Goal: Task Accomplishment & Management: Manage account settings

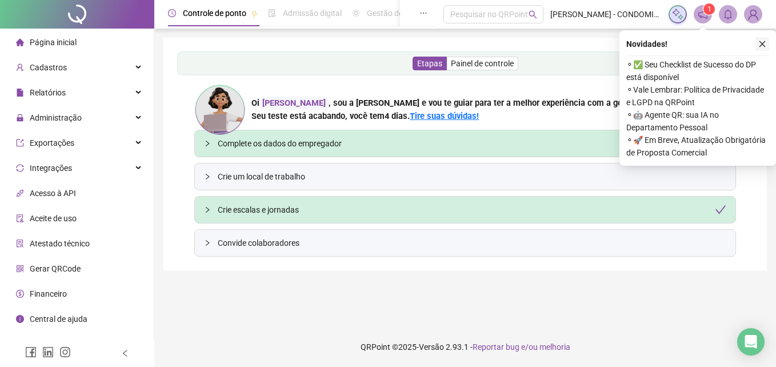
click at [760, 44] on icon "close" at bounding box center [762, 44] width 8 height 8
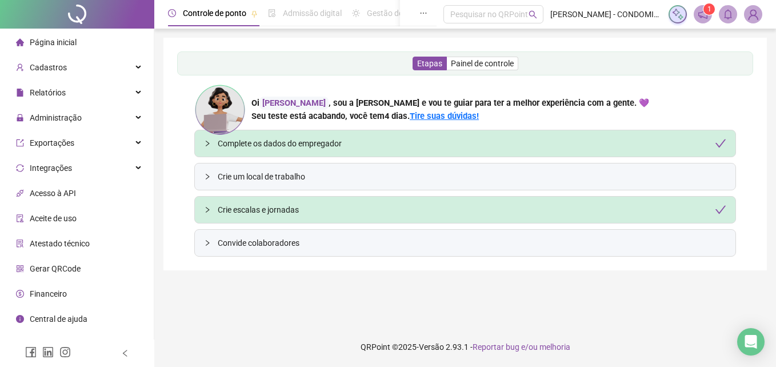
click at [752, 17] on img at bounding box center [752, 14] width 17 height 17
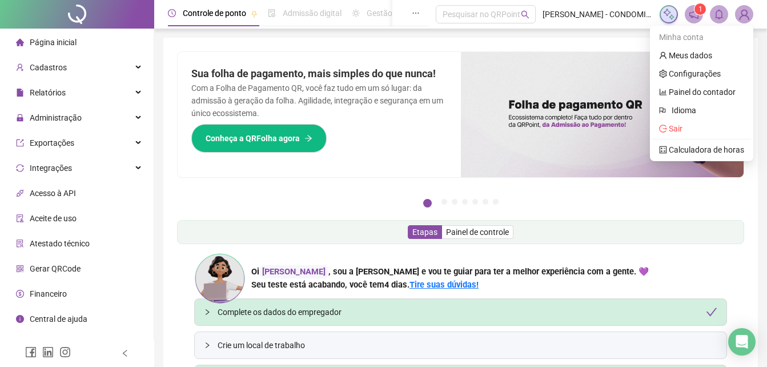
click at [752, 10] on span at bounding box center [744, 14] width 18 height 18
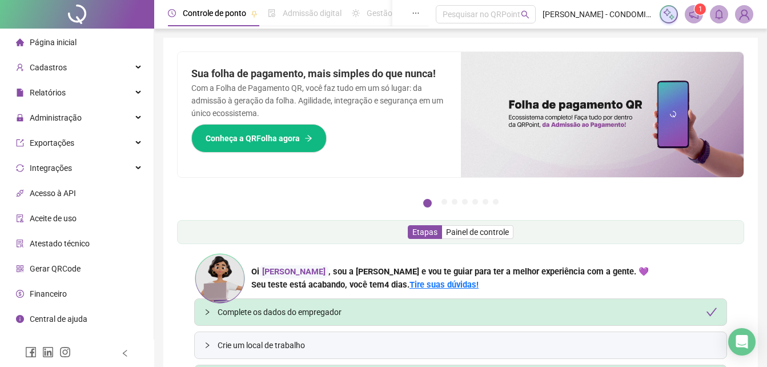
click at [742, 15] on img at bounding box center [744, 14] width 17 height 17
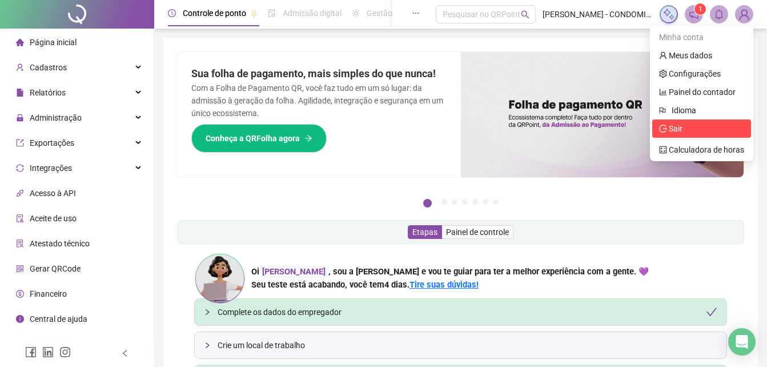
click at [683, 126] on span "Sair" at bounding box center [701, 128] width 85 height 13
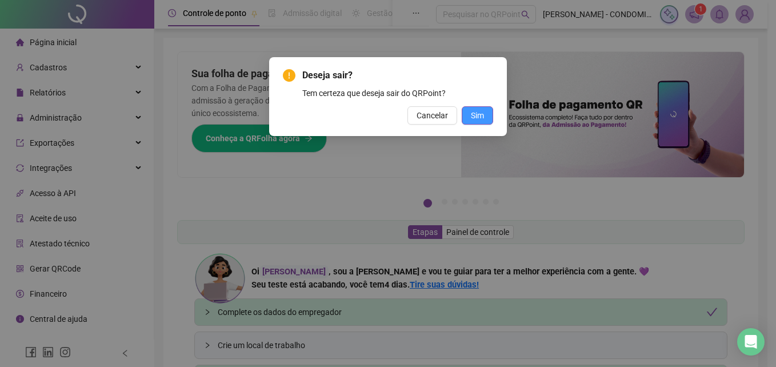
click at [479, 116] on span "Sim" at bounding box center [477, 115] width 13 height 13
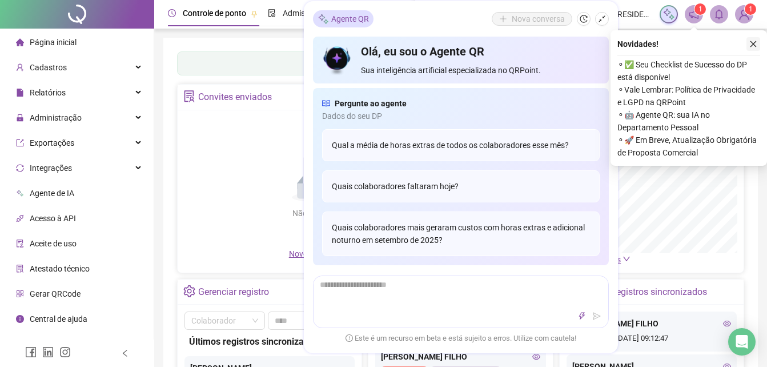
click at [755, 47] on icon "close" at bounding box center [753, 44] width 8 height 8
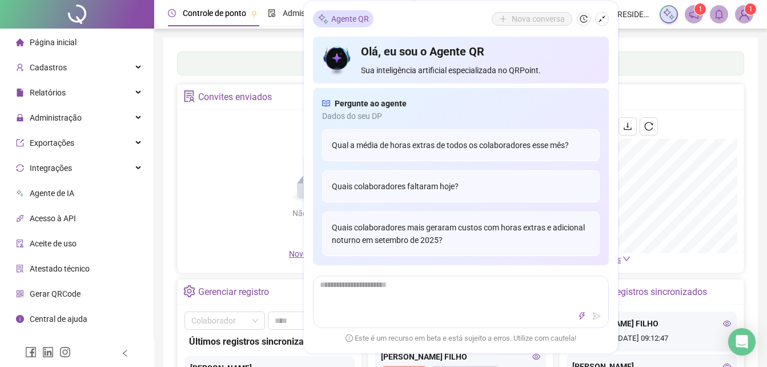
click at [662, 45] on div "Painel de controle Contabilidade Convites enviados Não há dados Não há dados No…" at bounding box center [460, 270] width 595 height 464
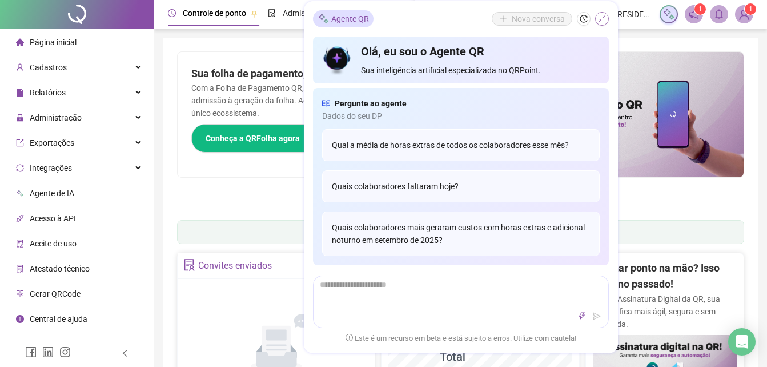
click at [603, 21] on icon "shrink" at bounding box center [602, 19] width 8 height 8
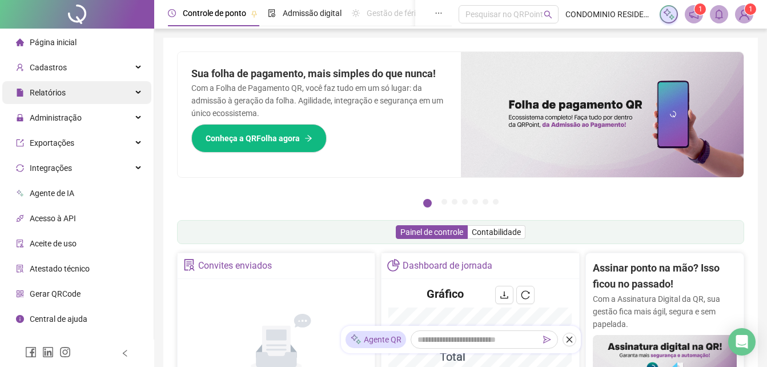
click at [68, 97] on div "Relatórios" at bounding box center [76, 92] width 149 height 23
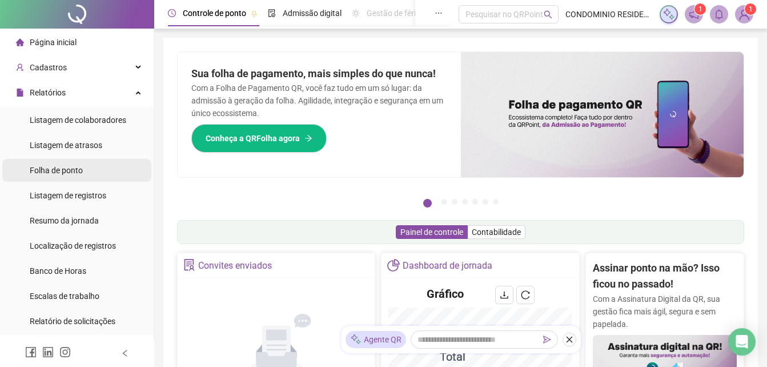
click at [62, 174] on span "Folha de ponto" at bounding box center [56, 170] width 53 height 9
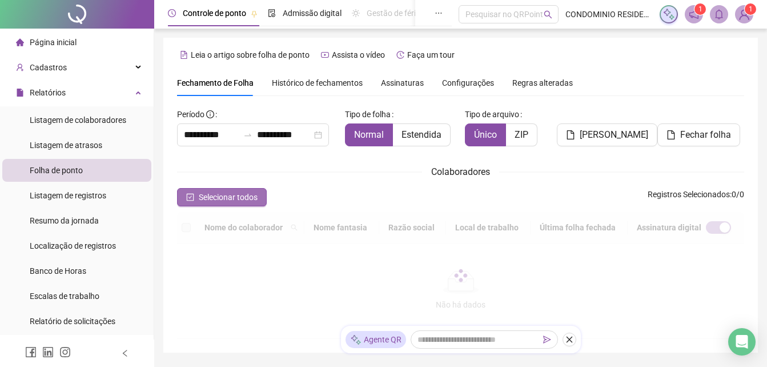
type input "**********"
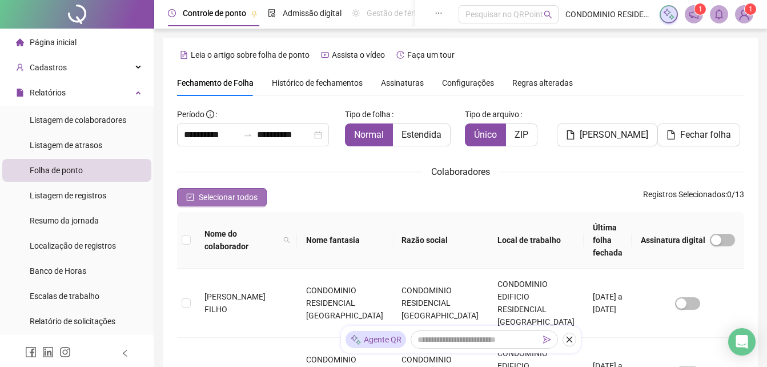
scroll to position [51, 0]
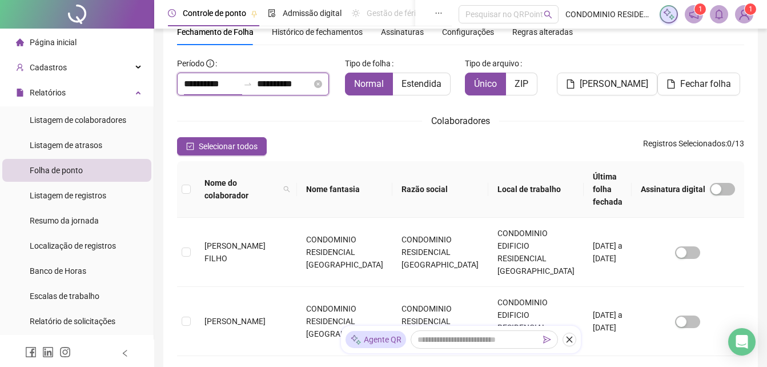
click at [210, 84] on input "**********" at bounding box center [211, 84] width 55 height 14
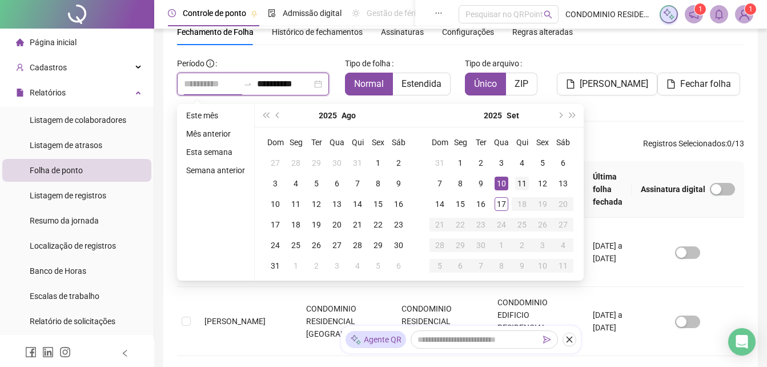
type input "**********"
click at [520, 182] on div "11" at bounding box center [522, 183] width 14 height 14
type input "**********"
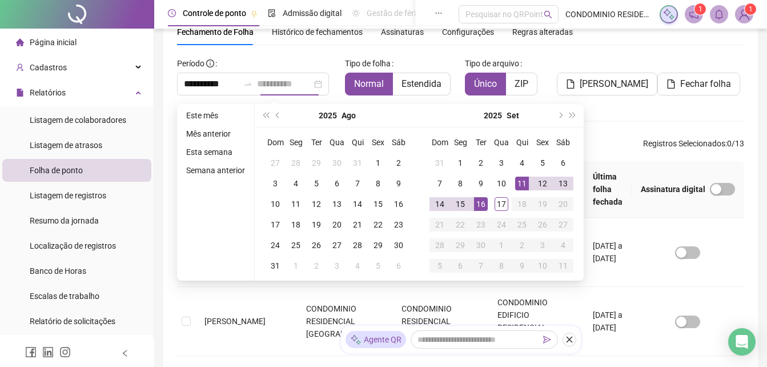
click at [485, 205] on div "16" at bounding box center [481, 204] width 14 height 14
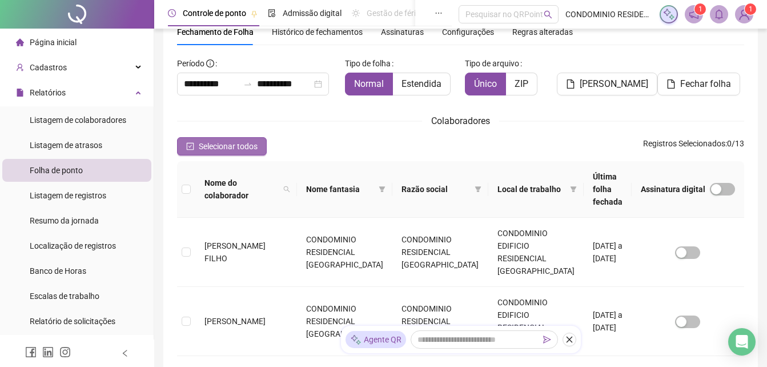
click at [189, 148] on icon "check-square" at bounding box center [190, 146] width 8 height 8
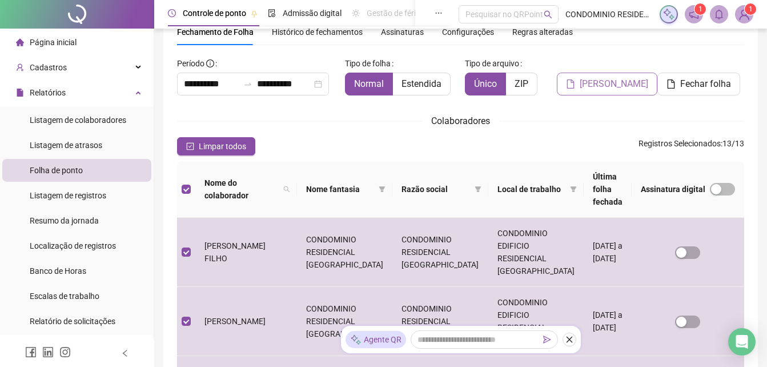
click at [587, 84] on span "Gerar espelho" at bounding box center [614, 84] width 69 height 14
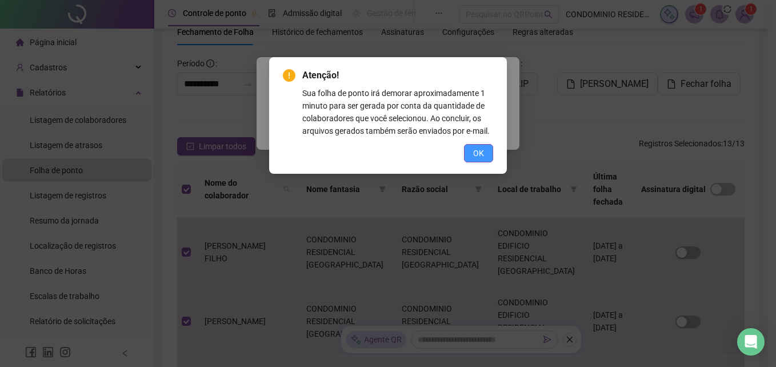
click at [482, 150] on span "OK" at bounding box center [478, 153] width 11 height 13
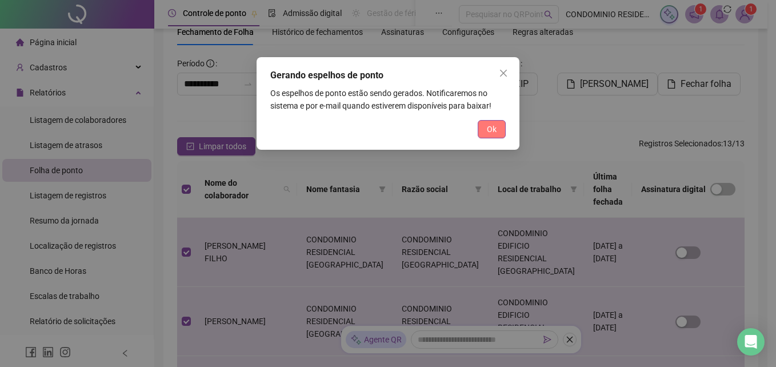
click at [487, 135] on button "Ok" at bounding box center [491, 129] width 28 height 18
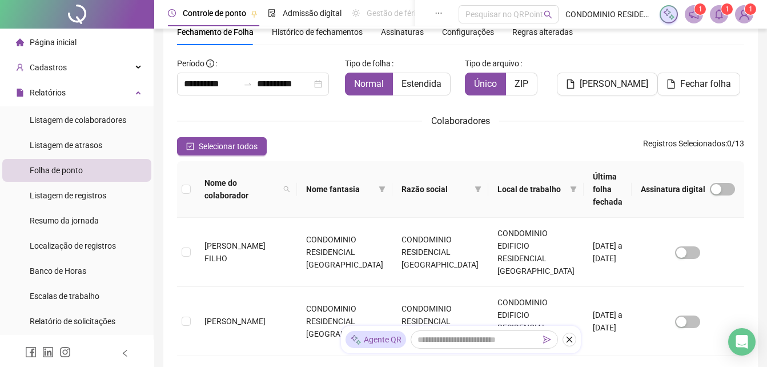
click at [723, 13] on sup "1" at bounding box center [726, 8] width 11 height 11
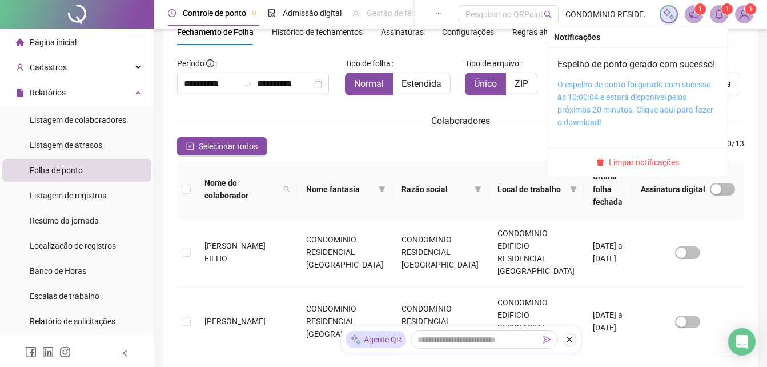
click at [599, 113] on link "O espelho de ponto foi gerado com sucesso às 10:00:04 e estará disponível pelos…" at bounding box center [635, 103] width 156 height 47
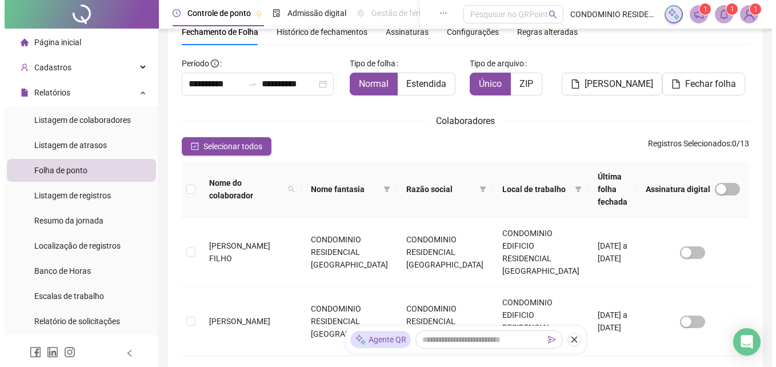
scroll to position [28, 0]
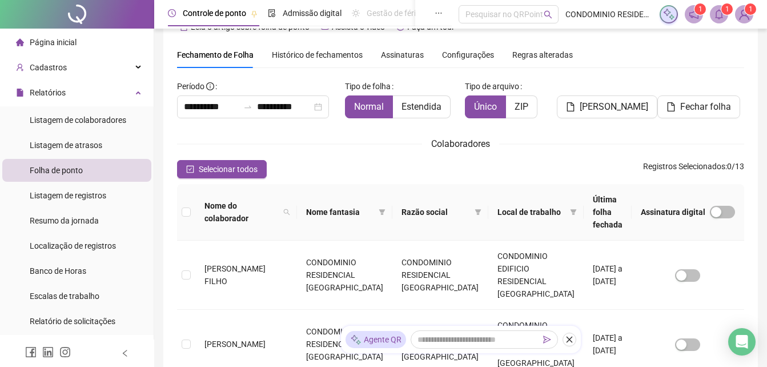
click at [744, 15] on img at bounding box center [744, 14] width 17 height 17
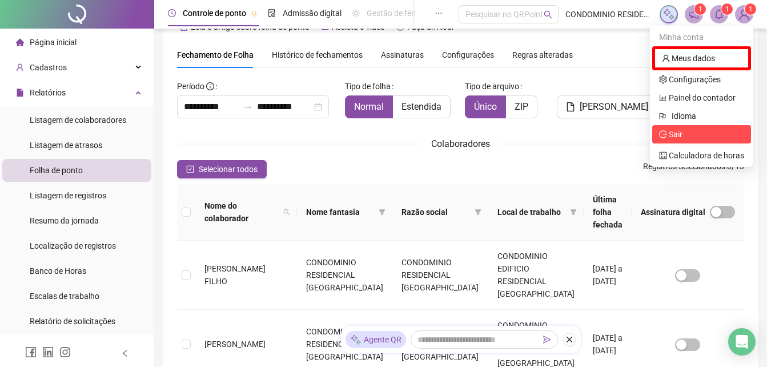
click at [685, 132] on span "Sair" at bounding box center [701, 134] width 85 height 13
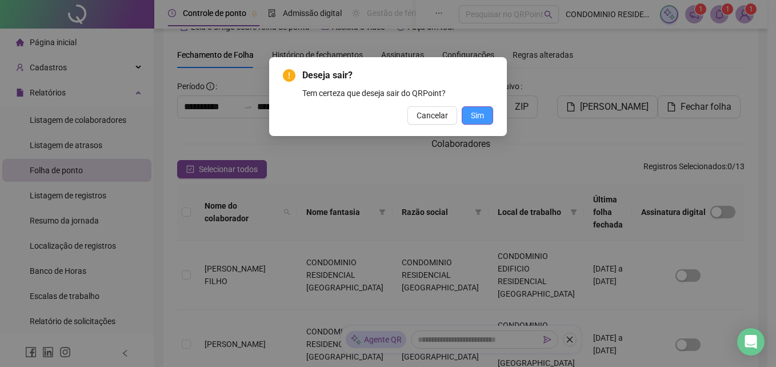
click at [467, 114] on button "Sim" at bounding box center [476, 115] width 31 height 18
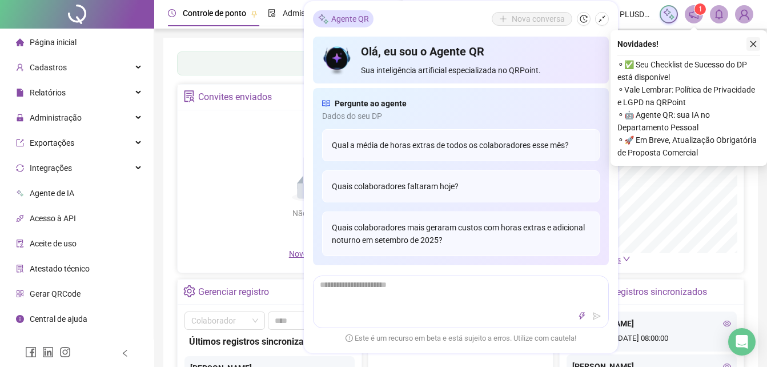
click at [751, 42] on icon "close" at bounding box center [753, 44] width 8 height 8
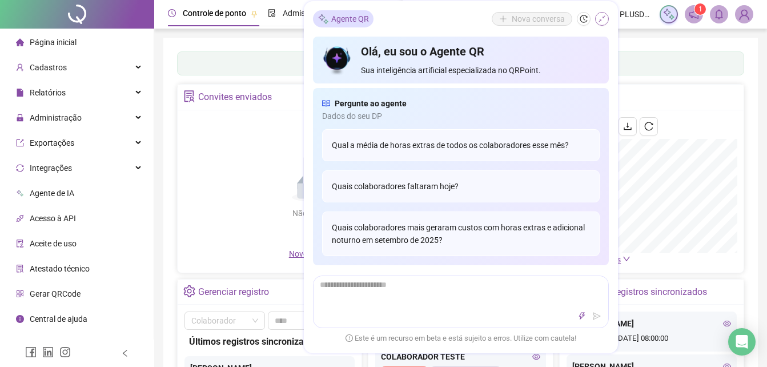
click at [596, 20] on button "button" at bounding box center [602, 19] width 14 height 14
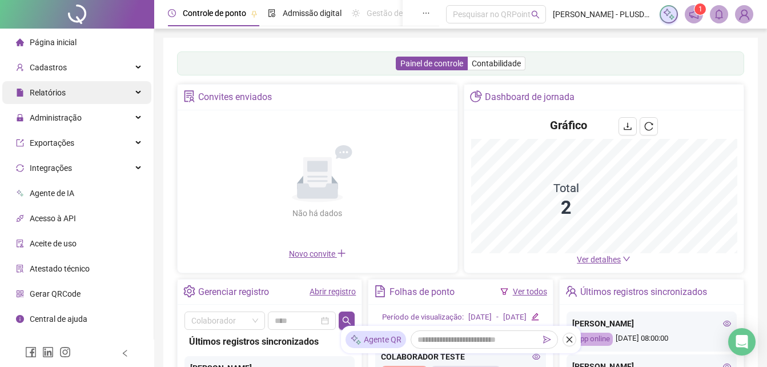
click at [58, 94] on span "Relatórios" at bounding box center [48, 92] width 36 height 9
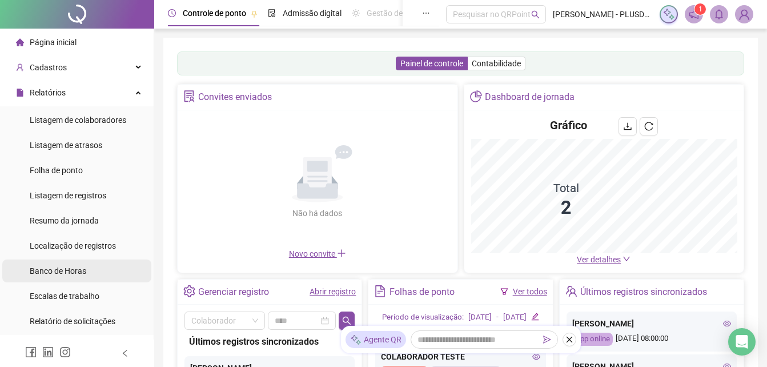
click at [59, 271] on span "Banco de Horas" at bounding box center [58, 270] width 57 height 9
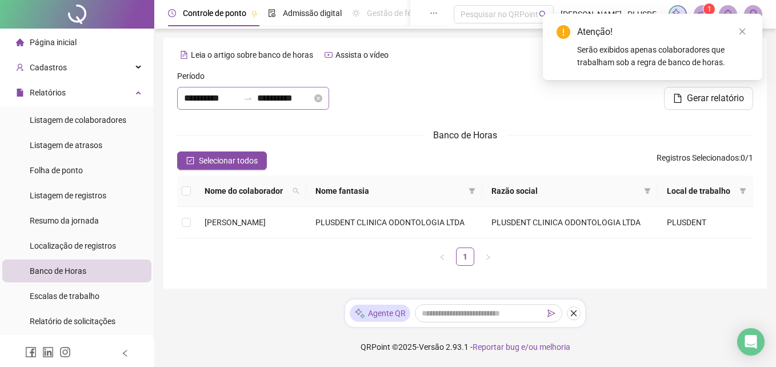
type input "**********"
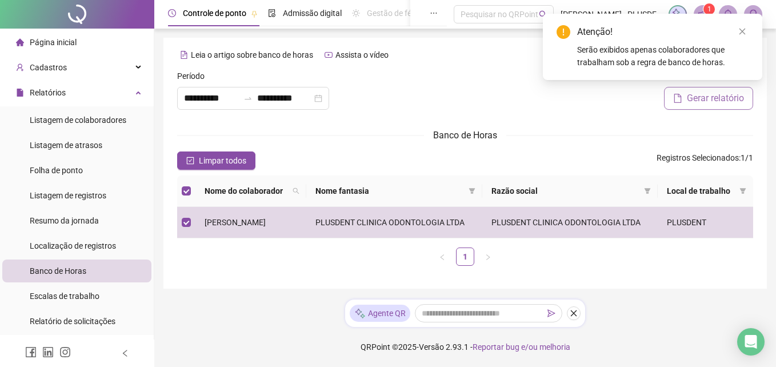
click at [692, 99] on span "Gerar relatório" at bounding box center [714, 98] width 57 height 14
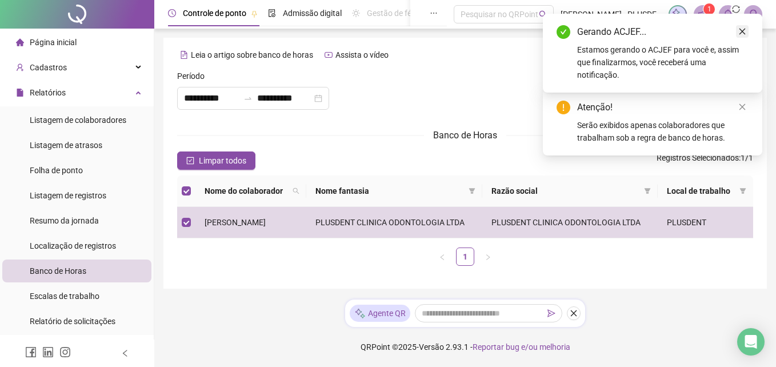
click at [742, 34] on icon "close" at bounding box center [742, 31] width 8 height 8
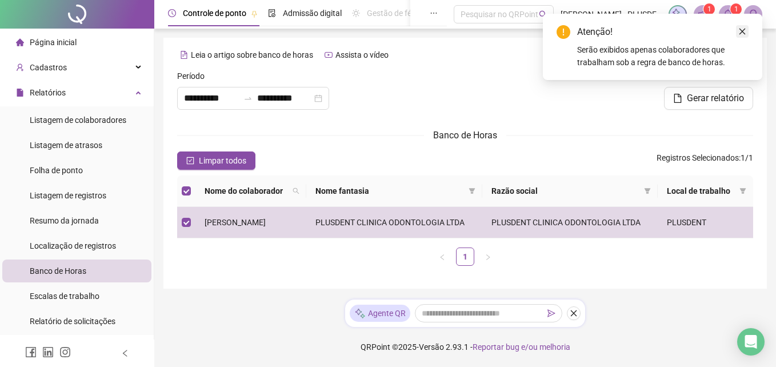
click at [745, 29] on icon "close" at bounding box center [742, 31] width 8 height 8
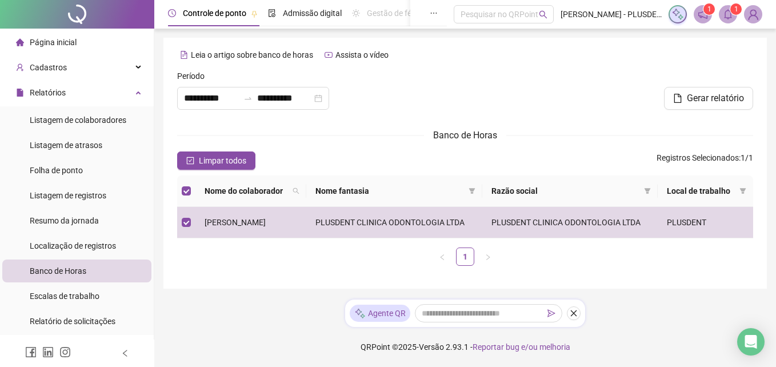
click at [730, 11] on sup "1" at bounding box center [735, 8] width 11 height 11
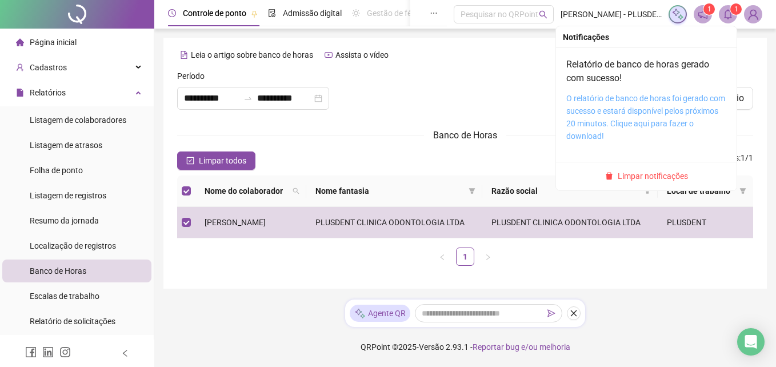
click at [629, 101] on link "O relatório de banco de horas foi gerado com sucesso e estará disponível pelos …" at bounding box center [645, 117] width 159 height 47
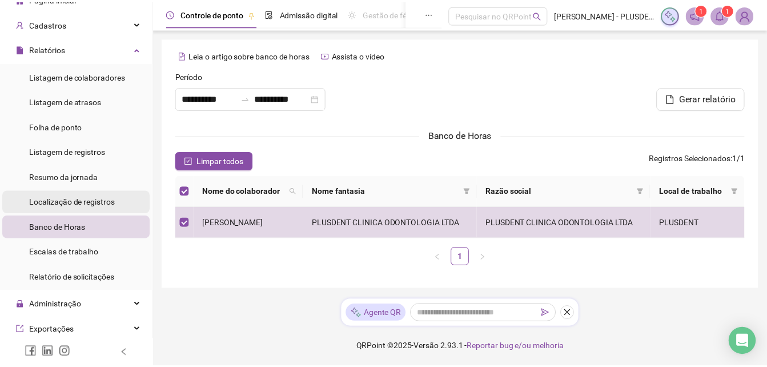
scroll to position [57, 0]
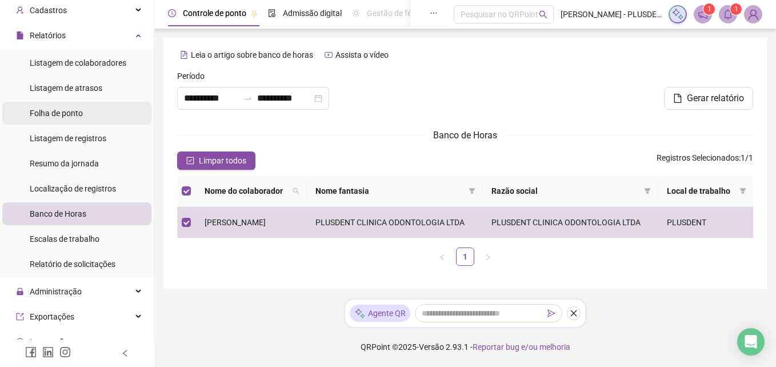
click at [73, 112] on span "Folha de ponto" at bounding box center [56, 113] width 53 height 9
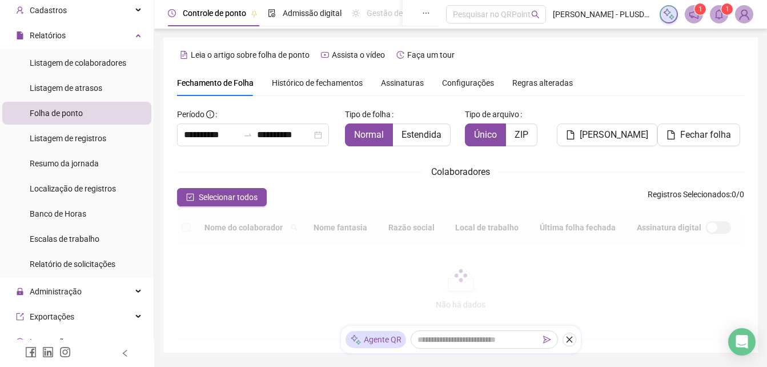
type input "**********"
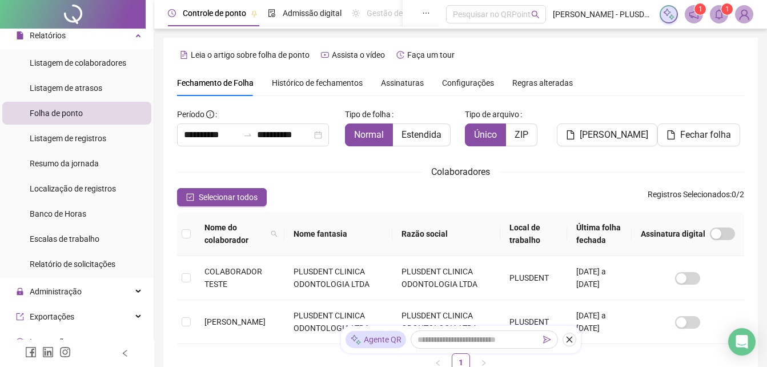
scroll to position [51, 0]
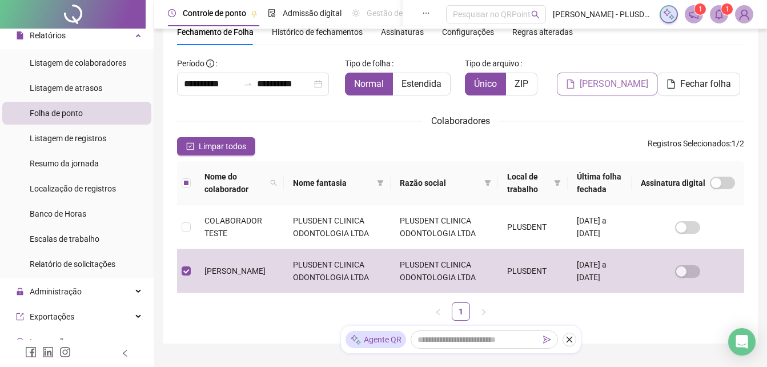
click at [587, 86] on span "[PERSON_NAME]" at bounding box center [614, 84] width 69 height 14
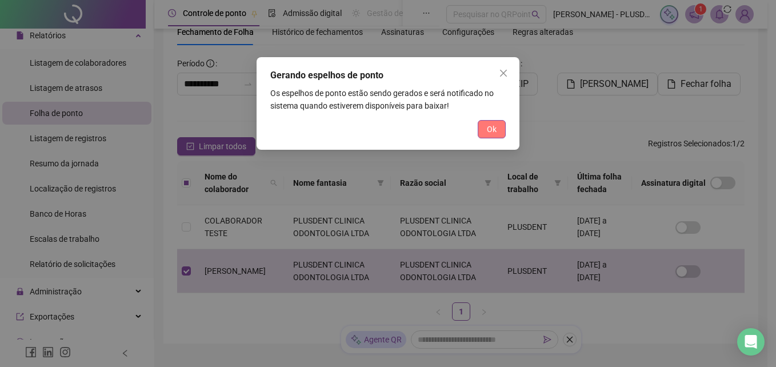
click at [483, 125] on button "Ok" at bounding box center [491, 129] width 28 height 18
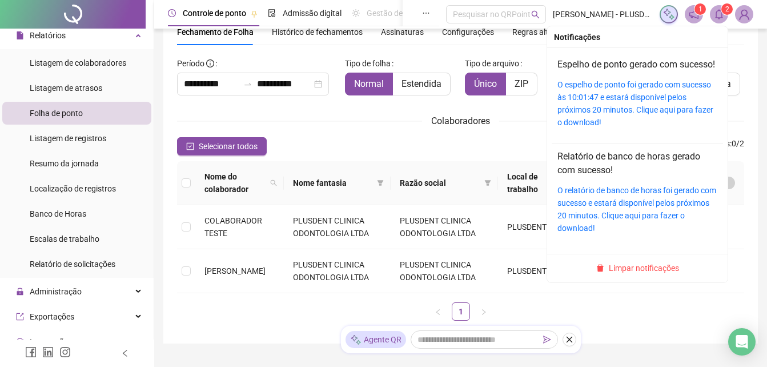
click at [724, 11] on sup "2" at bounding box center [726, 8] width 11 height 11
click at [604, 100] on link "O espelho de ponto foi gerado com sucesso às 10:01:47 e estará disponível pelos…" at bounding box center [635, 103] width 156 height 47
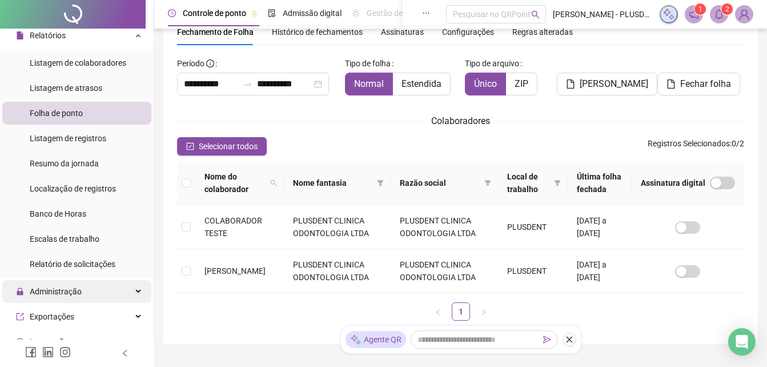
click at [95, 288] on div "Administração" at bounding box center [76, 291] width 149 height 23
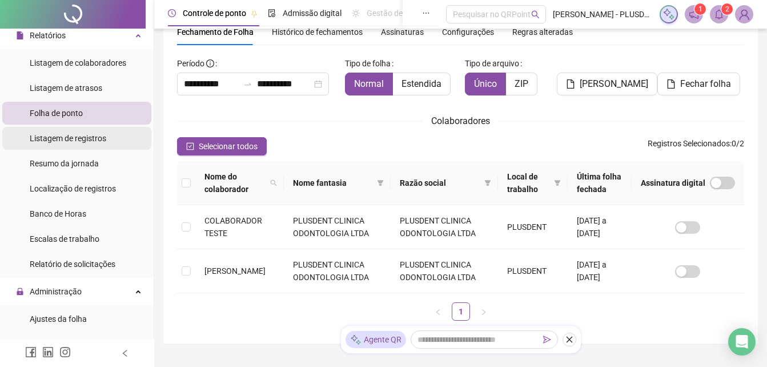
click at [70, 141] on span "Listagem de registros" at bounding box center [68, 138] width 77 height 9
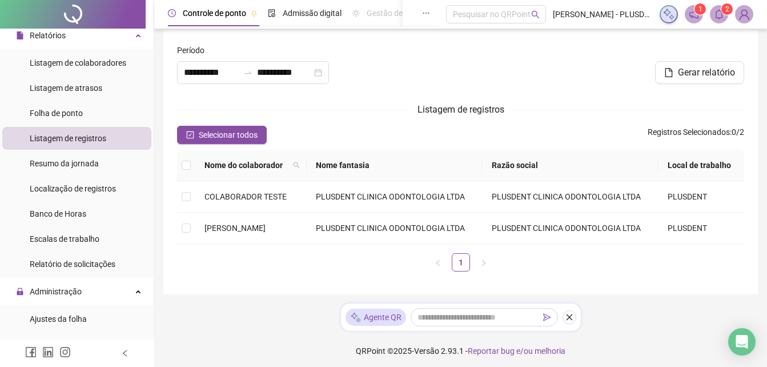
type input "**********"
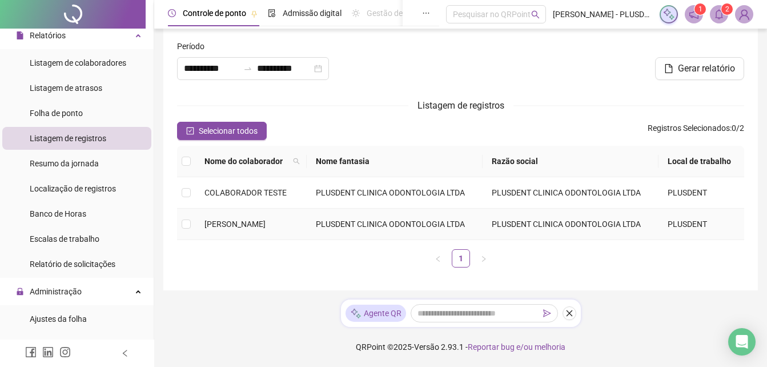
click at [243, 227] on span "JEISUEL ISAK ELEXIAS SANTOS" at bounding box center [234, 223] width 61 height 9
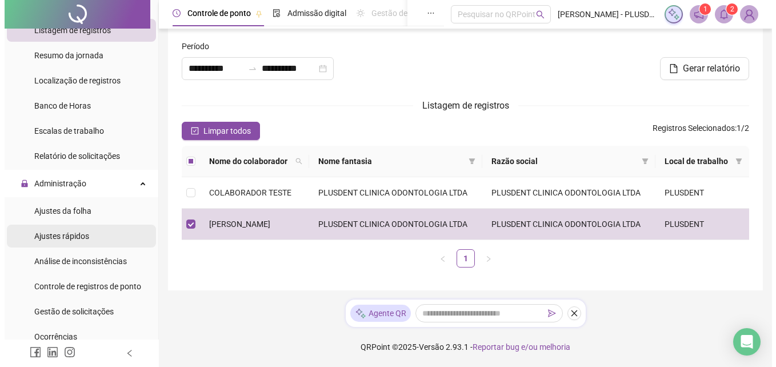
scroll to position [171, 0]
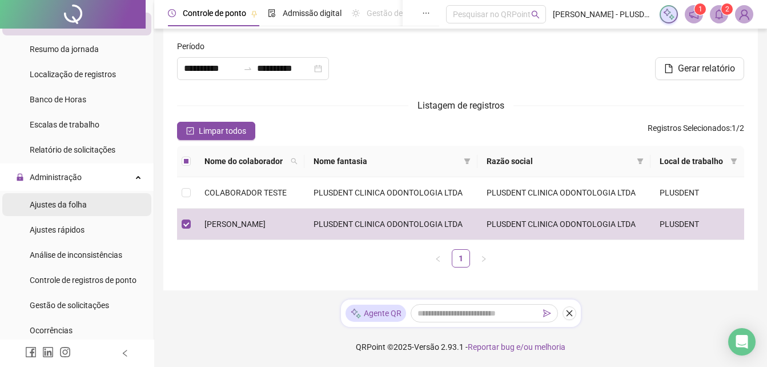
click at [57, 200] on span "Ajustes da folha" at bounding box center [58, 204] width 57 height 9
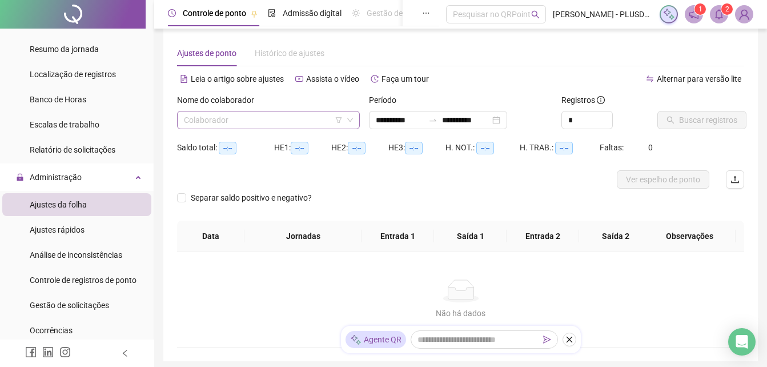
type input "**********"
click at [228, 123] on input "search" at bounding box center [263, 119] width 159 height 17
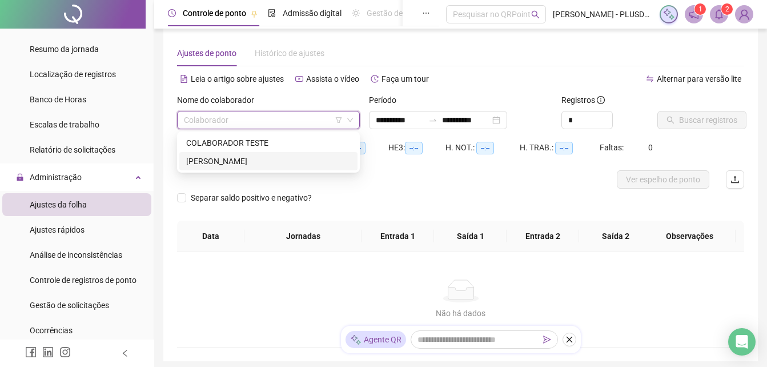
click at [221, 160] on div "JEISUEL ISAK ELEXIAS SANTOS" at bounding box center [268, 161] width 164 height 13
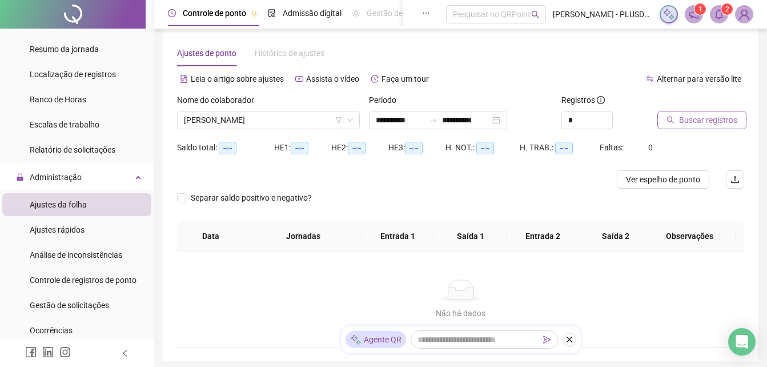
click at [698, 114] on span "Buscar registros" at bounding box center [708, 120] width 58 height 13
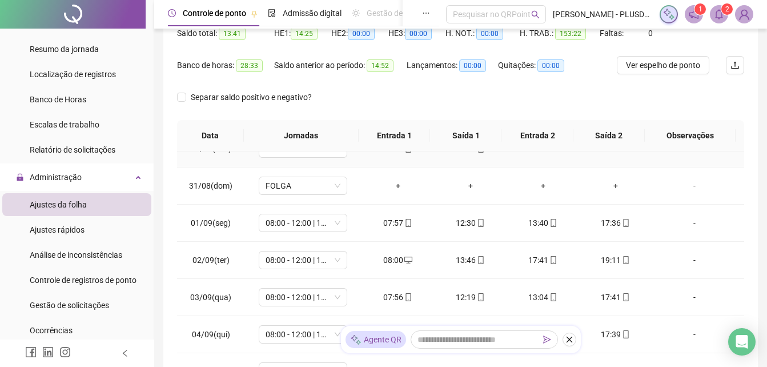
scroll to position [171, 0]
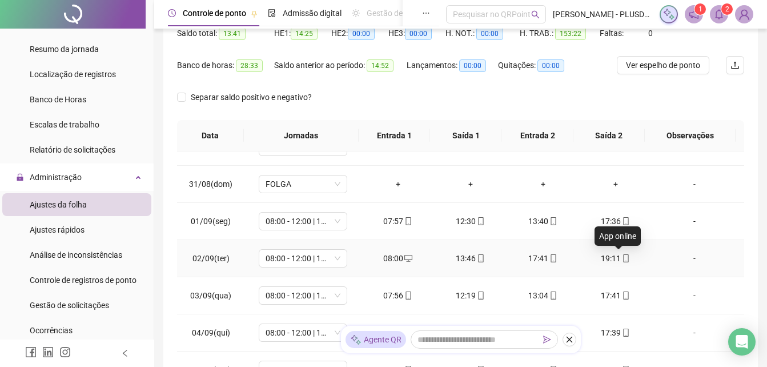
click at [622, 261] on icon "mobile" at bounding box center [626, 258] width 8 height 8
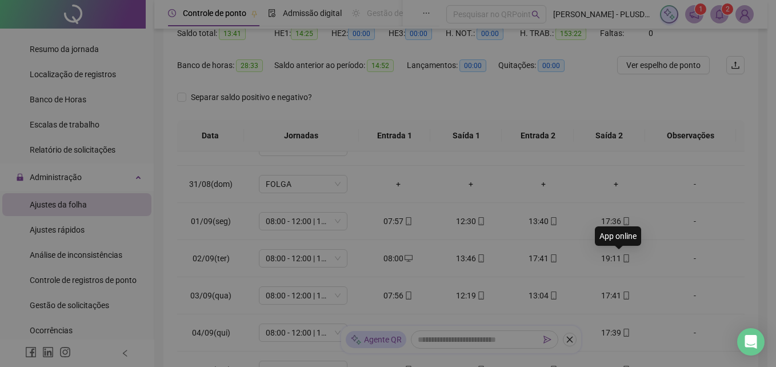
type input "**********"
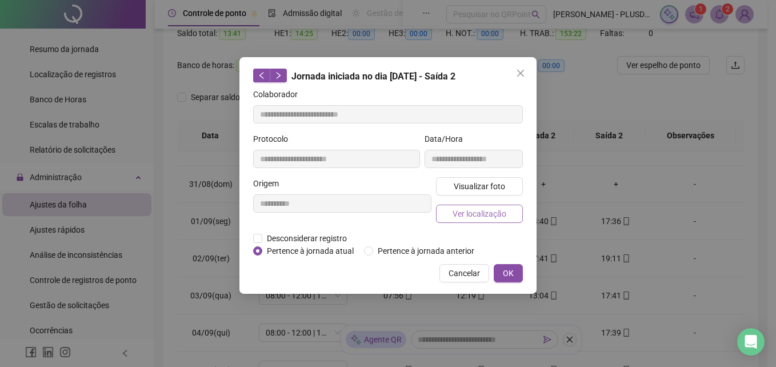
click at [490, 212] on span "Ver localização" at bounding box center [479, 213] width 54 height 13
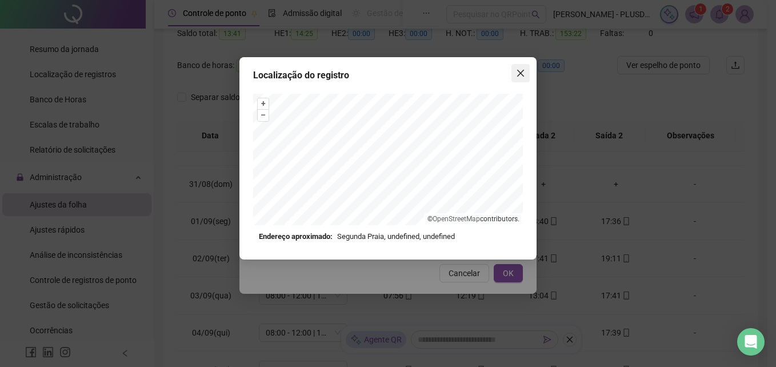
click at [517, 70] on icon "close" at bounding box center [520, 73] width 7 height 7
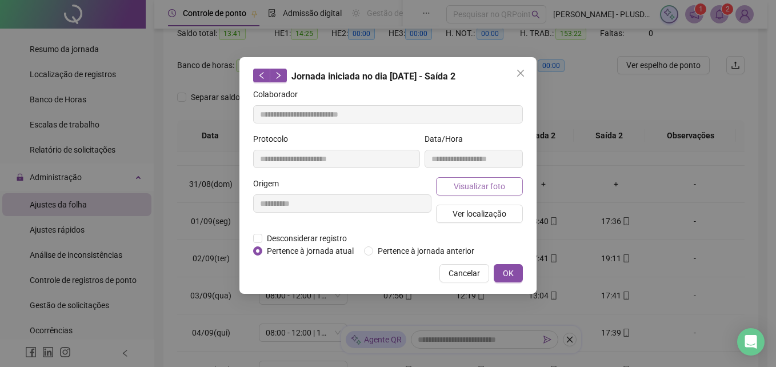
click at [484, 187] on span "Visualizar foto" at bounding box center [478, 186] width 51 height 13
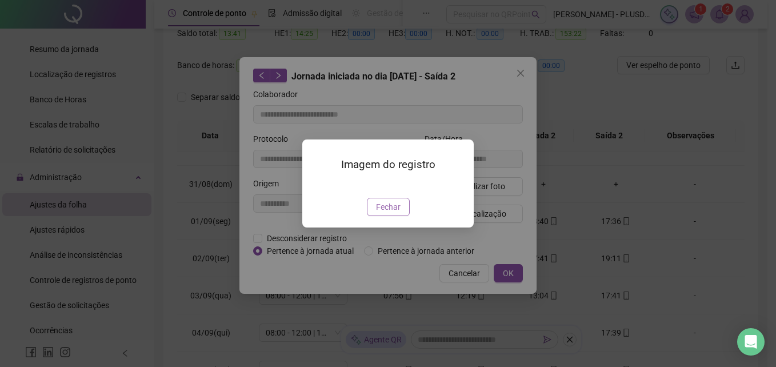
click at [401, 216] on button "Fechar" at bounding box center [388, 207] width 43 height 18
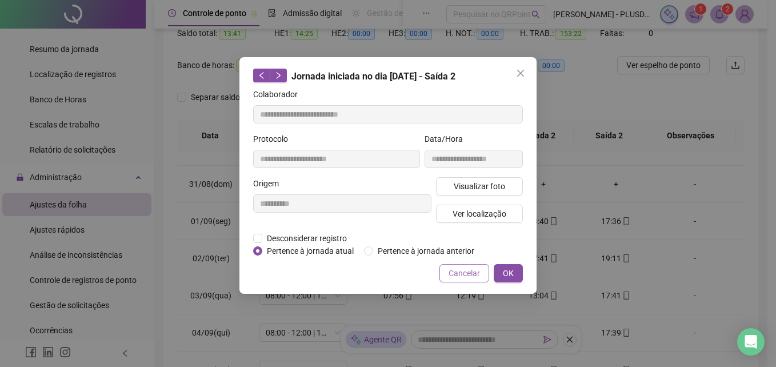
click at [447, 279] on button "Cancelar" at bounding box center [464, 273] width 50 height 18
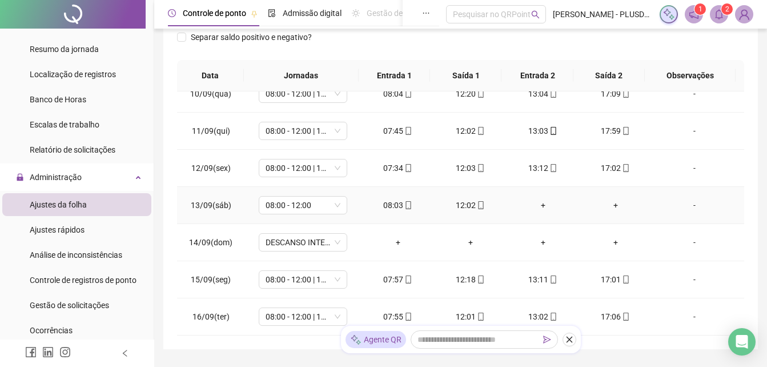
scroll to position [240, 0]
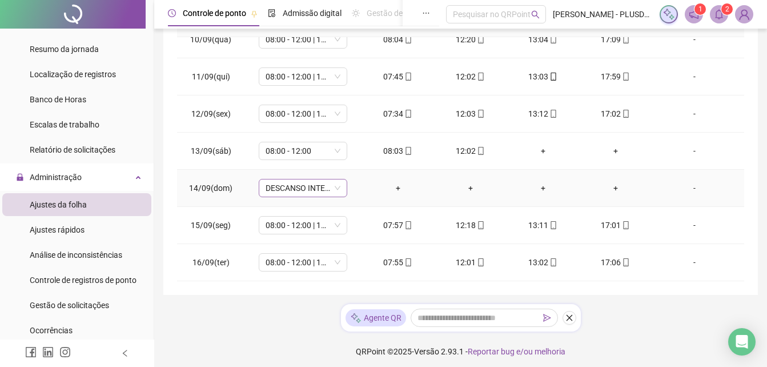
click at [293, 187] on span "DESCANSO INTER-JORNADA" at bounding box center [303, 187] width 75 height 17
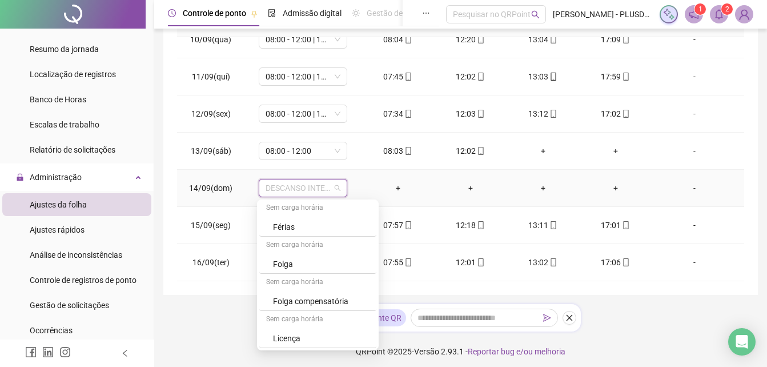
scroll to position [244, 0]
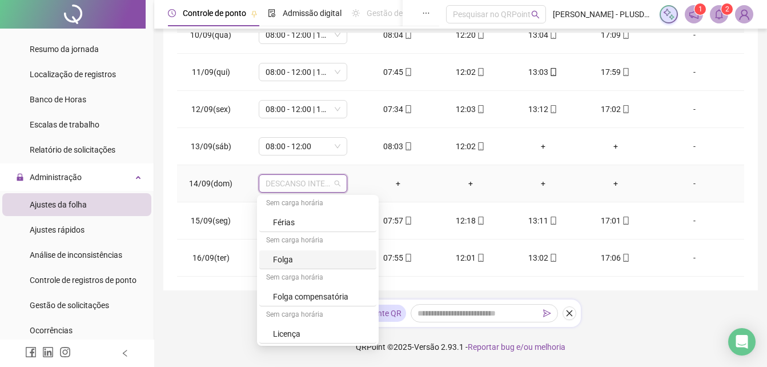
click at [290, 254] on div "Folga" at bounding box center [321, 259] width 97 height 13
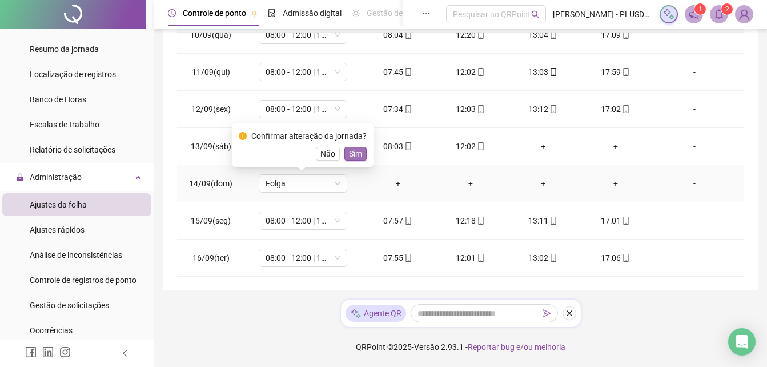
click at [351, 155] on span "Sim" at bounding box center [355, 153] width 13 height 13
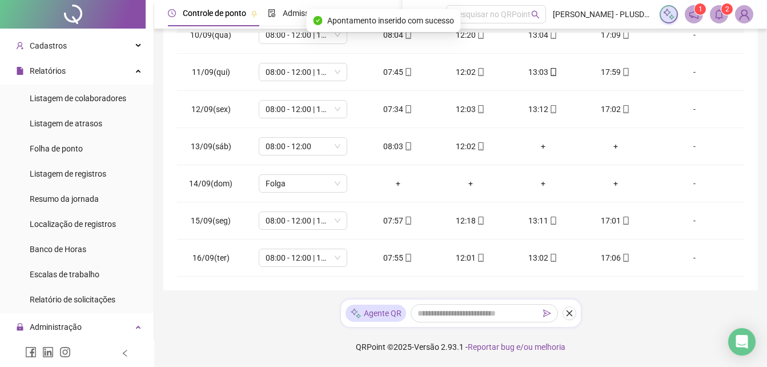
scroll to position [0, 0]
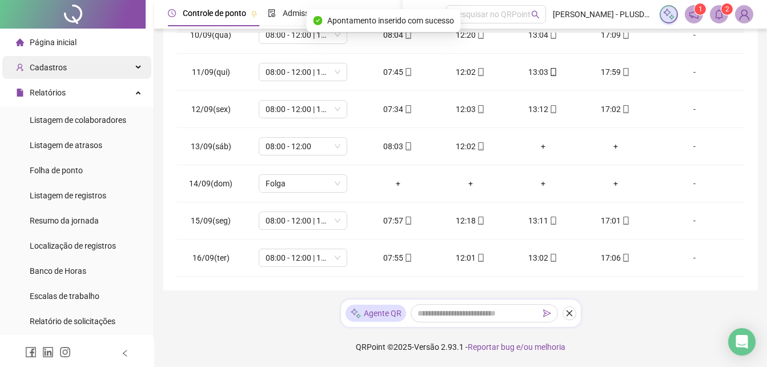
click at [58, 67] on span "Cadastros" at bounding box center [48, 67] width 37 height 9
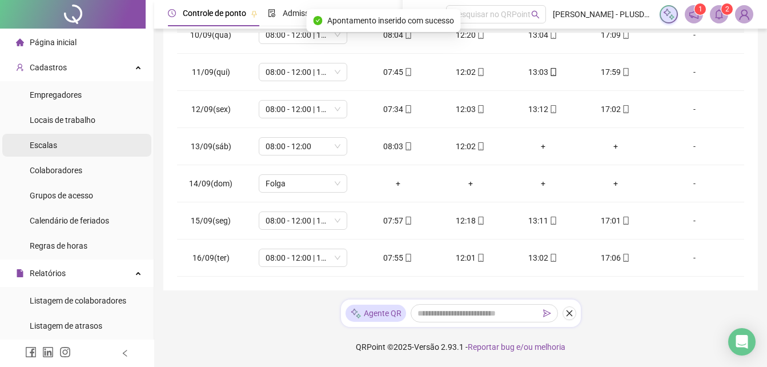
click at [45, 150] on div "Escalas" at bounding box center [43, 145] width 27 height 23
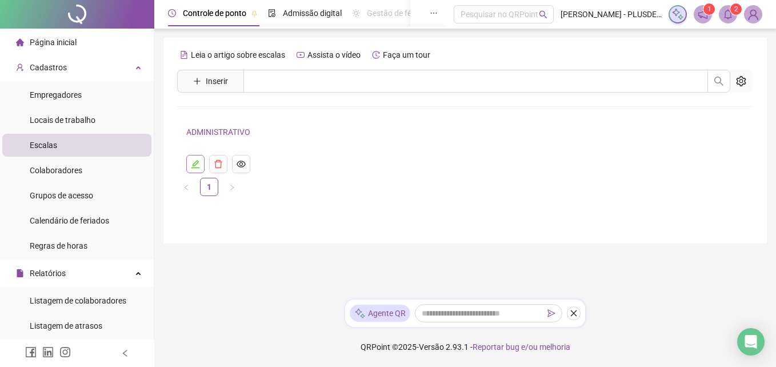
click at [190, 167] on button "button" at bounding box center [195, 164] width 18 height 18
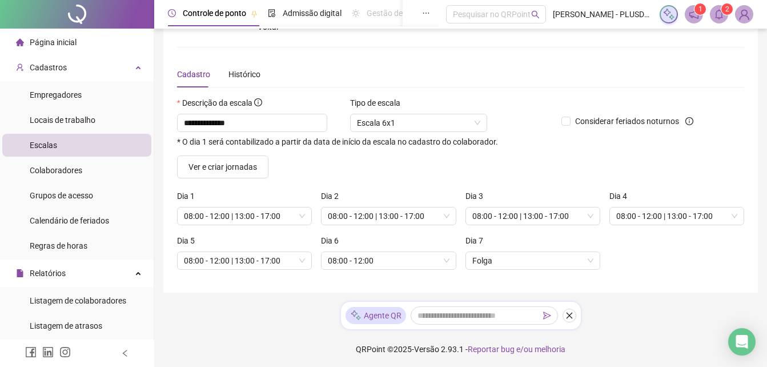
scroll to position [47, 0]
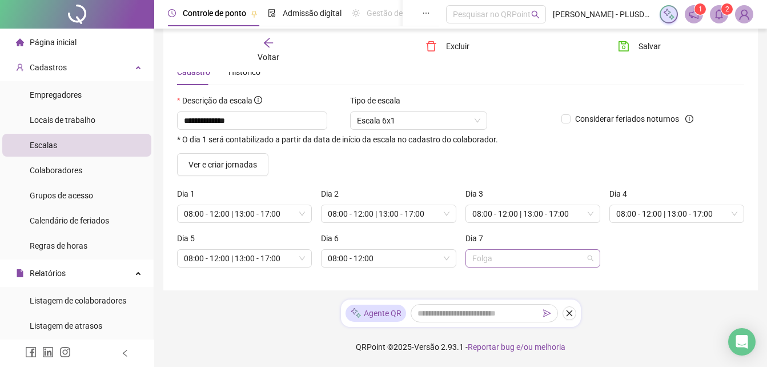
click at [531, 252] on span "Folga" at bounding box center [532, 258] width 121 height 17
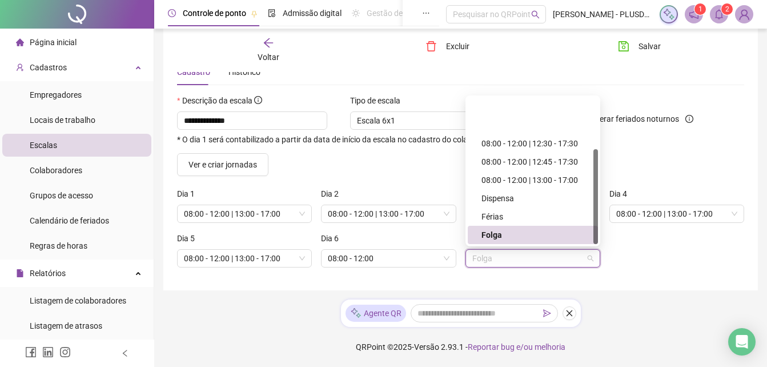
scroll to position [79, 0]
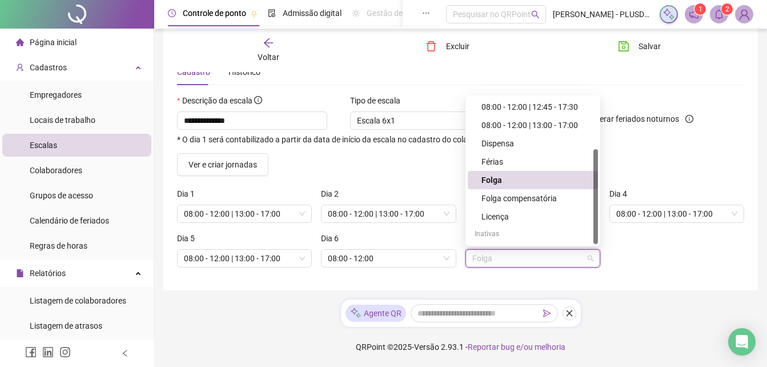
click at [508, 179] on div "Folga" at bounding box center [536, 180] width 110 height 13
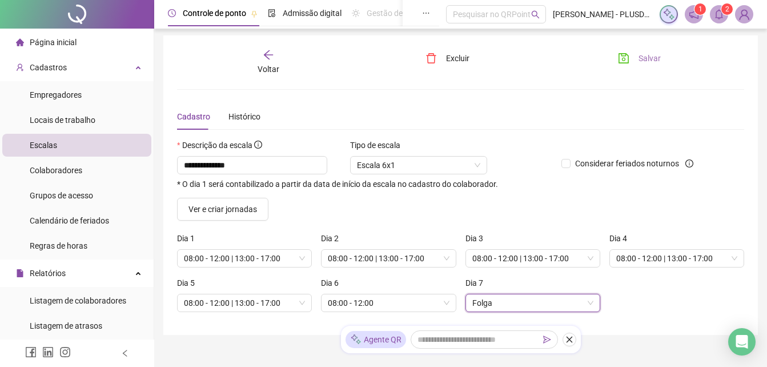
scroll to position [0, 0]
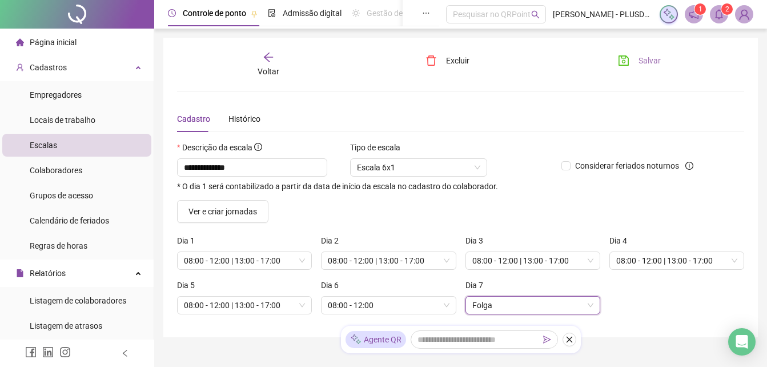
click at [624, 57] on icon "save" at bounding box center [623, 60] width 11 height 11
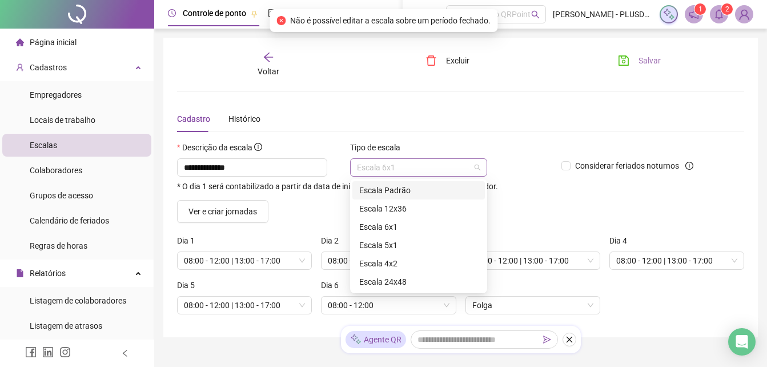
click at [437, 170] on span "Escala 6x1" at bounding box center [418, 167] width 123 height 17
click at [389, 190] on div "Escala Padrão" at bounding box center [418, 190] width 119 height 13
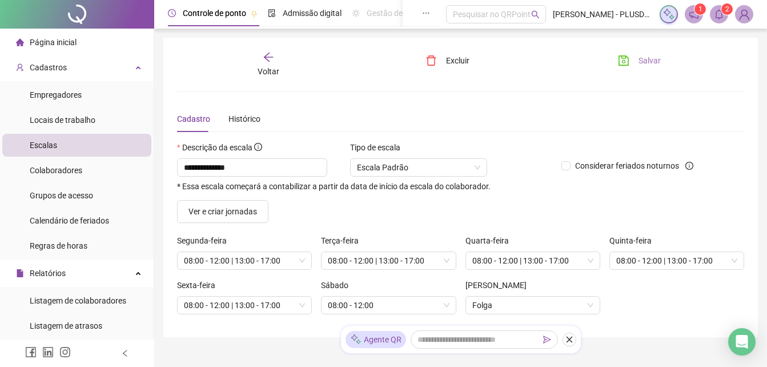
click at [627, 65] on icon "save" at bounding box center [623, 60] width 11 height 11
click at [61, 43] on span "Página inicial" at bounding box center [53, 42] width 47 height 9
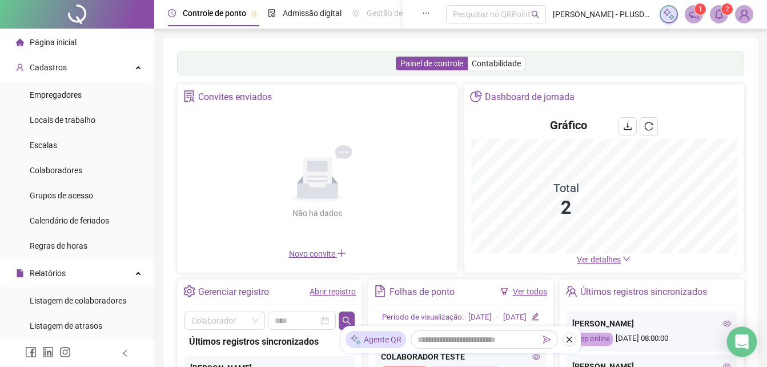
click at [742, 343] on icon "Open Intercom Messenger" at bounding box center [741, 341] width 13 height 15
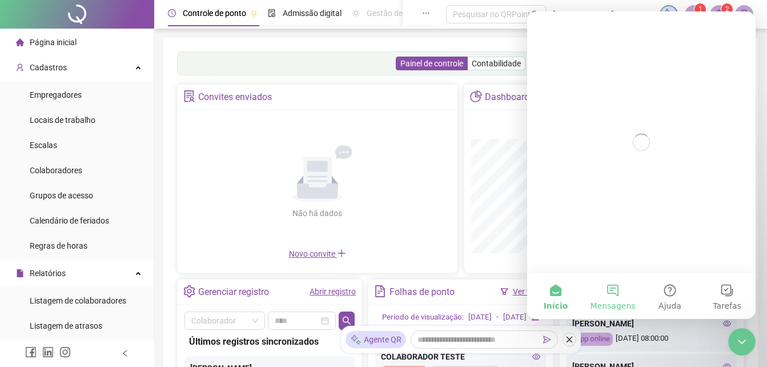
click at [612, 291] on button "Mensagens" at bounding box center [612, 296] width 57 height 46
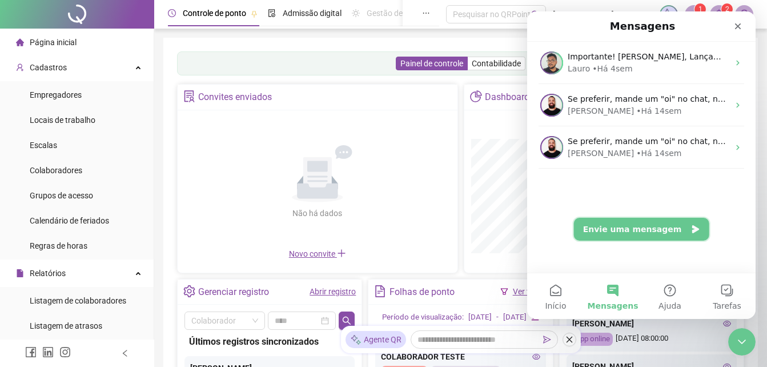
click at [626, 236] on button "Envie uma mensagem" at bounding box center [641, 229] width 135 height 23
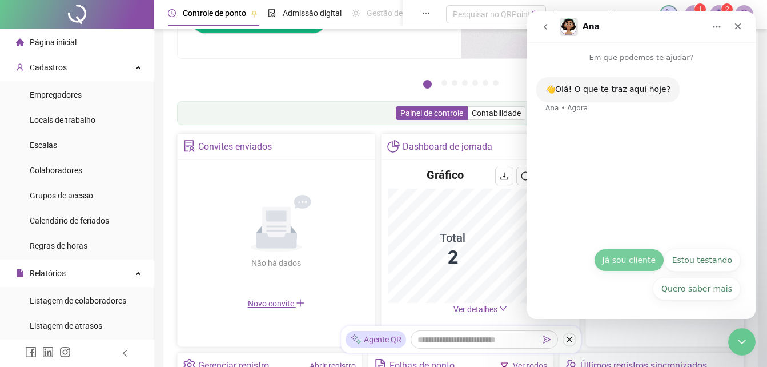
scroll to position [171, 0]
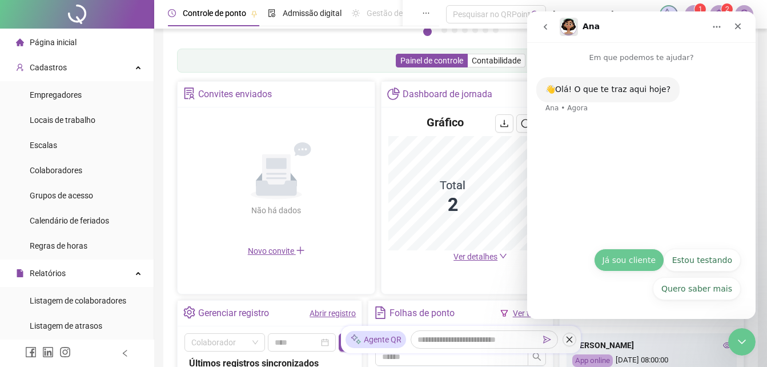
click at [625, 264] on button "Já sou cliente" at bounding box center [629, 259] width 70 height 23
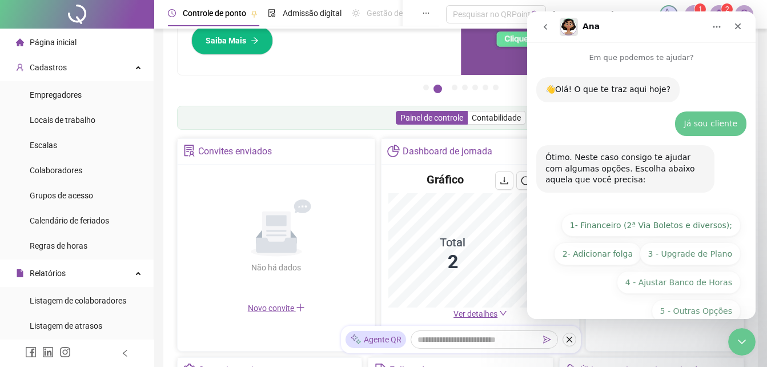
scroll to position [22, 0]
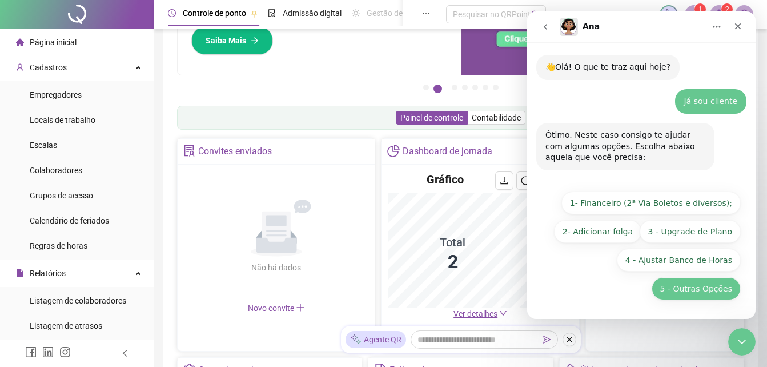
click at [703, 288] on button "5 - Outras Opções" at bounding box center [696, 288] width 89 height 23
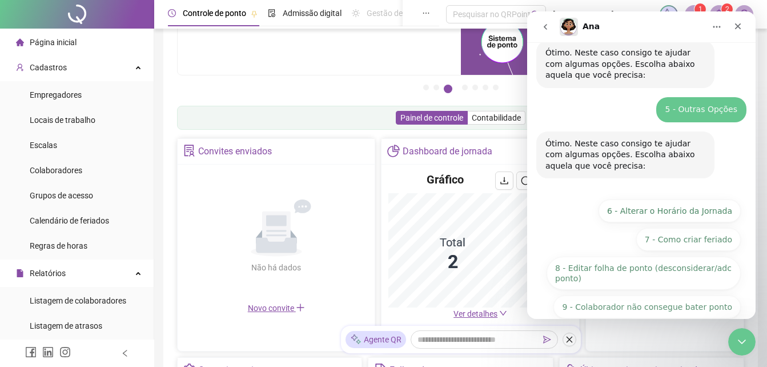
scroll to position [151, 0]
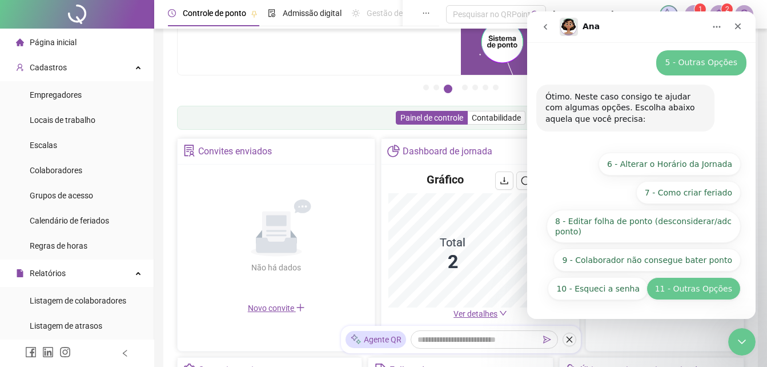
click at [681, 286] on button "11 - Outras Opções" at bounding box center [693, 288] width 94 height 23
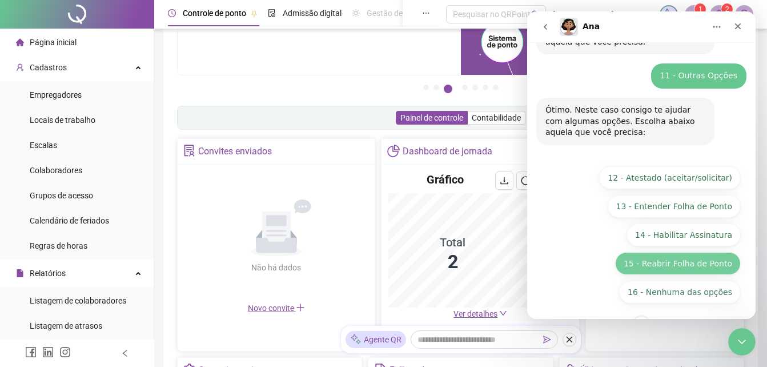
scroll to position [232, 0]
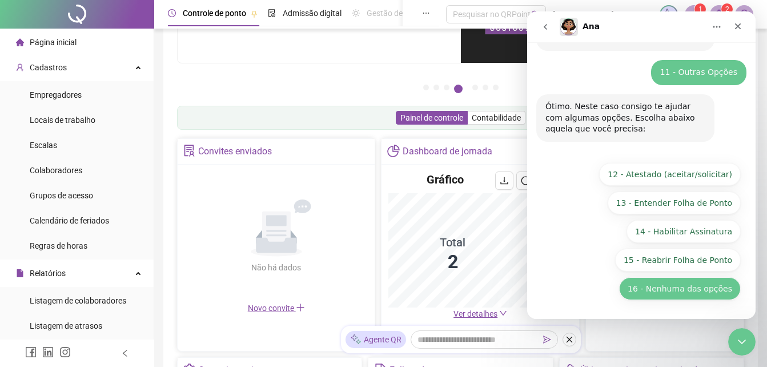
click at [676, 287] on button "16 - Nenhuma das opções" at bounding box center [680, 288] width 122 height 23
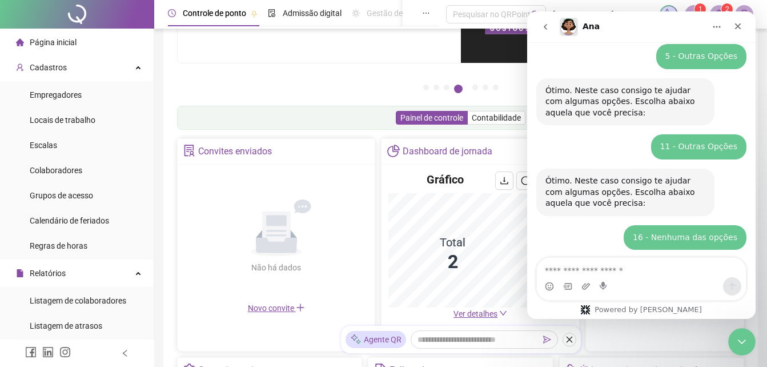
scroll to position [208, 0]
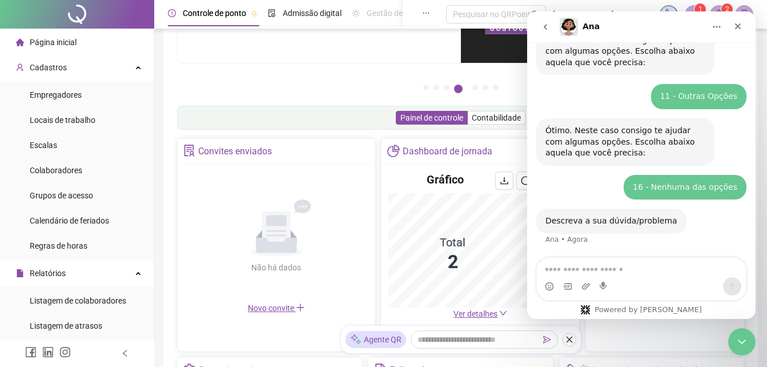
click at [608, 265] on textarea "Envie uma mensagem..." at bounding box center [641, 267] width 209 height 19
type textarea "**********"
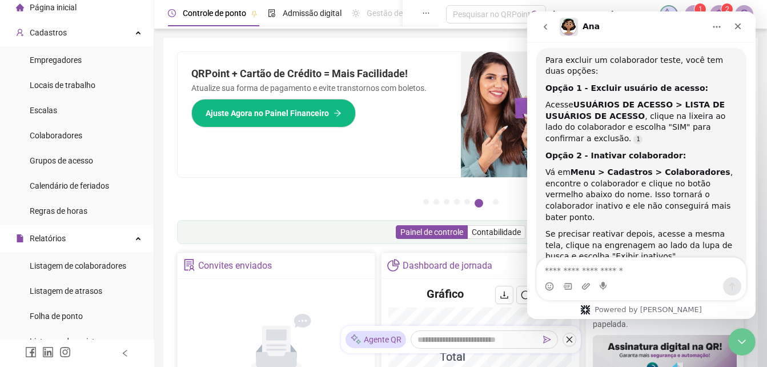
scroll to position [0, 0]
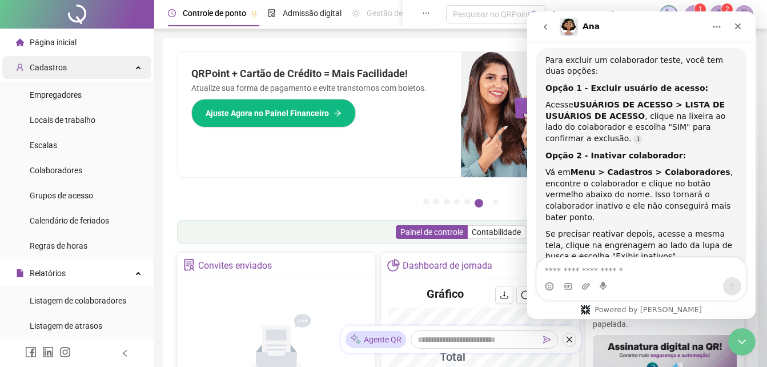
click at [126, 70] on div "Cadastros" at bounding box center [76, 67] width 149 height 23
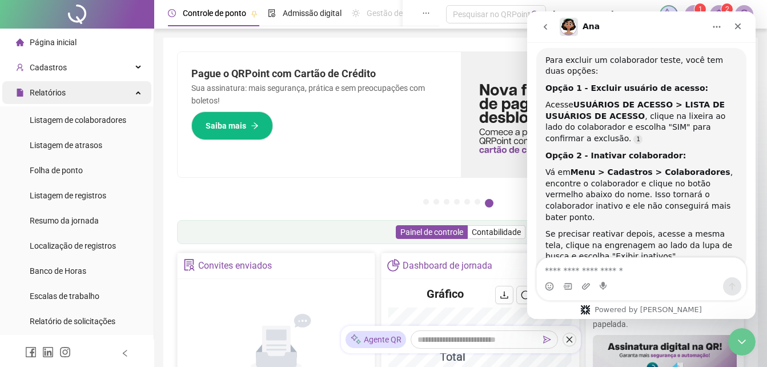
click at [126, 98] on div "Relatórios" at bounding box center [76, 92] width 149 height 23
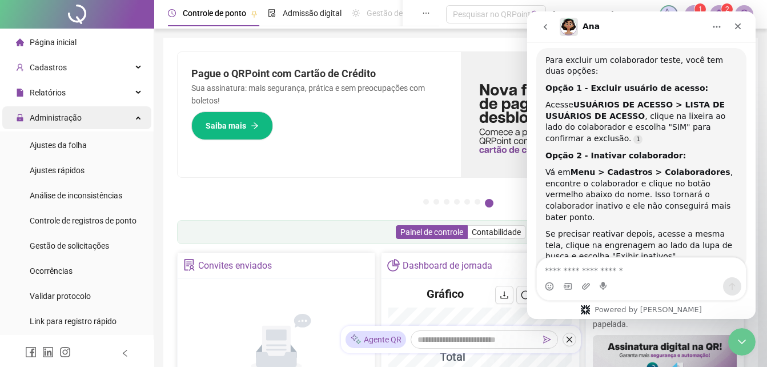
click at [126, 122] on div "Administração" at bounding box center [76, 117] width 149 height 23
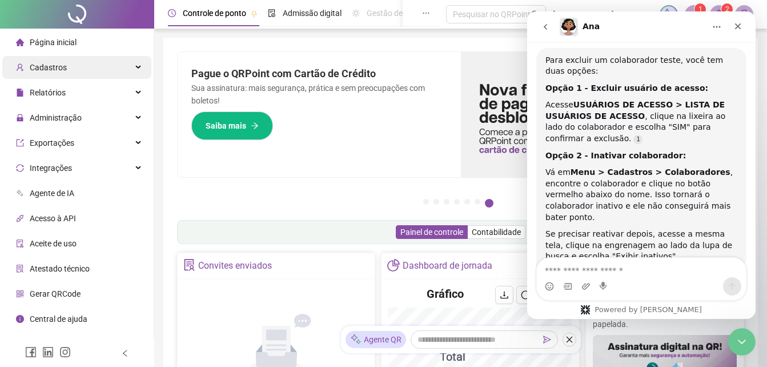
click at [135, 71] on div "Cadastros" at bounding box center [76, 67] width 149 height 23
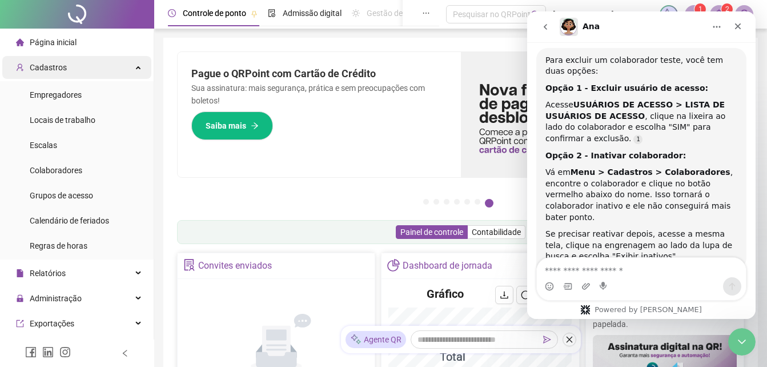
click at [135, 71] on div "Cadastros" at bounding box center [76, 67] width 149 height 23
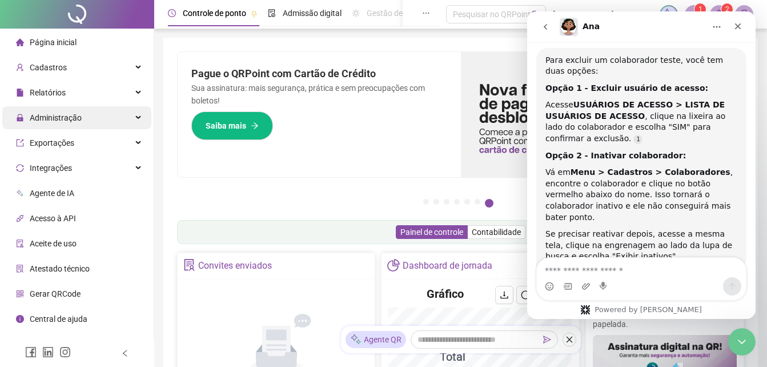
click at [133, 115] on div "Administração" at bounding box center [76, 117] width 149 height 23
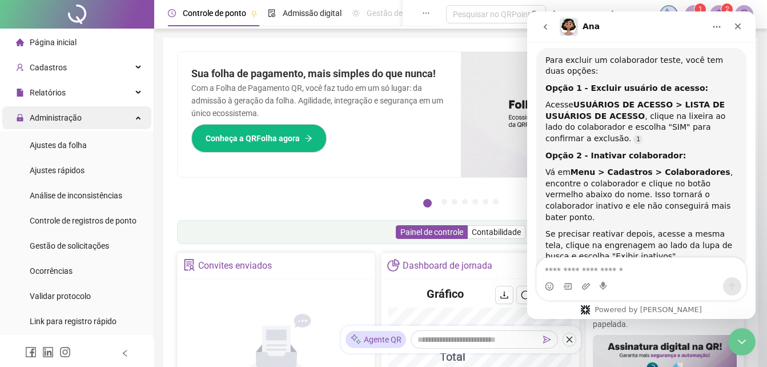
click at [132, 116] on div "Administração" at bounding box center [76, 117] width 149 height 23
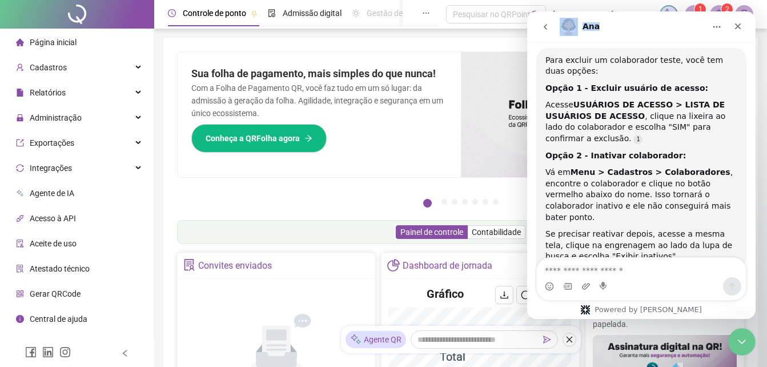
drag, startPoint x: 621, startPoint y: 29, endPoint x: 309, endPoint y: 33, distance: 312.4
click at [527, 33] on html "Ana Em que podemos te ajudar? 👋Olá! O que te traz aqui hoje? Ana • Há 1min Já s…" at bounding box center [641, 164] width 228 height 307
click at [547, 31] on icon "go back" at bounding box center [545, 26] width 9 height 9
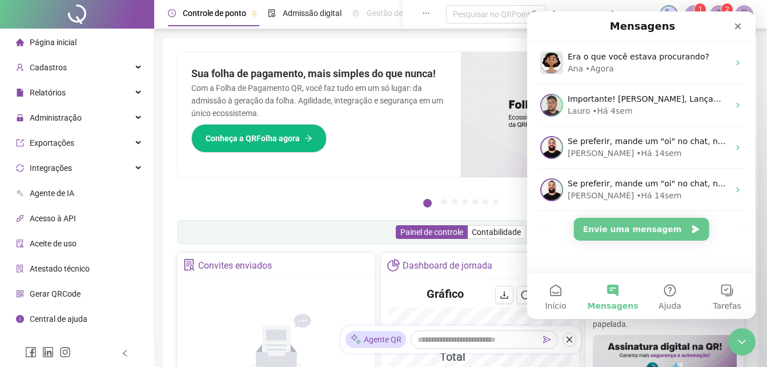
scroll to position [407, 0]
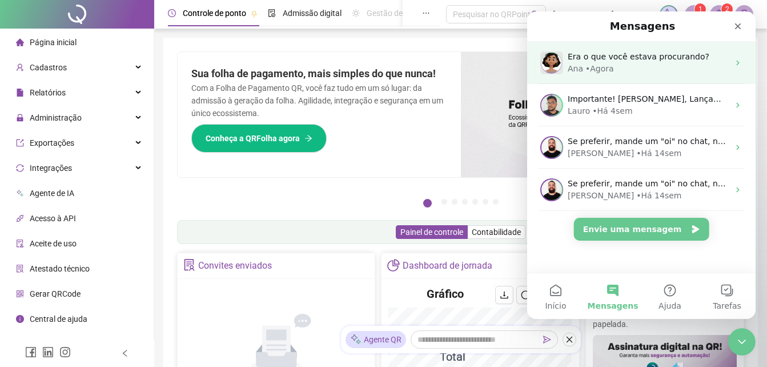
click at [603, 70] on div "• Agora" at bounding box center [599, 69] width 29 height 12
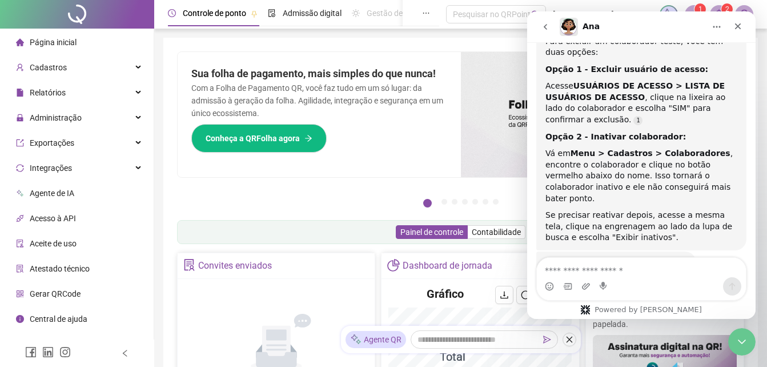
scroll to position [487, 0]
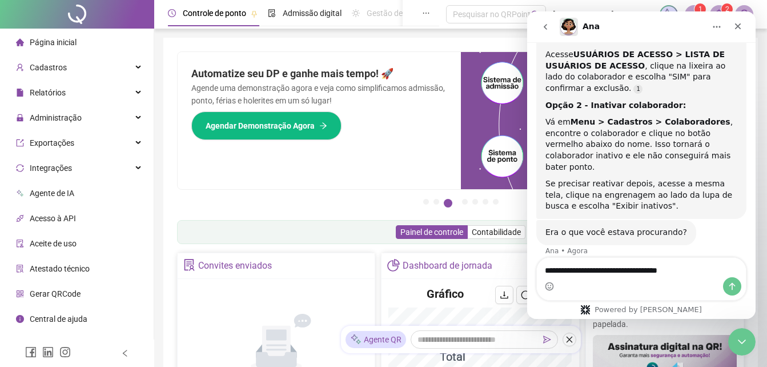
type textarea "**********"
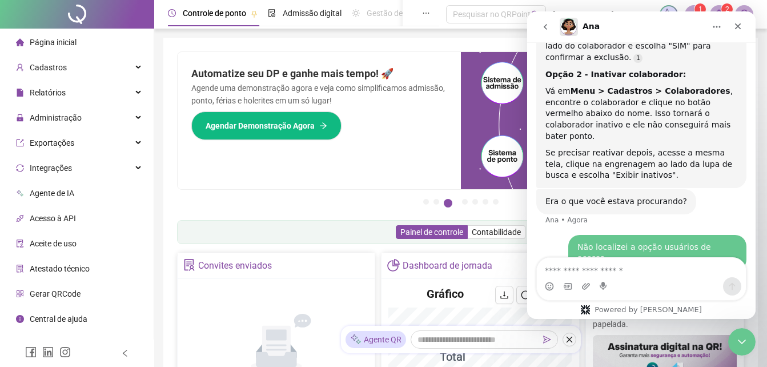
scroll to position [559, 0]
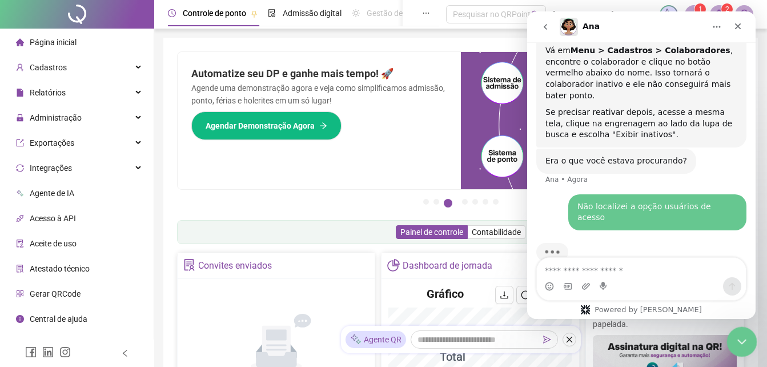
click at [741, 332] on div "Encerramento do Messenger da Intercom" at bounding box center [739, 339] width 27 height 27
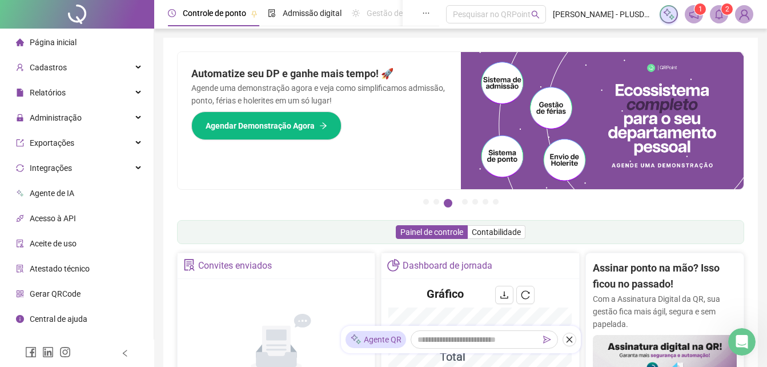
click at [750, 12] on img at bounding box center [744, 14] width 17 height 17
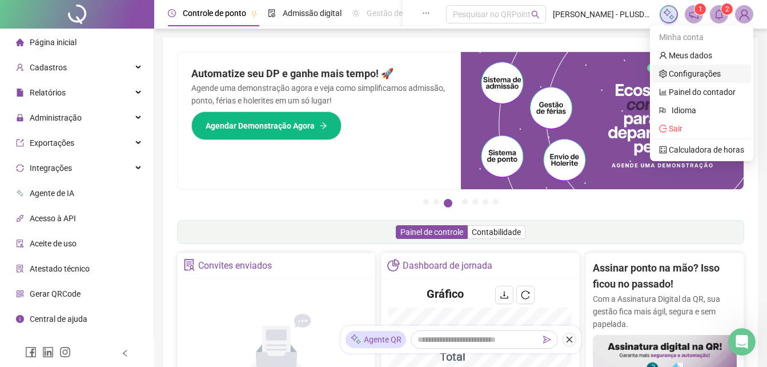
click at [697, 74] on link "Configurações" at bounding box center [690, 73] width 62 height 9
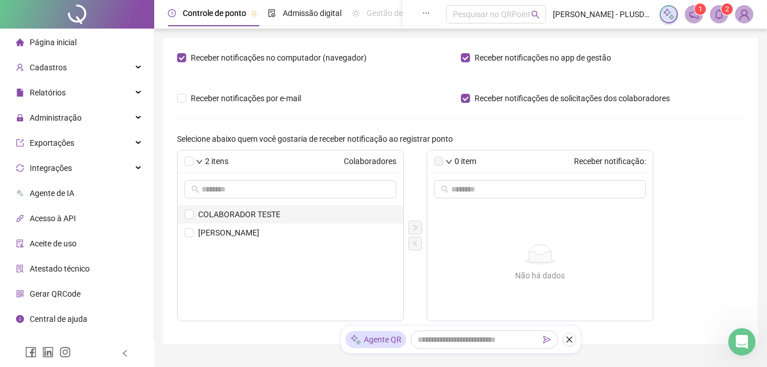
scroll to position [690, 0]
click at [184, 215] on li "COLABORADOR TESTE" at bounding box center [291, 214] width 226 height 18
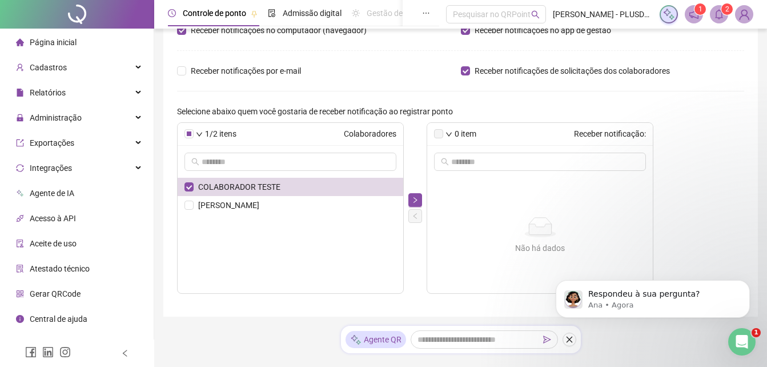
scroll to position [0, 0]
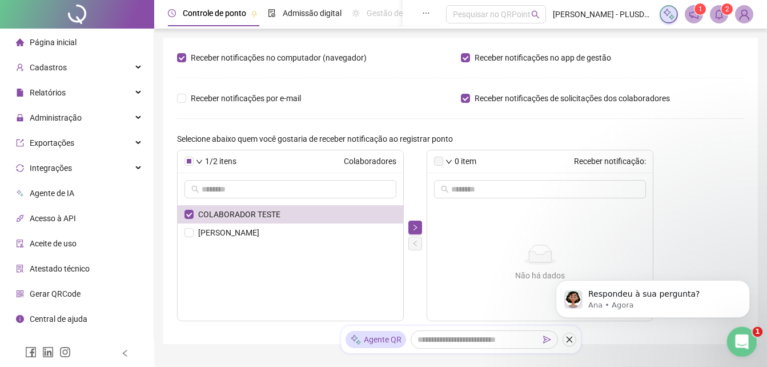
click at [747, 346] on div "Abertura do Messenger da Intercom" at bounding box center [740, 340] width 38 height 38
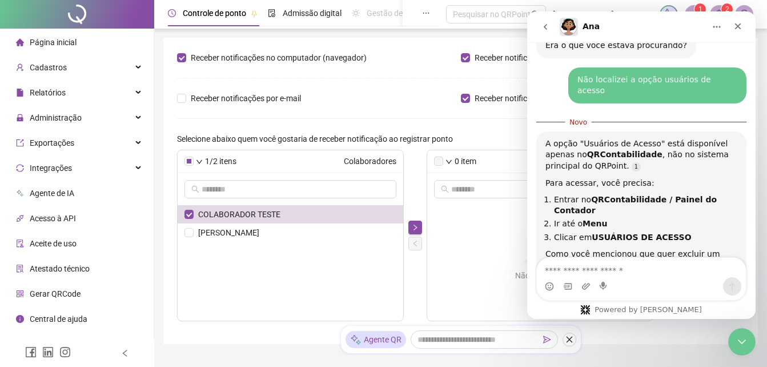
scroll to position [726, 0]
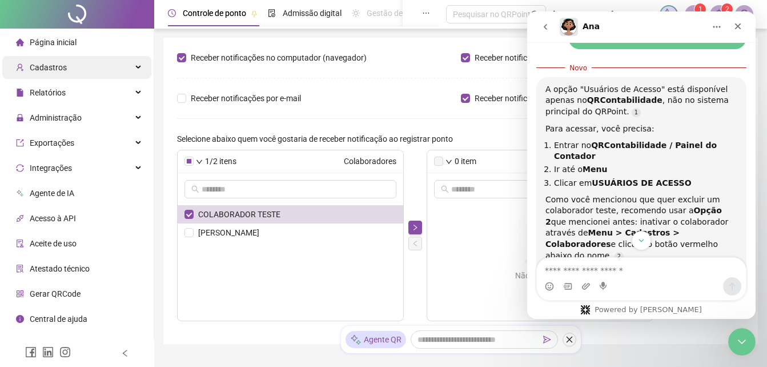
click at [58, 70] on span "Cadastros" at bounding box center [48, 67] width 37 height 9
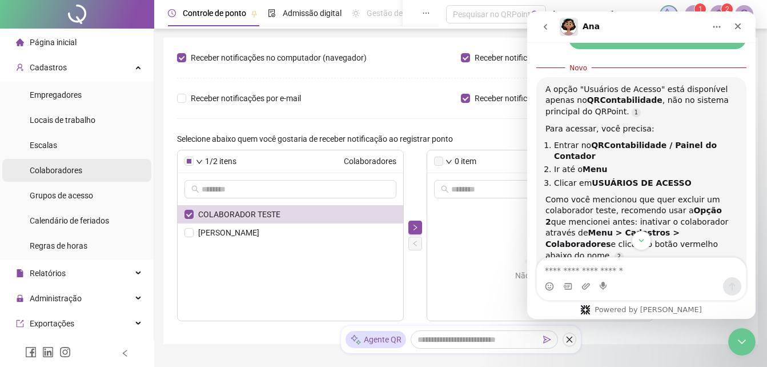
click at [54, 176] on div "Colaboradores" at bounding box center [56, 170] width 53 height 23
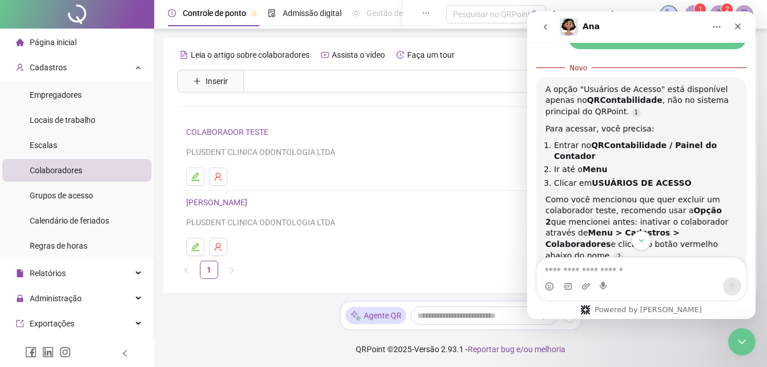
scroll to position [773, 0]
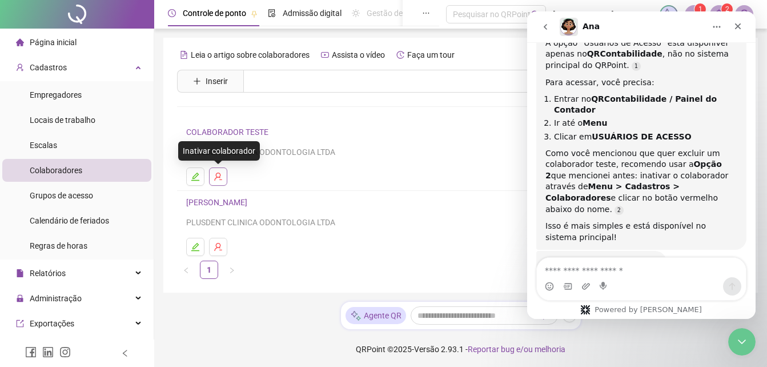
click at [218, 179] on icon "user-delete" at bounding box center [218, 176] width 9 height 9
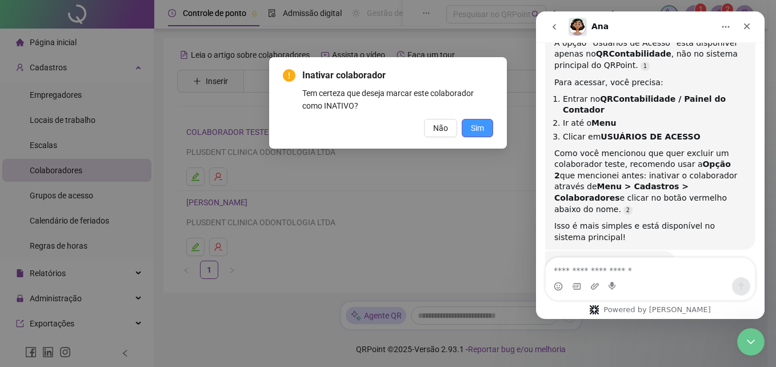
click at [477, 129] on span "Sim" at bounding box center [477, 128] width 13 height 13
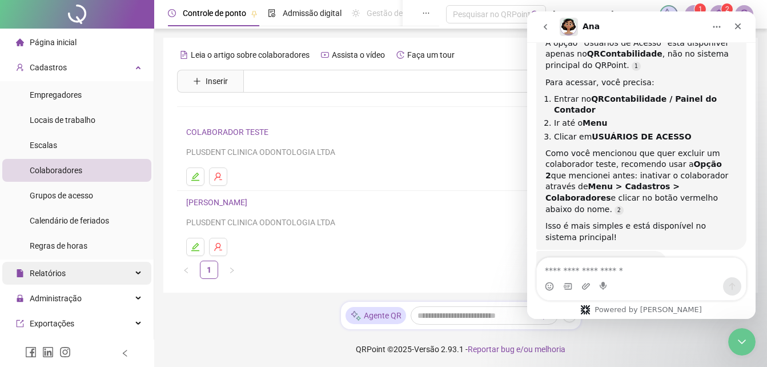
click at [40, 274] on span "Relatórios" at bounding box center [48, 272] width 36 height 9
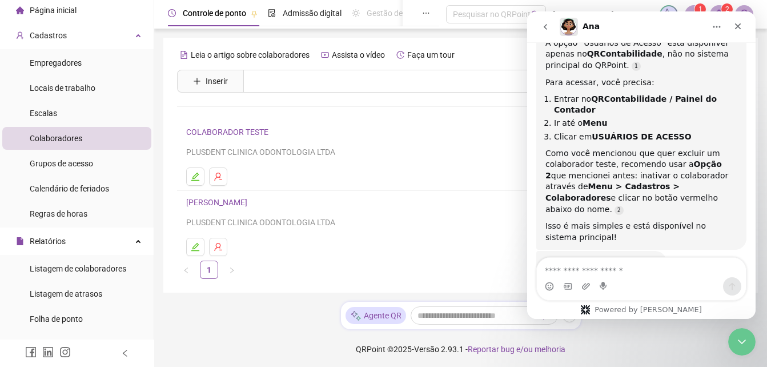
scroll to position [114, 0]
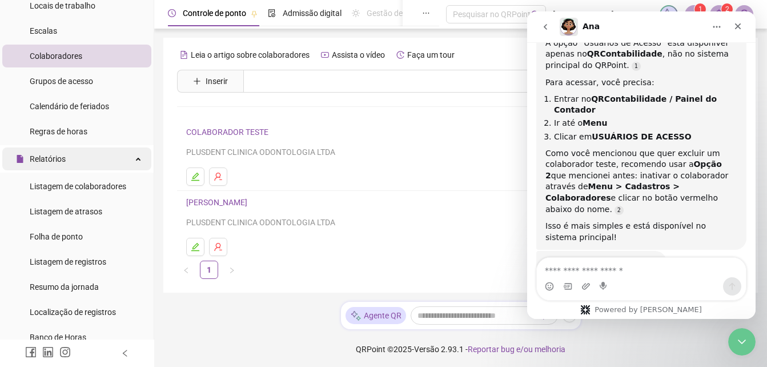
click at [63, 162] on span "Relatórios" at bounding box center [48, 158] width 36 height 9
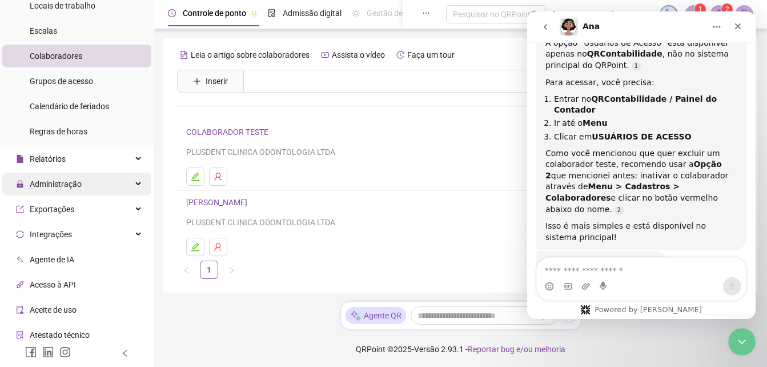
click at [63, 187] on span "Administração" at bounding box center [56, 183] width 52 height 9
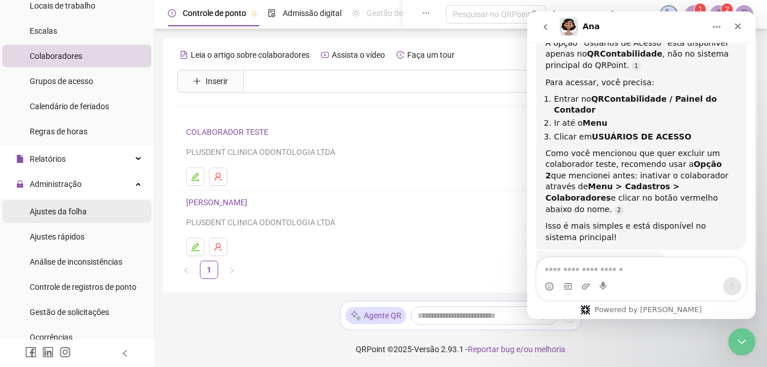
click at [68, 210] on span "Ajustes da folha" at bounding box center [58, 211] width 57 height 9
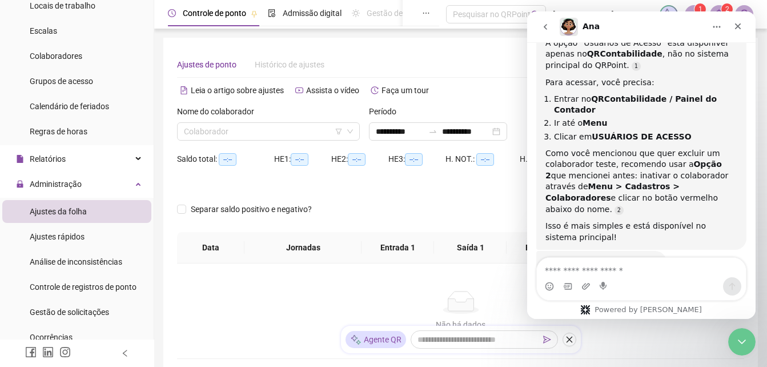
type input "**********"
click at [259, 131] on input "search" at bounding box center [263, 131] width 159 height 17
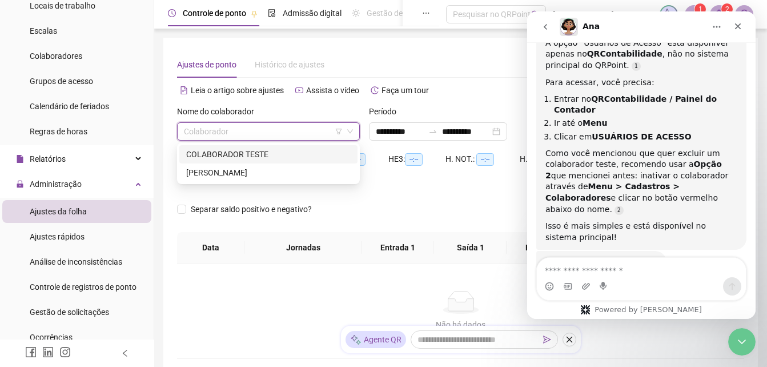
click at [248, 155] on div "COLABORADOR TESTE" at bounding box center [268, 154] width 164 height 13
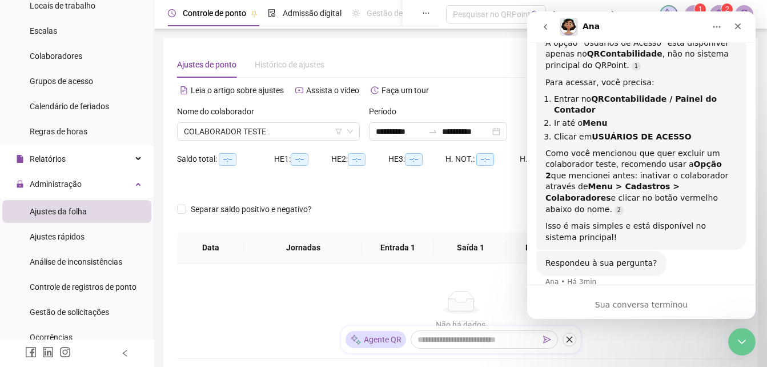
scroll to position [757, 0]
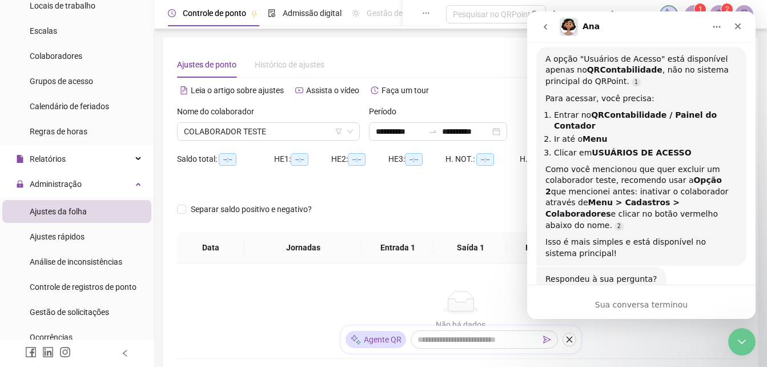
click at [615, 268] on div "Respondeu à sua pergunta? Ana • Há 3min" at bounding box center [641, 292] width 210 height 50
click at [552, 26] on button "go back" at bounding box center [546, 27] width 22 height 22
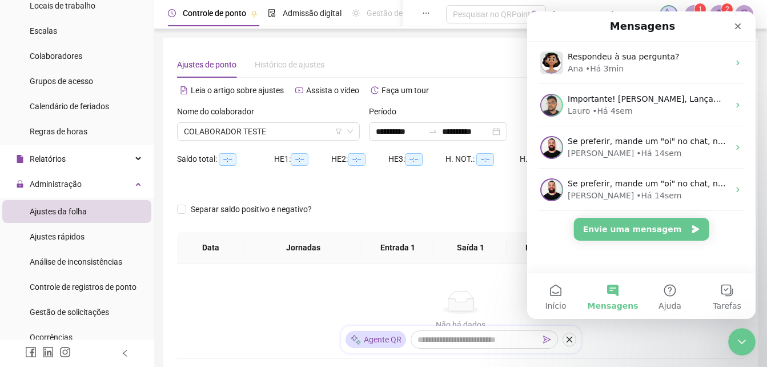
scroll to position [0, 0]
click at [634, 232] on button "Envie uma mensagem" at bounding box center [641, 229] width 135 height 23
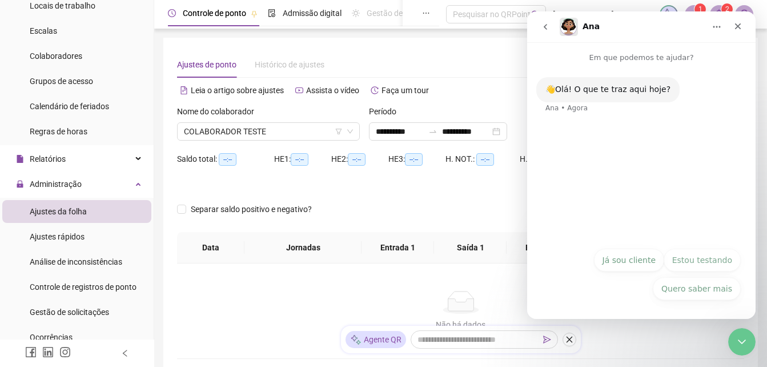
click at [639, 263] on button "Já sou cliente" at bounding box center [629, 259] width 70 height 23
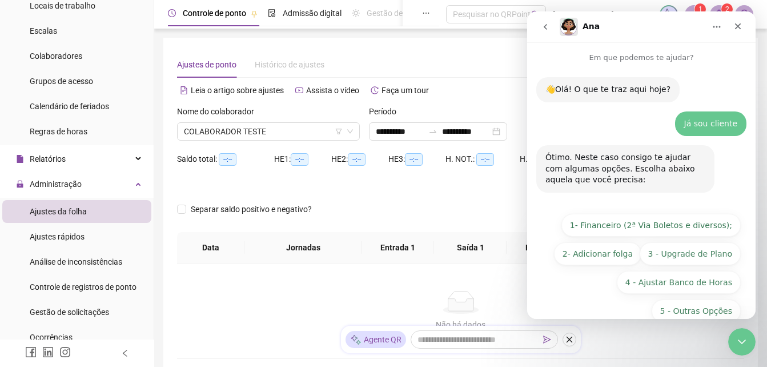
scroll to position [22, 0]
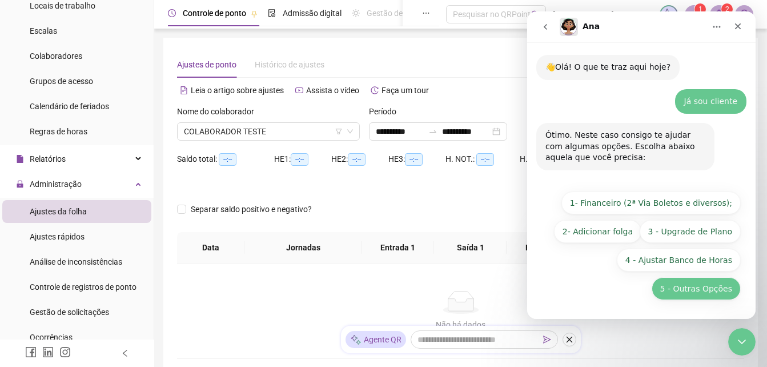
click at [680, 291] on button "5 - Outras Opções" at bounding box center [696, 288] width 89 height 23
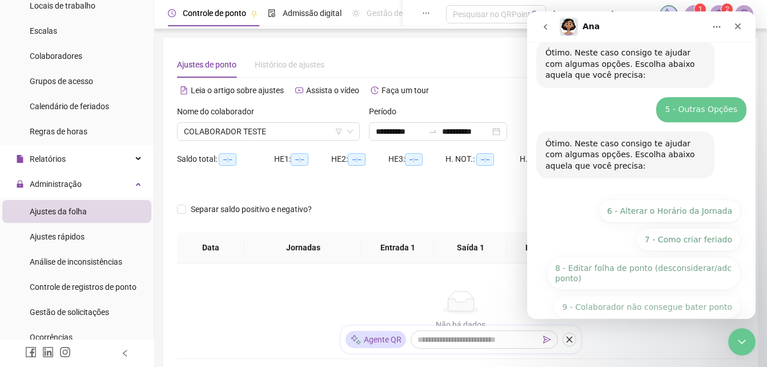
scroll to position [151, 0]
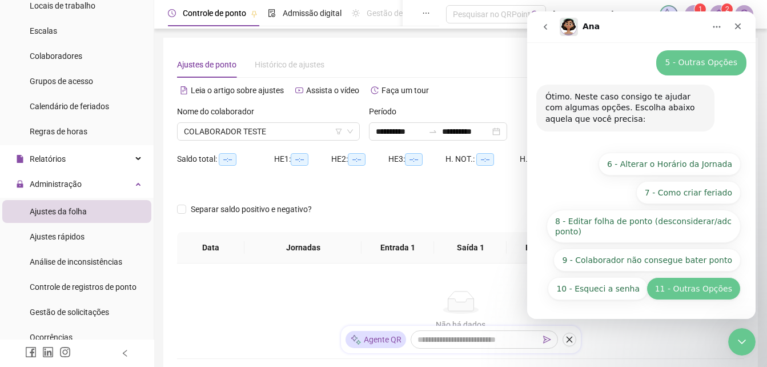
click at [704, 283] on button "11 - Outras Opções" at bounding box center [693, 288] width 94 height 23
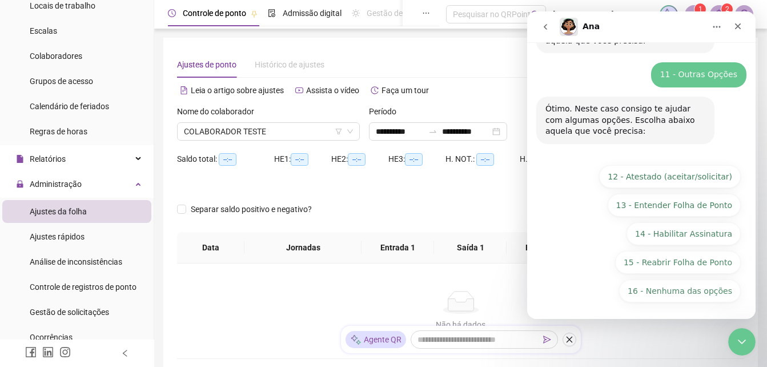
scroll to position [232, 0]
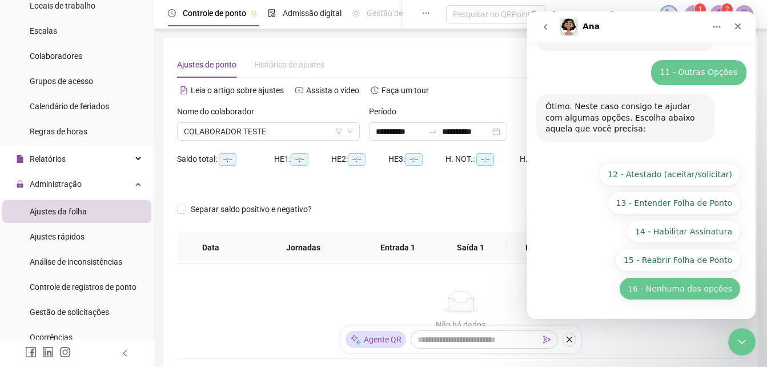
click at [688, 292] on button "16 - Nenhuma das opções" at bounding box center [680, 288] width 122 height 23
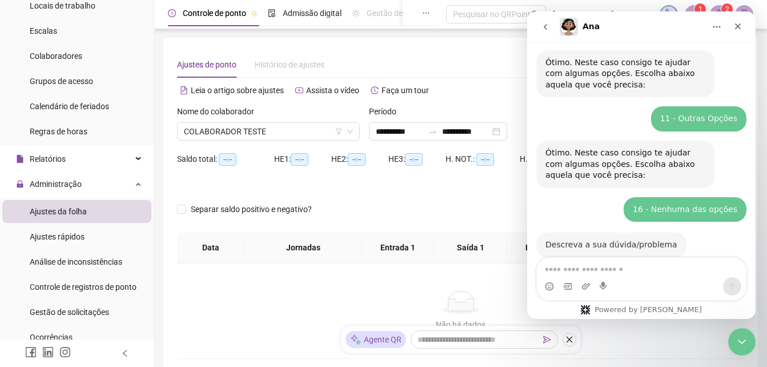
scroll to position [208, 0]
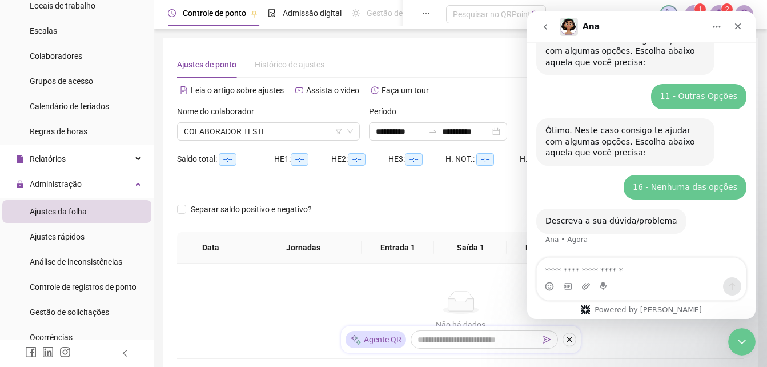
click at [680, 271] on textarea "Envie uma mensagem..." at bounding box center [641, 267] width 209 height 19
type textarea "**********"
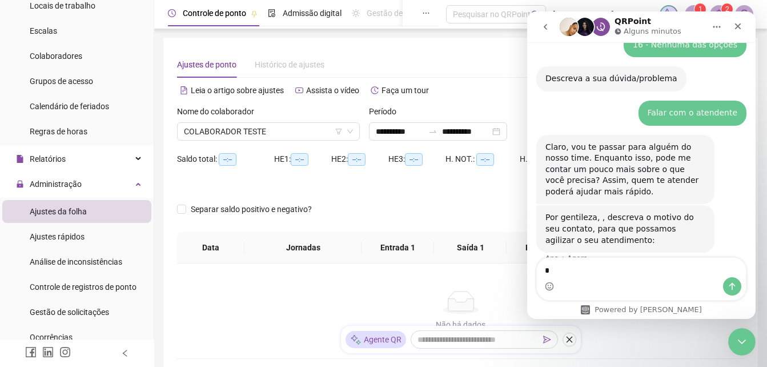
scroll to position [390, 0]
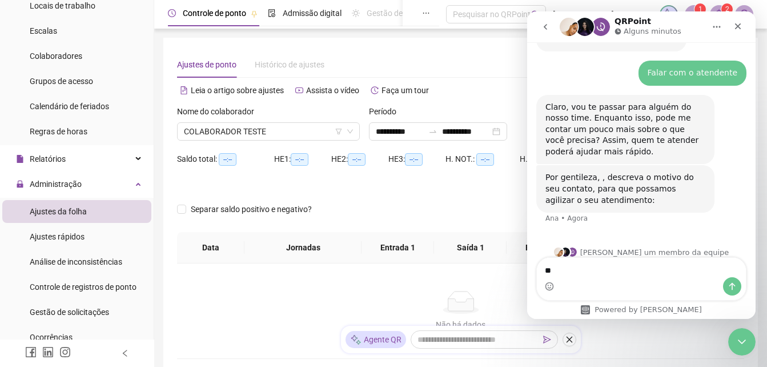
type textarea "*"
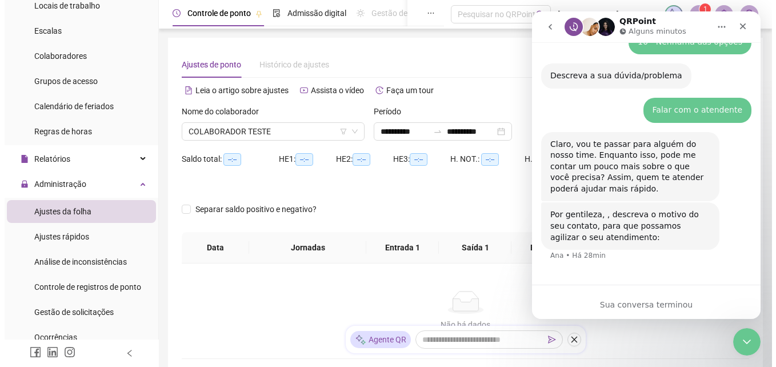
scroll to position [342, 0]
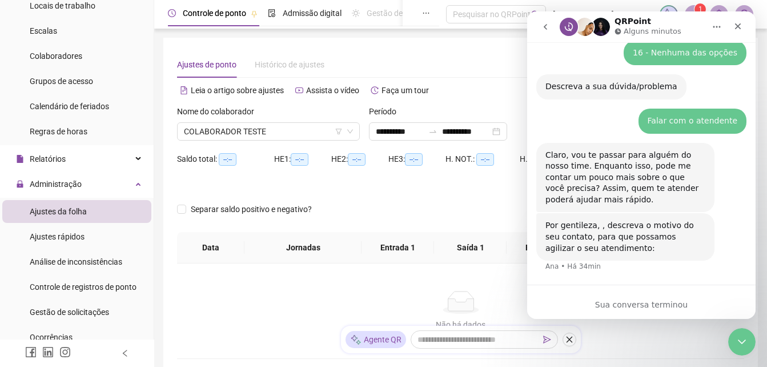
click at [614, 251] on div "Por gentileza, , descreva o motivo do seu contato, para que possamos agilizar o…" at bounding box center [641, 249] width 210 height 73
click at [616, 270] on div "Por gentileza, , descreva o motivo do seu contato, para que possamos agilizar o…" at bounding box center [641, 249] width 210 height 73
click at [738, 29] on icon "Fechar" at bounding box center [737, 26] width 9 height 9
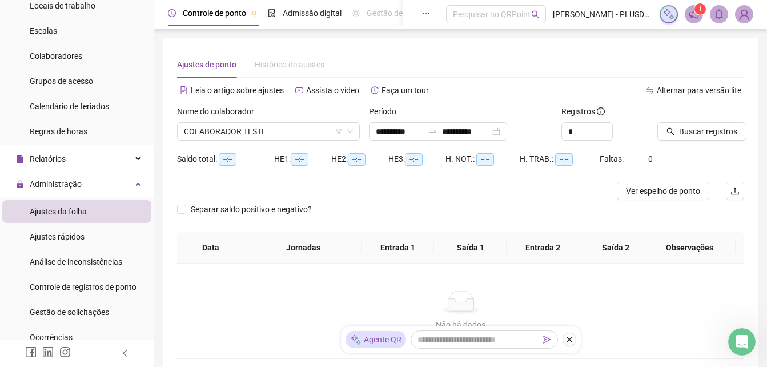
click at [741, 17] on img at bounding box center [744, 14] width 17 height 17
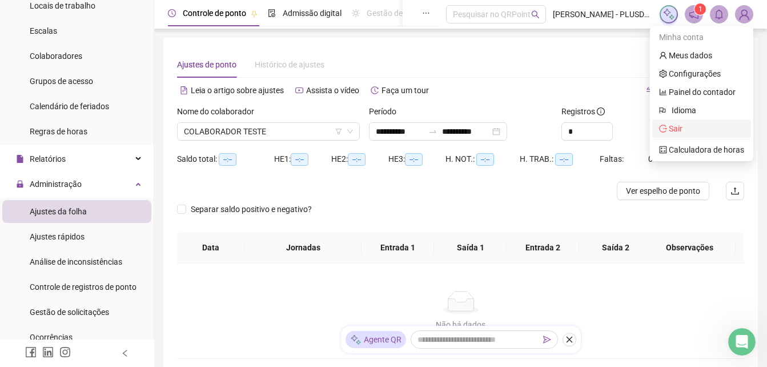
click at [670, 128] on span "Sair" at bounding box center [676, 128] width 14 height 9
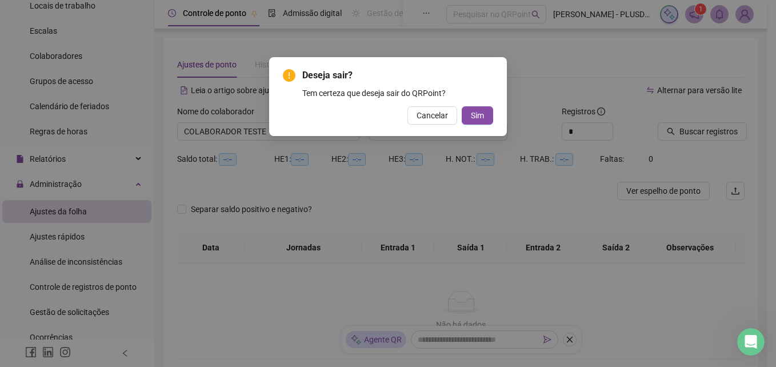
click at [493, 118] on div "Deseja sair? Tem certeza que deseja sair do QRPoint? Cancelar Sim" at bounding box center [388, 96] width 238 height 79
click at [485, 117] on button "Sim" at bounding box center [476, 115] width 31 height 18
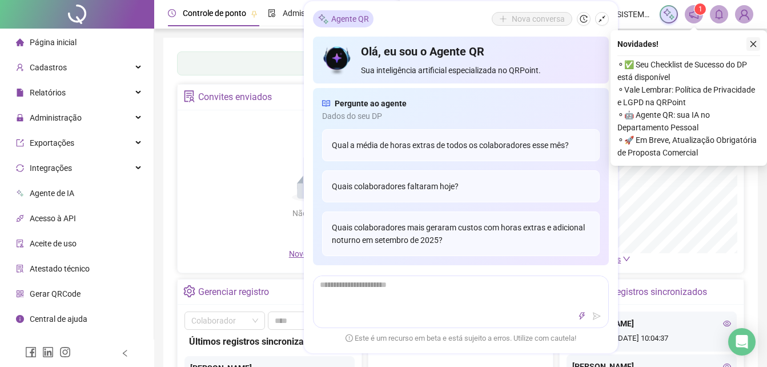
click at [749, 45] on button "button" at bounding box center [753, 44] width 14 height 14
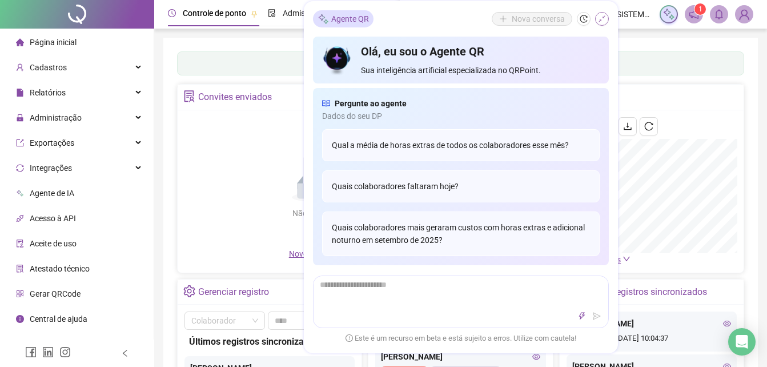
click at [601, 22] on icon "shrink" at bounding box center [602, 19] width 8 height 8
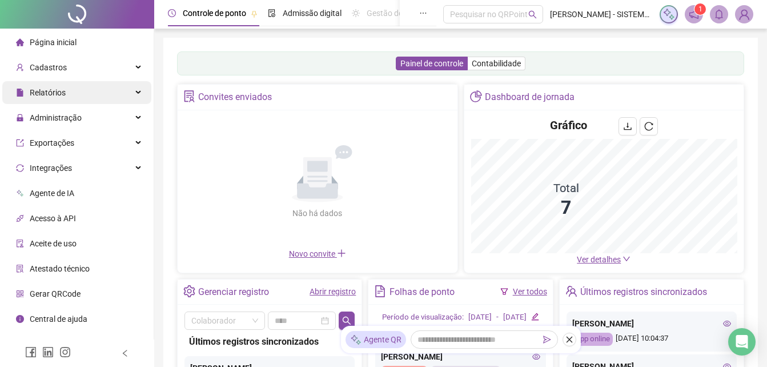
click at [51, 93] on span "Relatórios" at bounding box center [48, 92] width 36 height 9
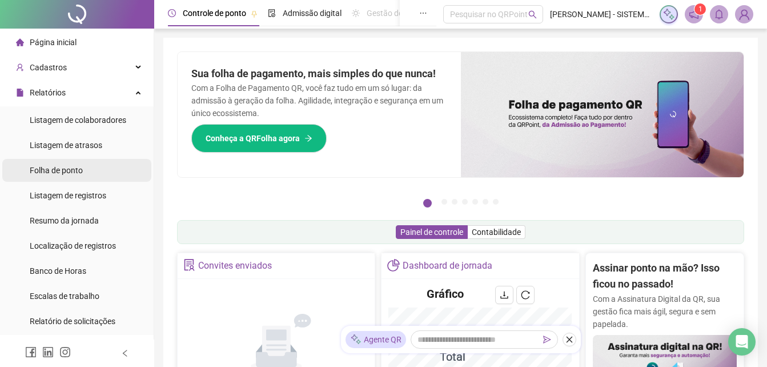
click at [58, 171] on span "Folha de ponto" at bounding box center [56, 170] width 53 height 9
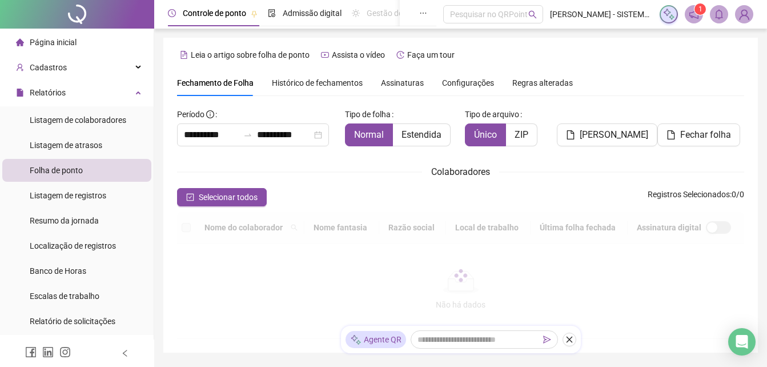
type input "**********"
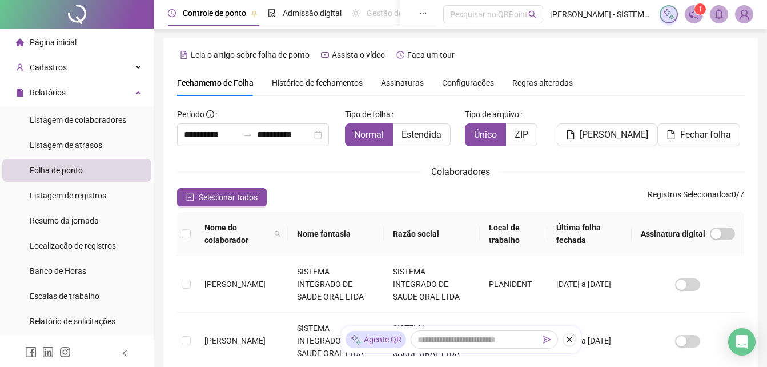
scroll to position [51, 0]
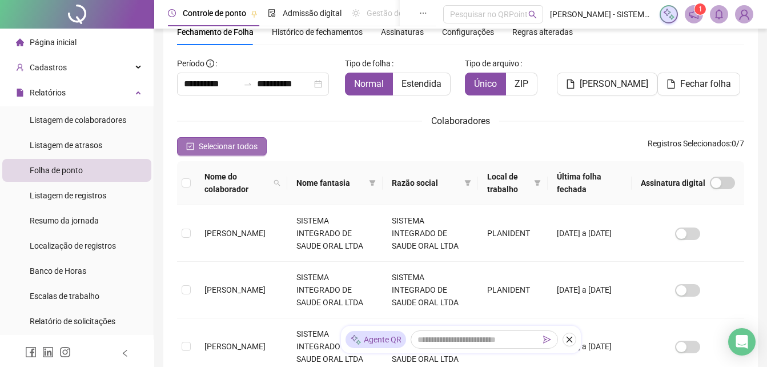
click at [192, 148] on icon "check-square" at bounding box center [190, 146] width 8 height 8
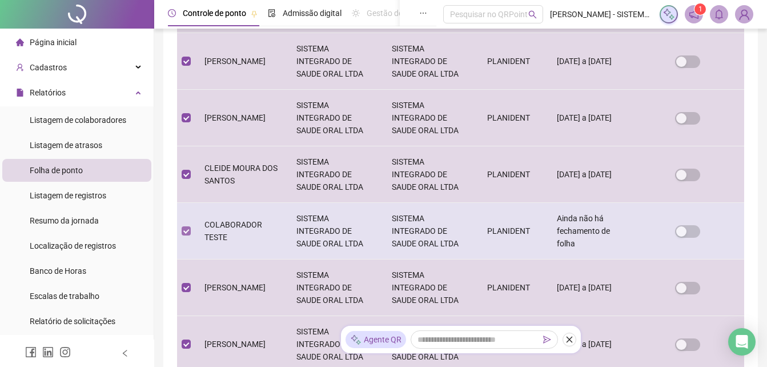
click at [188, 236] on label at bounding box center [186, 230] width 9 height 13
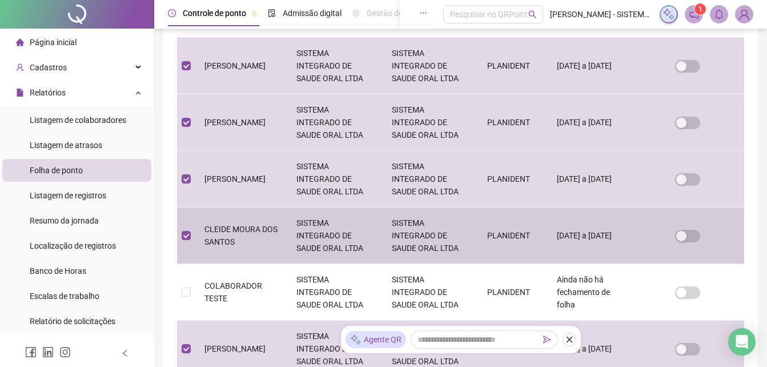
scroll to position [0, 0]
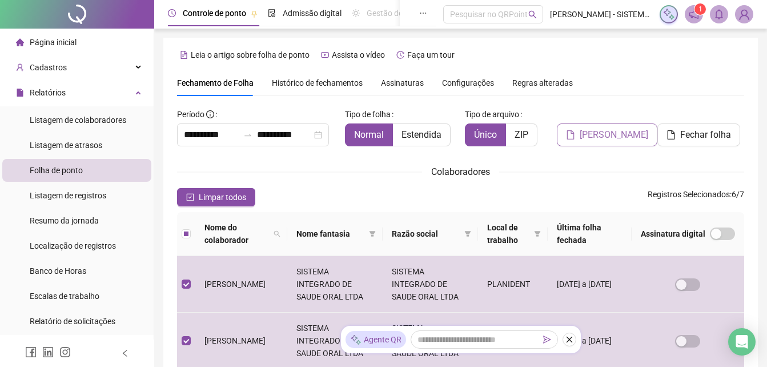
click at [615, 131] on span "[PERSON_NAME]" at bounding box center [614, 135] width 69 height 14
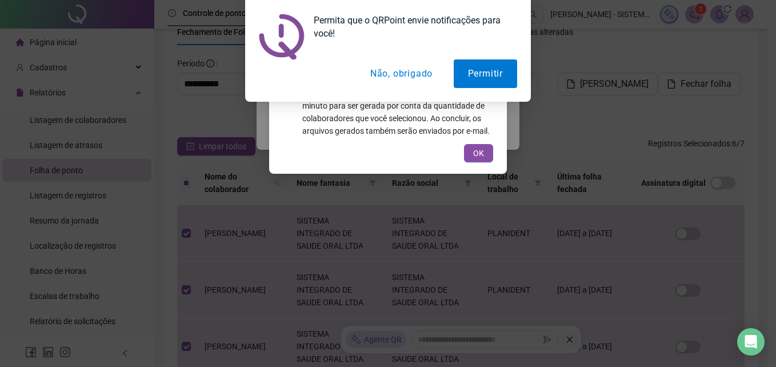
click at [405, 79] on button "Não, obrigado" at bounding box center [401, 73] width 91 height 29
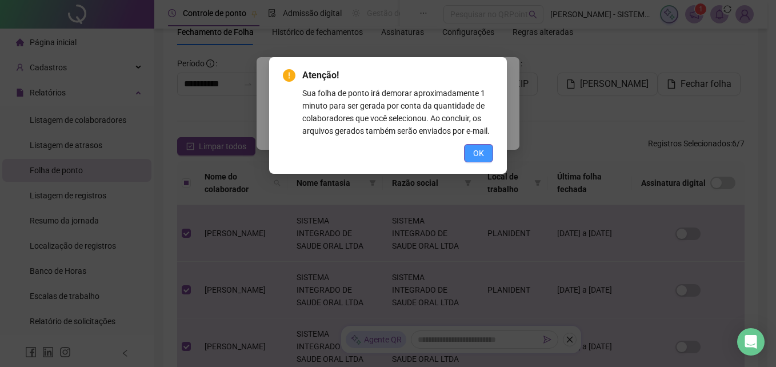
click at [484, 152] on button "OK" at bounding box center [478, 153] width 29 height 18
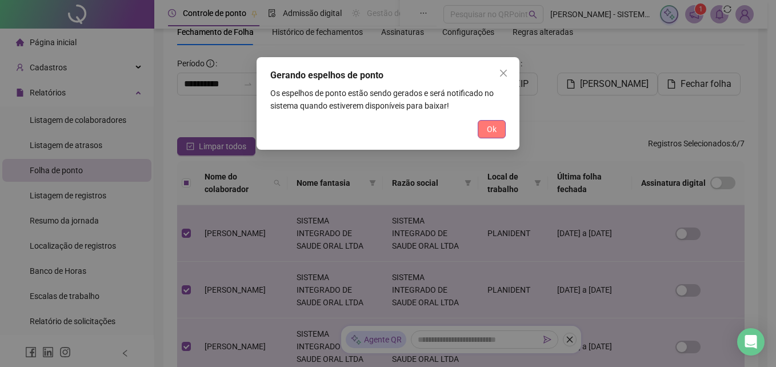
click at [481, 125] on button "Ok" at bounding box center [491, 129] width 28 height 18
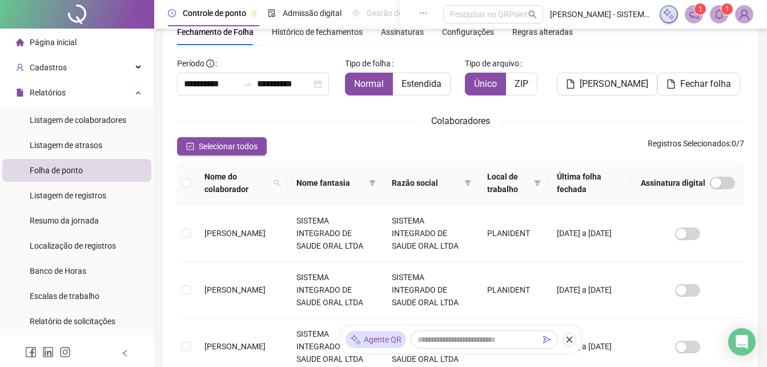
click at [718, 18] on icon "bell" at bounding box center [719, 14] width 8 height 10
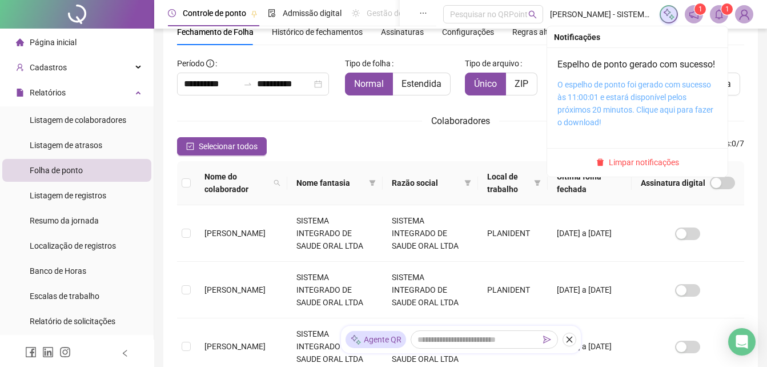
click at [634, 110] on link "O espelho de ponto foi gerado com sucesso às 11:00:01 e estará disponível pelos…" at bounding box center [635, 103] width 156 height 47
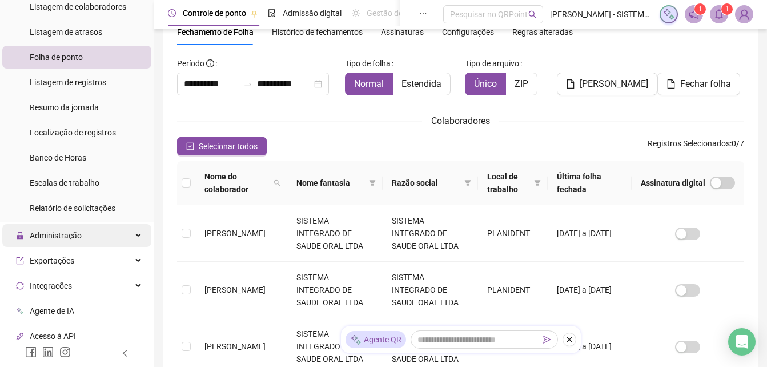
scroll to position [114, 0]
click at [71, 235] on span "Administração" at bounding box center [56, 234] width 52 height 9
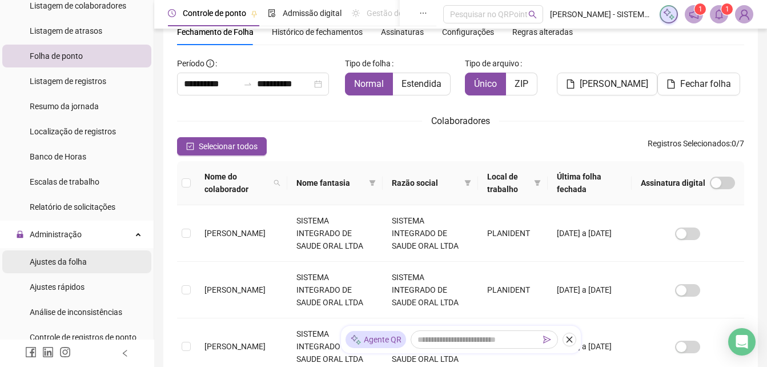
drag, startPoint x: 73, startPoint y: 263, endPoint x: 90, endPoint y: 262, distance: 17.7
click at [73, 263] on span "Ajustes da folha" at bounding box center [58, 261] width 57 height 9
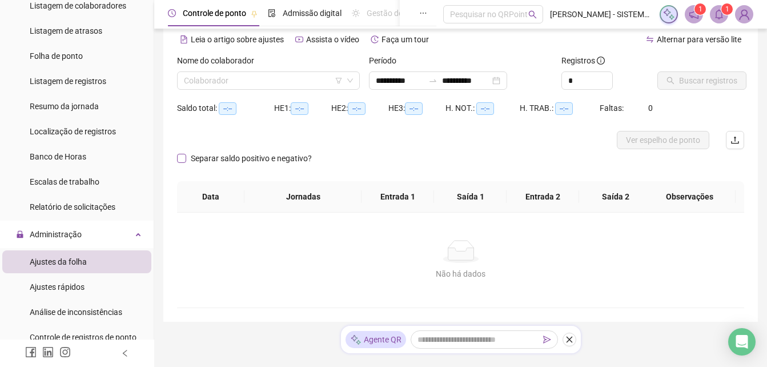
type input "**********"
click at [250, 83] on input "search" at bounding box center [263, 80] width 159 height 17
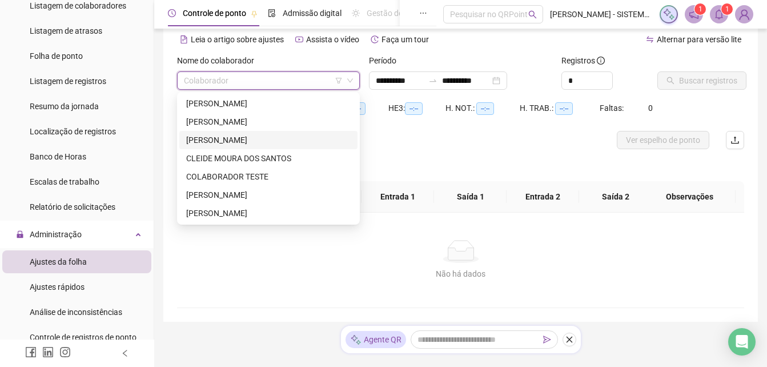
click at [245, 144] on div "[PERSON_NAME]" at bounding box center [268, 140] width 164 height 13
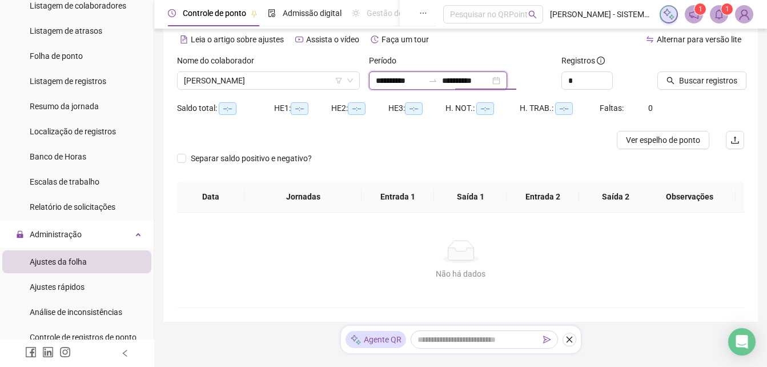
click at [461, 80] on input "**********" at bounding box center [466, 80] width 48 height 13
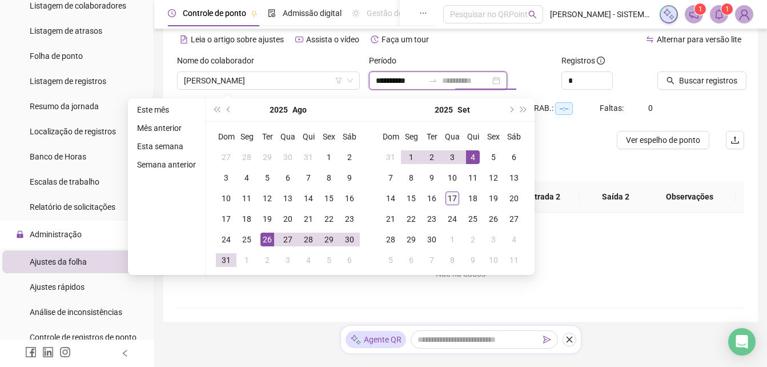
type input "**********"
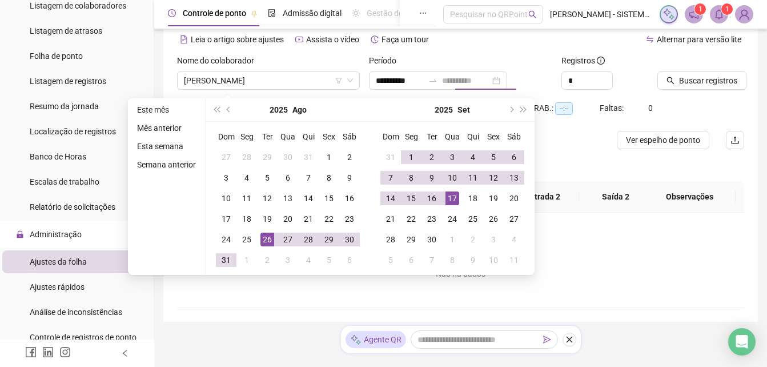
click at [452, 198] on div "17" at bounding box center [452, 198] width 14 height 14
type input "**********"
click at [706, 83] on span "Buscar registros" at bounding box center [708, 80] width 58 height 13
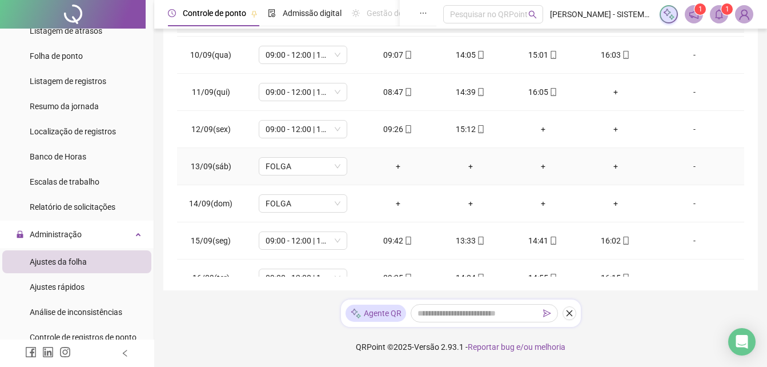
scroll to position [610, 0]
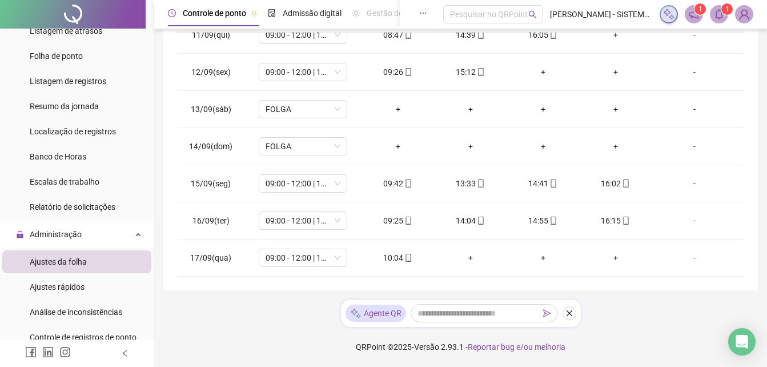
click at [710, 15] on span at bounding box center [719, 14] width 18 height 18
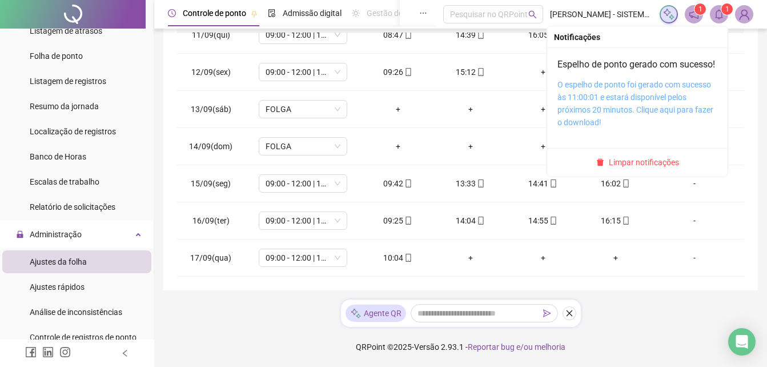
click at [624, 105] on link "O espelho de ponto foi gerado com sucesso às 11:00:01 e estará disponível pelos…" at bounding box center [635, 103] width 156 height 47
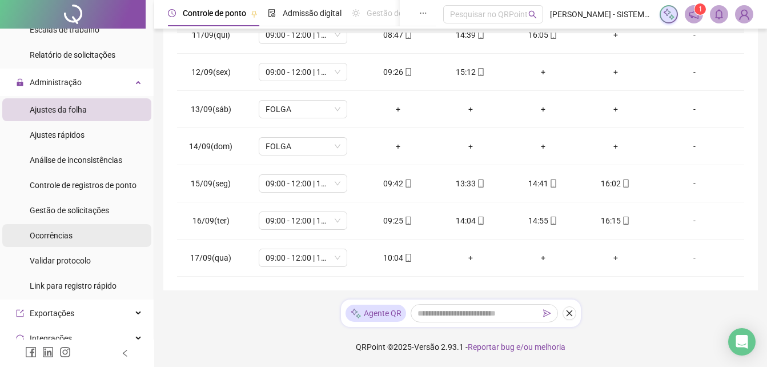
scroll to position [286, 0]
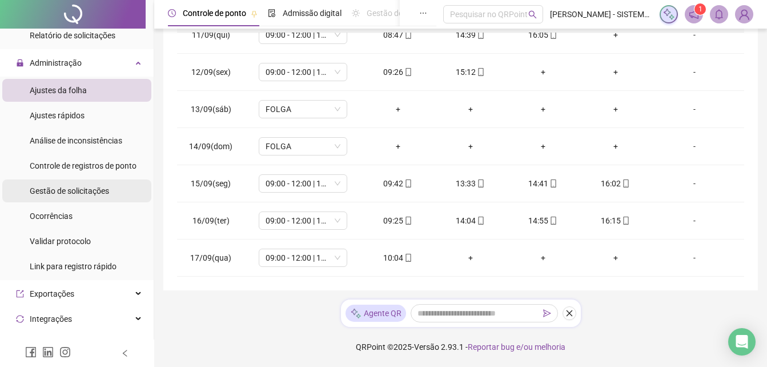
drag, startPoint x: 89, startPoint y: 187, endPoint x: 105, endPoint y: 186, distance: 16.0
click at [90, 186] on span "Gestão de solicitações" at bounding box center [69, 190] width 79 height 9
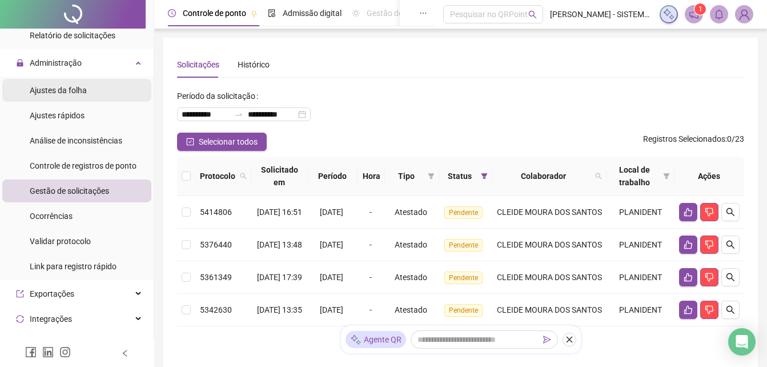
click at [66, 90] on span "Ajustes da folha" at bounding box center [58, 90] width 57 height 9
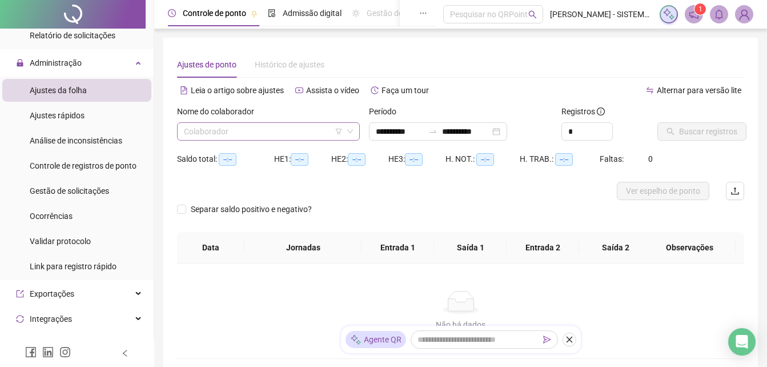
type input "**********"
click at [249, 131] on input "search" at bounding box center [263, 131] width 159 height 17
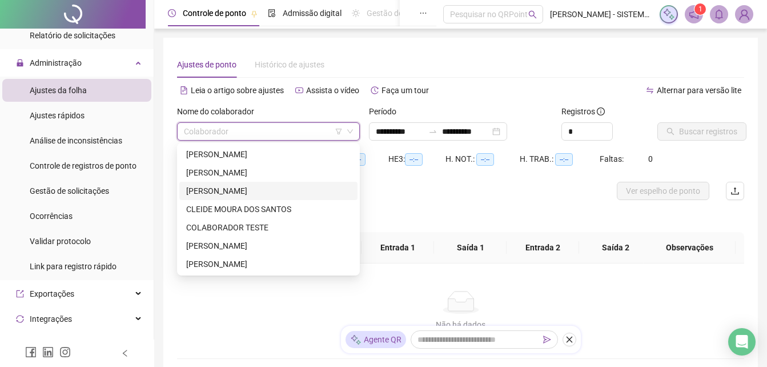
click at [235, 190] on div "[PERSON_NAME]" at bounding box center [268, 190] width 164 height 13
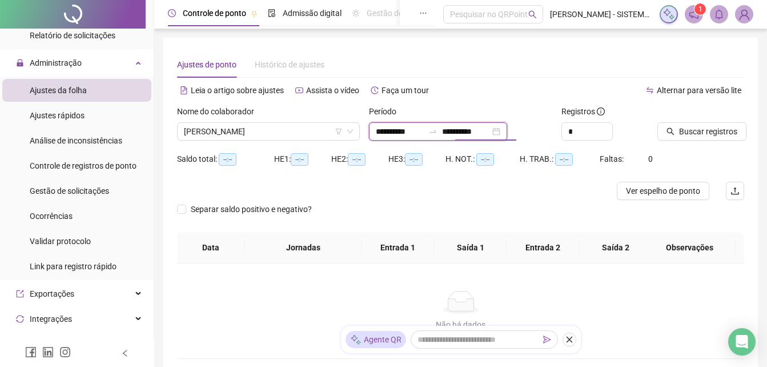
click at [490, 130] on input "**********" at bounding box center [466, 131] width 48 height 13
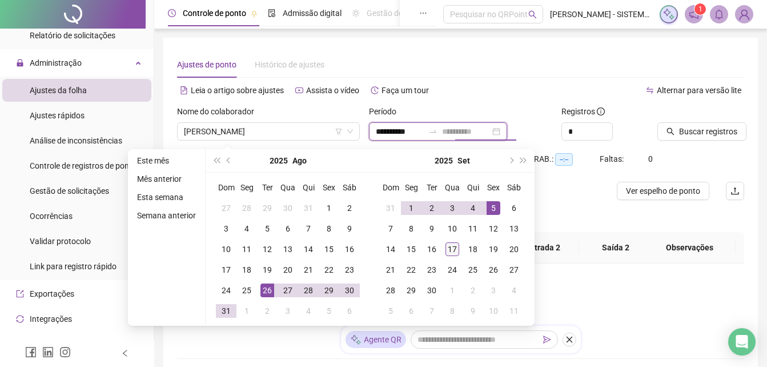
type input "**********"
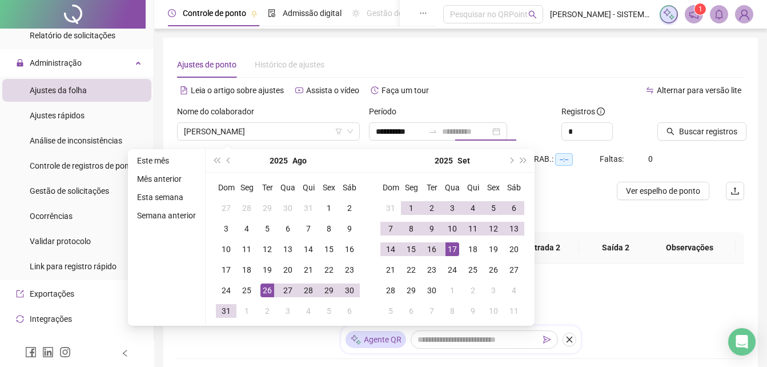
click at [451, 250] on div "17" at bounding box center [452, 249] width 14 height 14
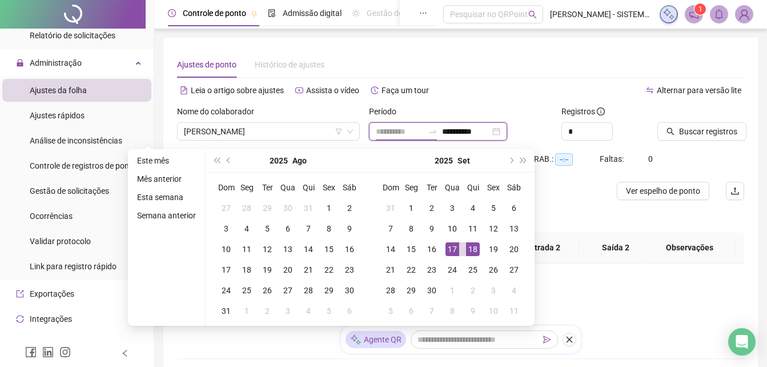
type input "**********"
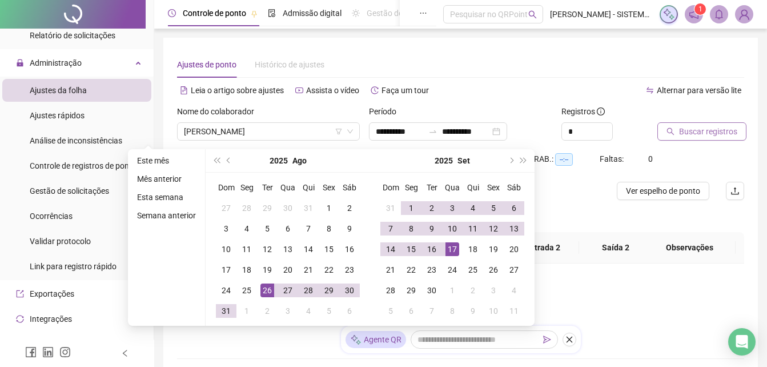
click at [701, 133] on span "Buscar registros" at bounding box center [708, 131] width 58 height 13
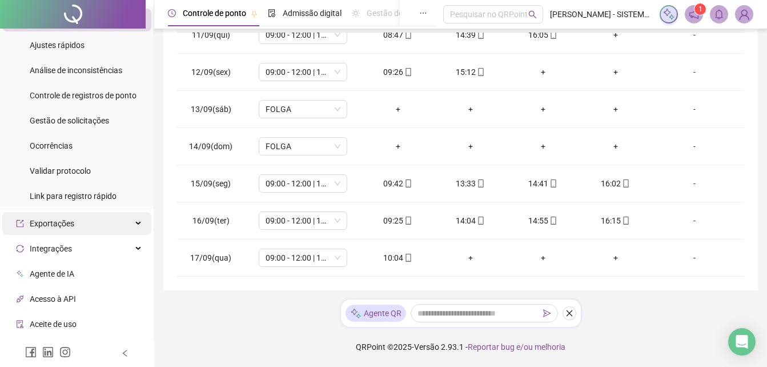
scroll to position [343, 0]
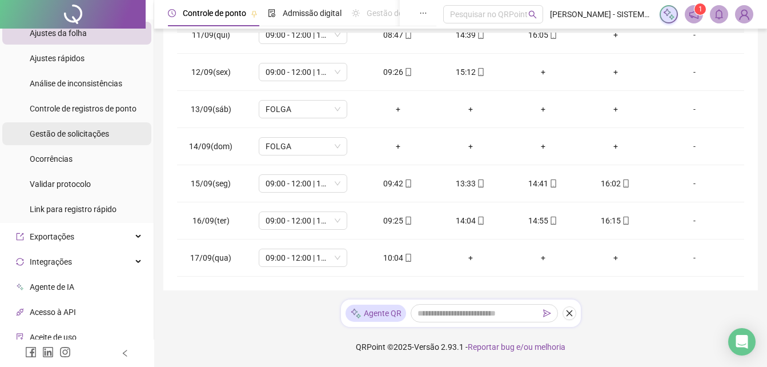
click at [89, 133] on span "Gestão de solicitações" at bounding box center [69, 133] width 79 height 9
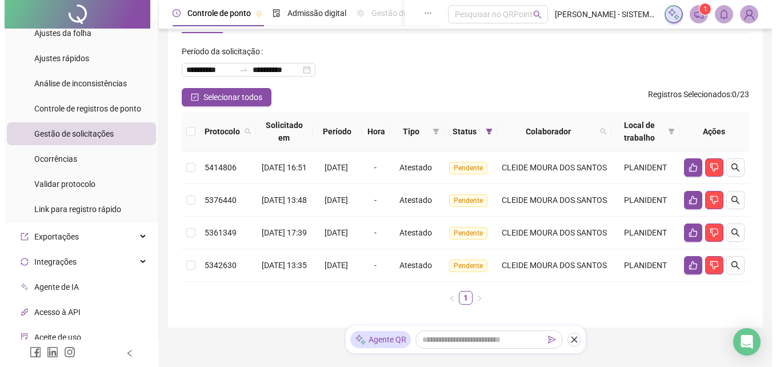
scroll to position [57, 0]
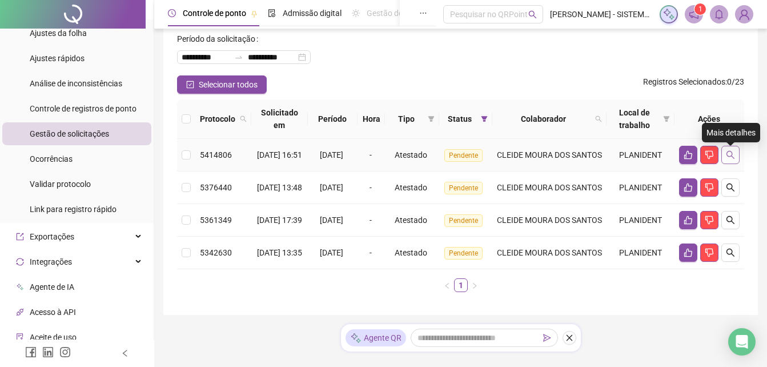
click at [725, 156] on button "button" at bounding box center [730, 155] width 18 height 18
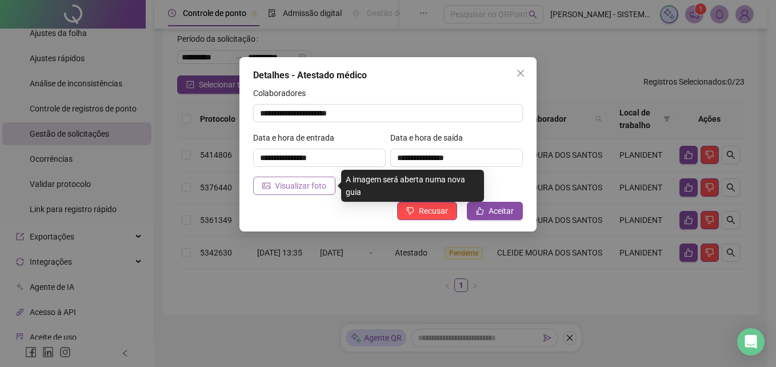
click at [299, 186] on span "Visualizar foto" at bounding box center [300, 185] width 51 height 13
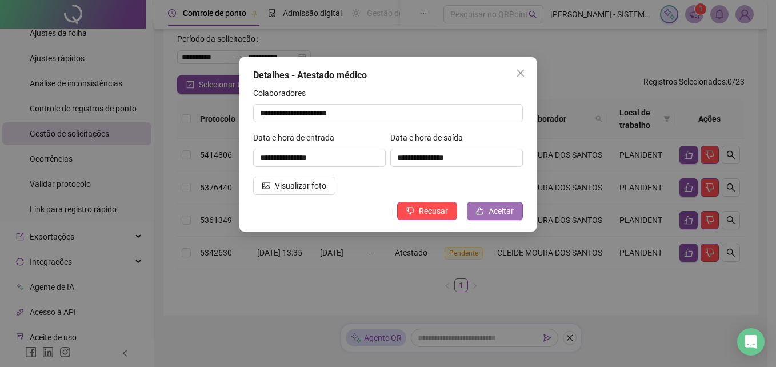
click at [489, 213] on span "Aceitar" at bounding box center [500, 210] width 25 height 13
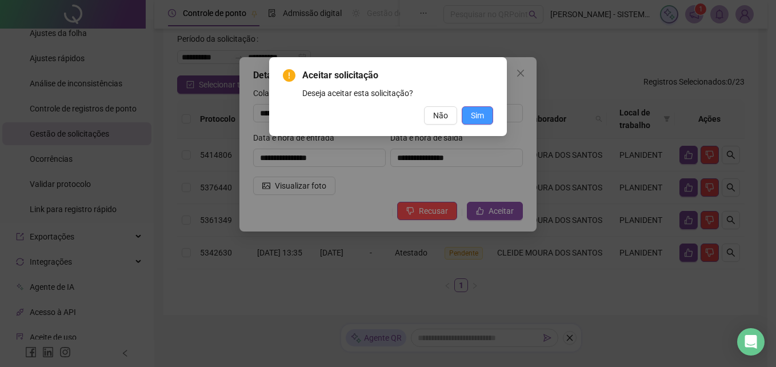
click at [470, 114] on button "Sim" at bounding box center [476, 115] width 31 height 18
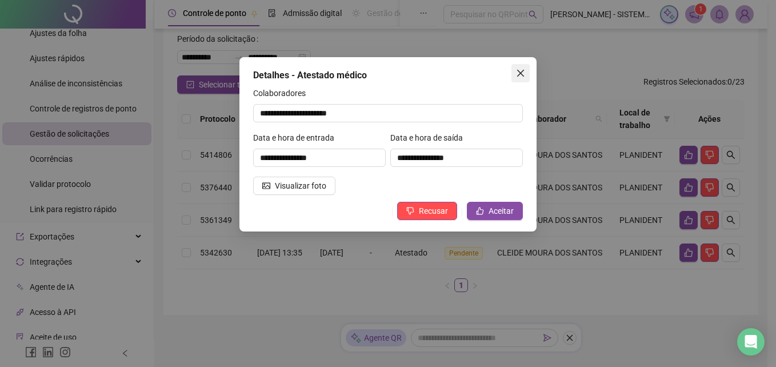
click at [517, 72] on icon "close" at bounding box center [520, 73] width 9 height 9
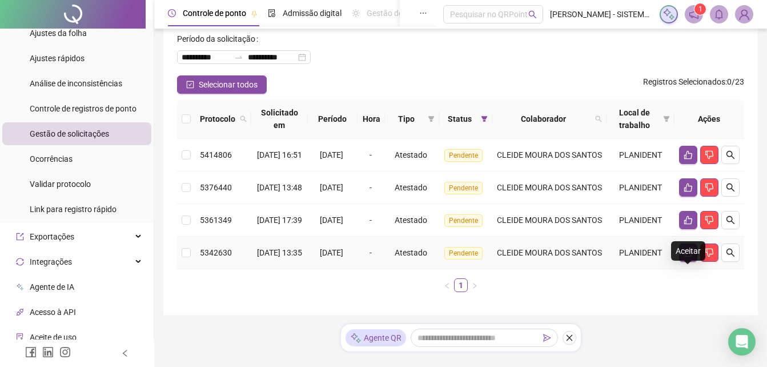
click at [688, 257] on icon "like" at bounding box center [688, 252] width 9 height 9
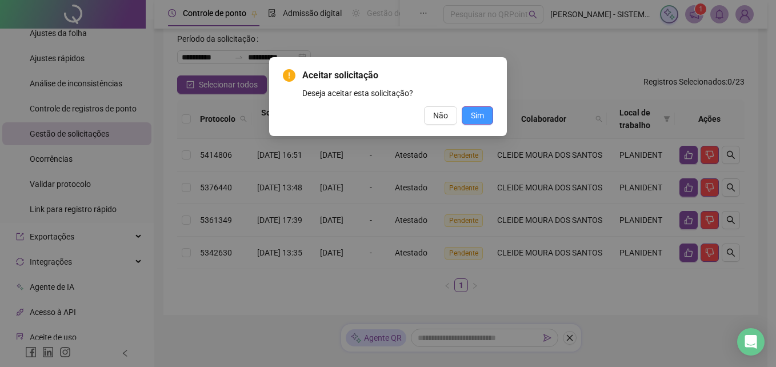
click at [479, 118] on span "Sim" at bounding box center [477, 115] width 13 height 13
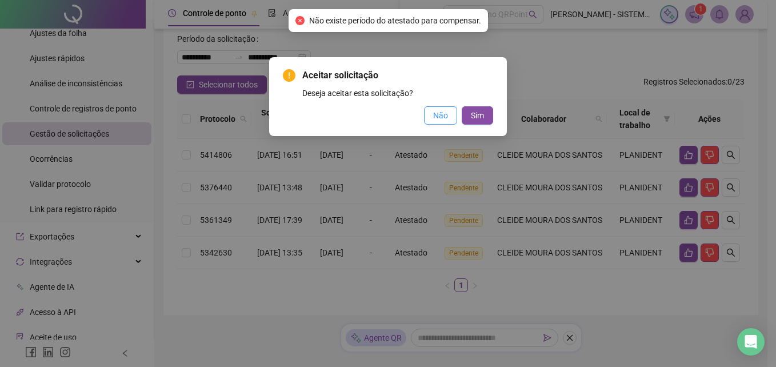
click at [446, 117] on span "Não" at bounding box center [440, 115] width 15 height 13
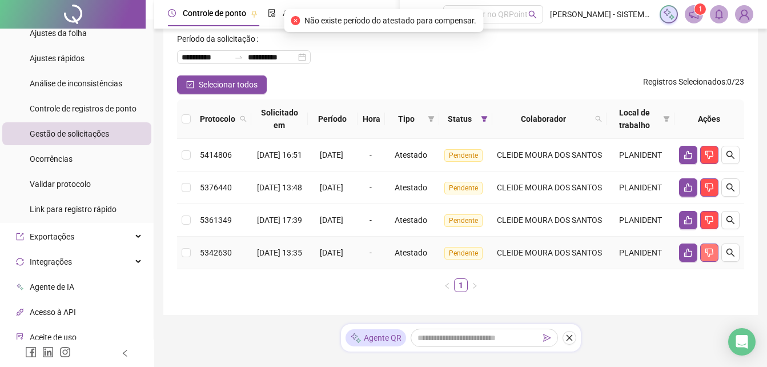
click at [705, 257] on icon "dislike" at bounding box center [709, 252] width 9 height 9
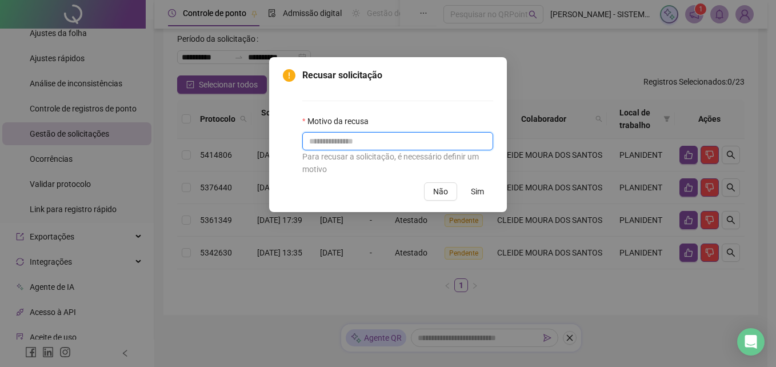
click at [363, 142] on input "text" at bounding box center [397, 141] width 191 height 18
drag, startPoint x: 426, startPoint y: 136, endPoint x: 298, endPoint y: 139, distance: 127.9
click at [298, 139] on div "**********" at bounding box center [388, 122] width 210 height 107
type input "**********"
click at [473, 196] on span "Sim" at bounding box center [477, 191] width 13 height 13
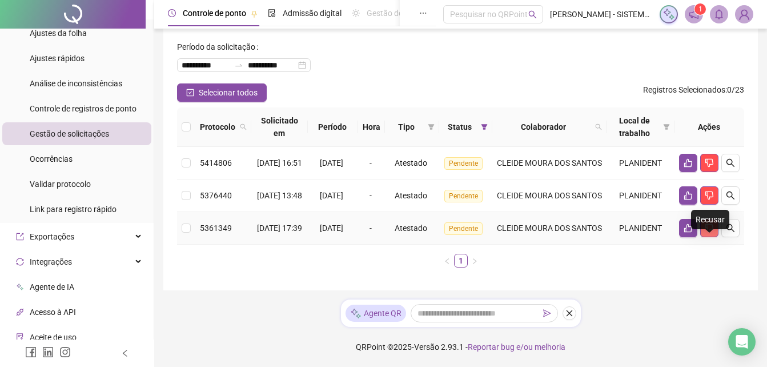
click at [712, 232] on icon "dislike" at bounding box center [709, 228] width 8 height 9
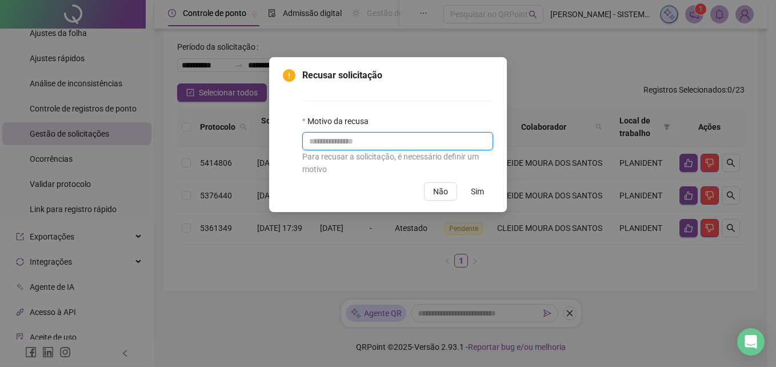
click at [343, 136] on input "text" at bounding box center [397, 141] width 191 height 18
paste input "**********"
type input "**********"
click at [471, 188] on span "Sim" at bounding box center [477, 191] width 13 height 13
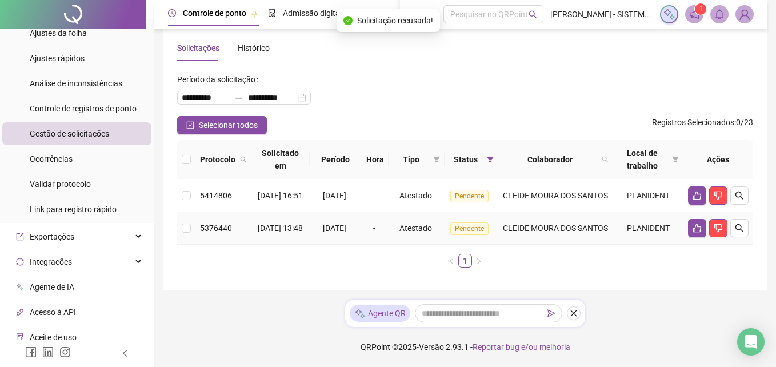
scroll to position [30, 0]
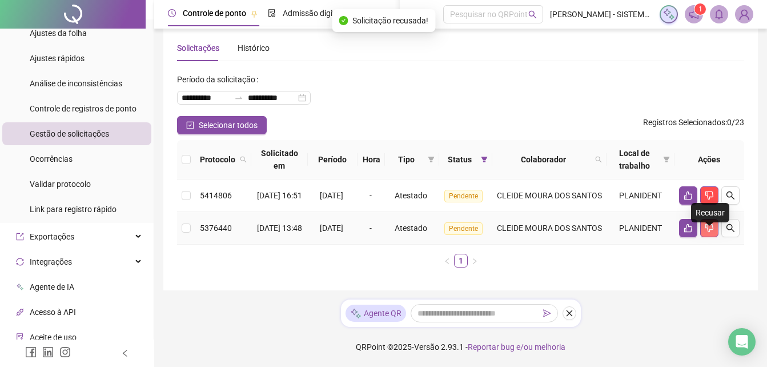
click at [710, 223] on icon "dislike" at bounding box center [709, 227] width 9 height 9
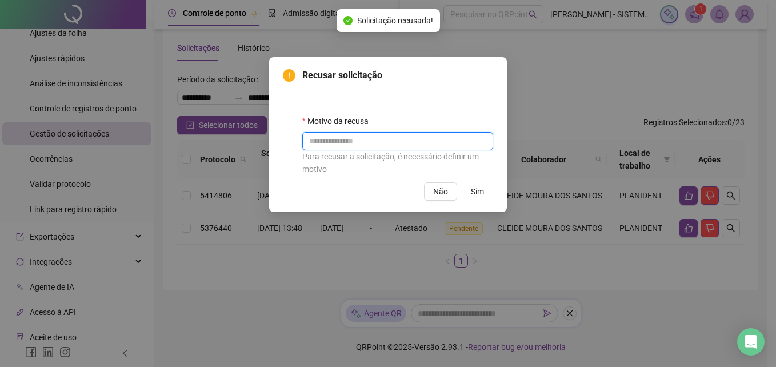
click at [434, 149] on input "text" at bounding box center [397, 141] width 191 height 18
paste input "**********"
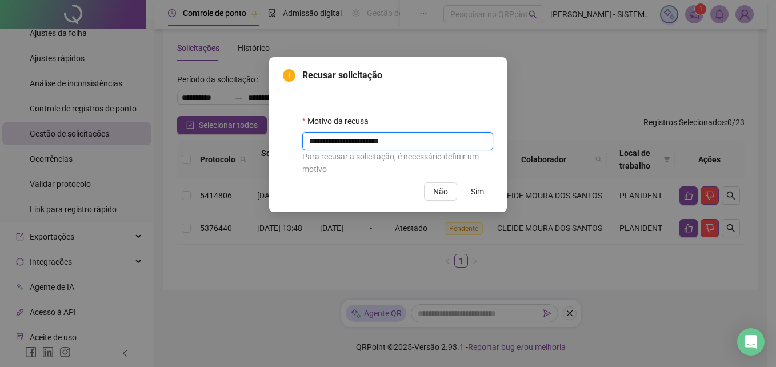
type input "**********"
click at [477, 188] on span "Sim" at bounding box center [477, 191] width 13 height 13
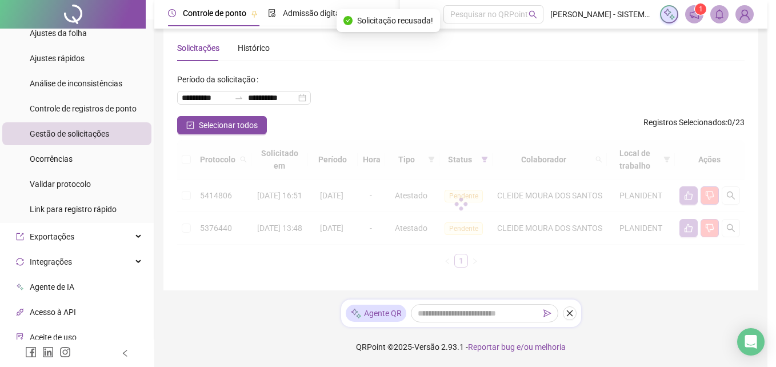
scroll to position [0, 0]
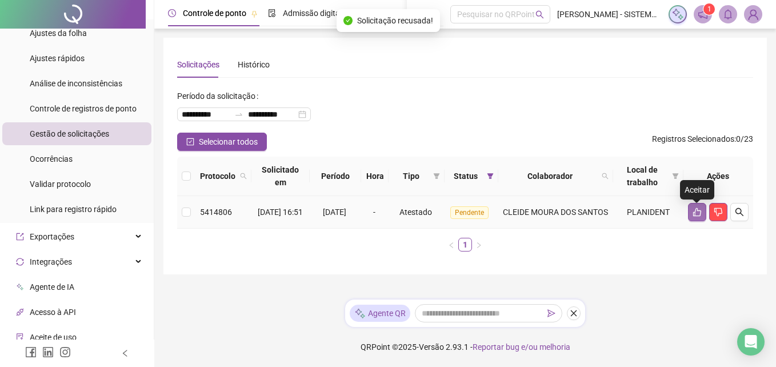
click at [692, 214] on icon "like" at bounding box center [696, 211] width 9 height 9
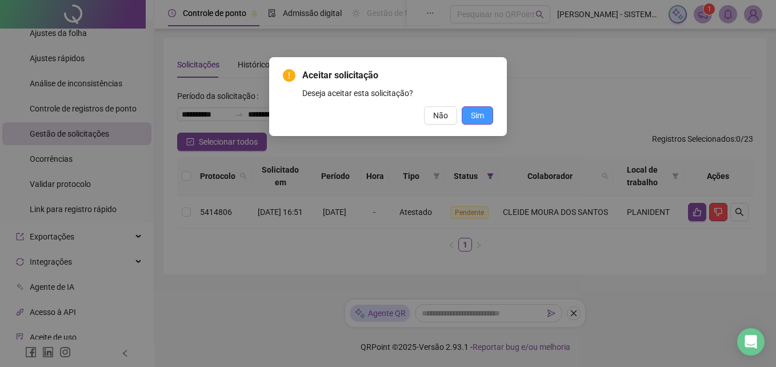
click at [482, 121] on span "Sim" at bounding box center [477, 115] width 13 height 13
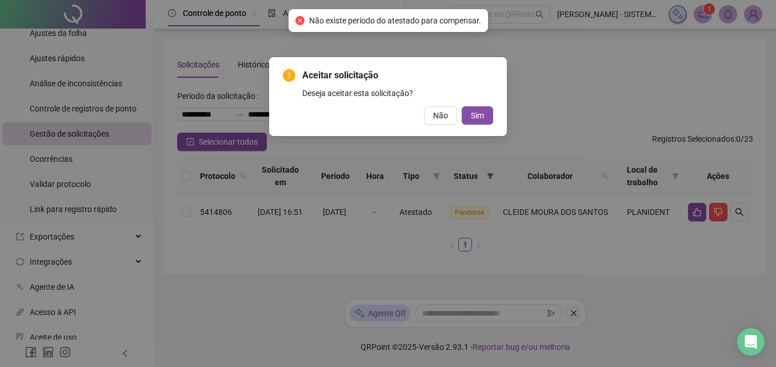
drag, startPoint x: 443, startPoint y: 121, endPoint x: 443, endPoint y: 148, distance: 26.8
click at [443, 122] on button "Não" at bounding box center [440, 115] width 33 height 18
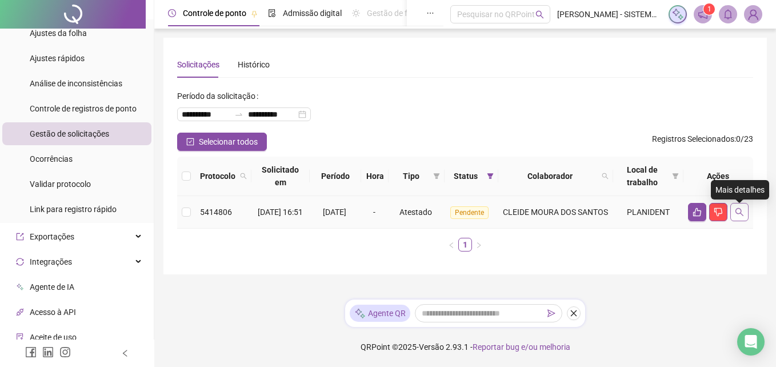
click at [738, 216] on icon "search" at bounding box center [738, 211] width 9 height 9
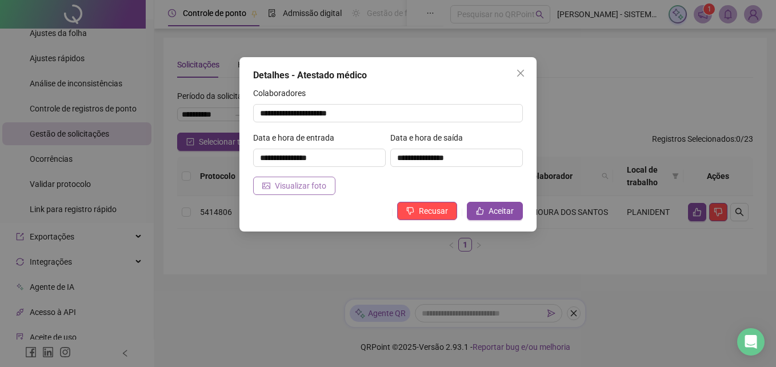
click at [285, 183] on span "Visualizar foto" at bounding box center [300, 185] width 51 height 13
drag, startPoint x: 518, startPoint y: 73, endPoint x: 508, endPoint y: 75, distance: 10.0
click at [516, 74] on icon "close" at bounding box center [520, 73] width 9 height 9
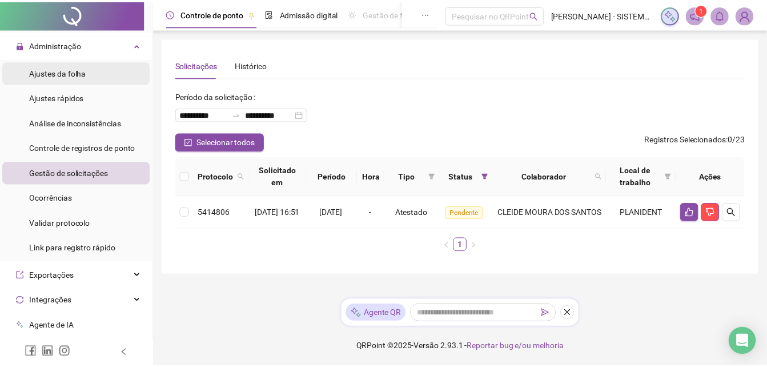
scroll to position [228, 0]
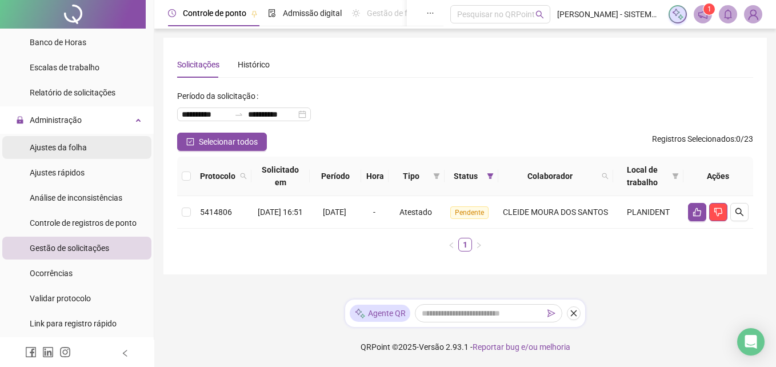
click at [58, 145] on span "Ajustes da folha" at bounding box center [58, 147] width 57 height 9
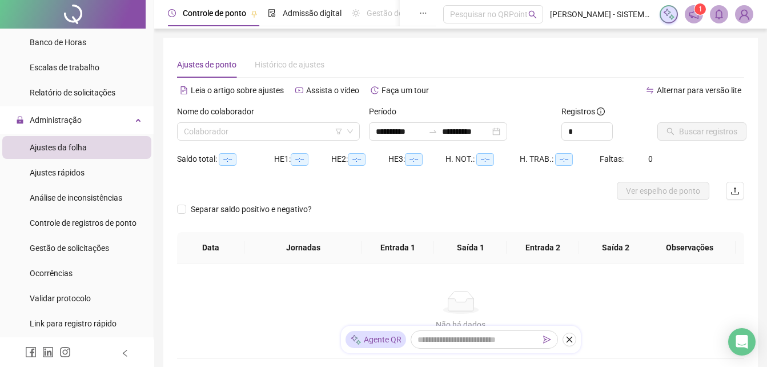
type input "**********"
click at [234, 136] on input "search" at bounding box center [263, 131] width 159 height 17
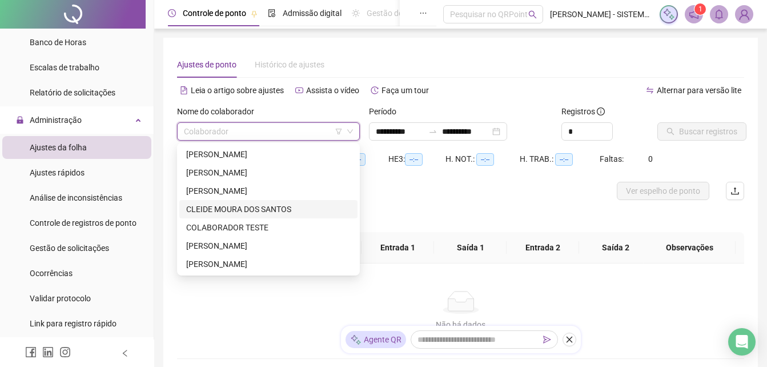
click at [228, 206] on div "CLEIDE MOURA DOS SANTOS" at bounding box center [268, 209] width 164 height 13
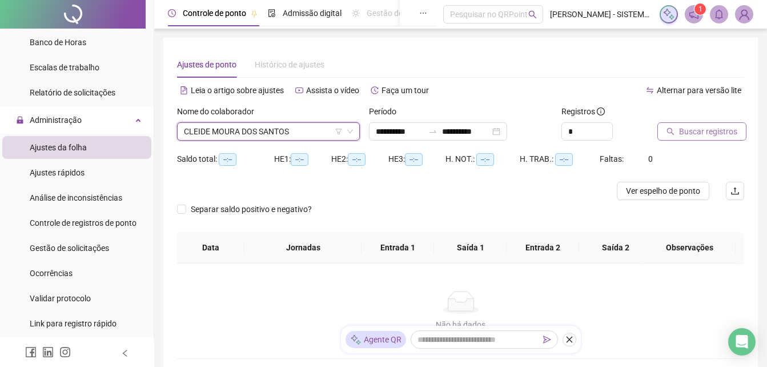
click at [669, 137] on button "Buscar registros" at bounding box center [701, 131] width 89 height 18
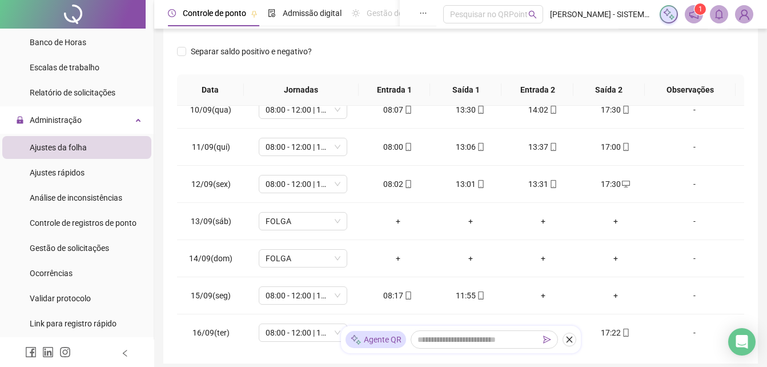
scroll to position [573, 0]
click at [536, 295] on div "+" at bounding box center [543, 293] width 54 height 13
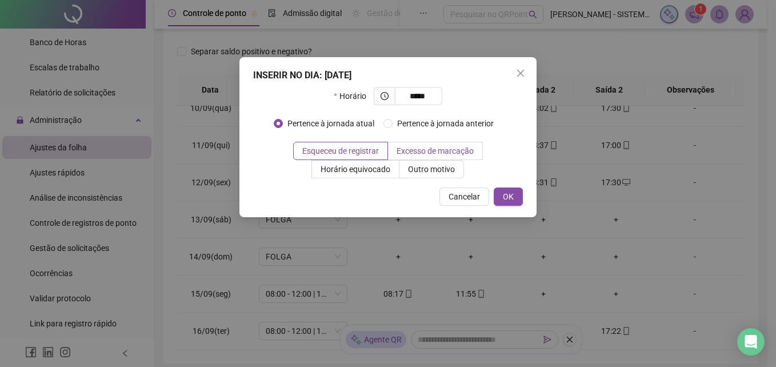
type input "*****"
click at [421, 171] on span "Outro motivo" at bounding box center [431, 168] width 47 height 9
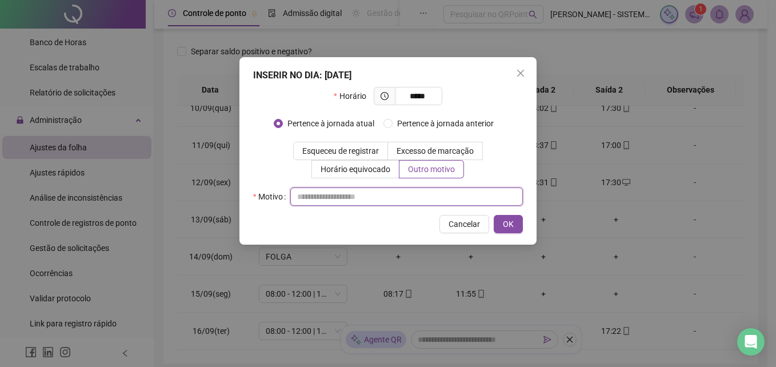
click at [338, 198] on input "text" at bounding box center [406, 196] width 232 height 18
type input "**********"
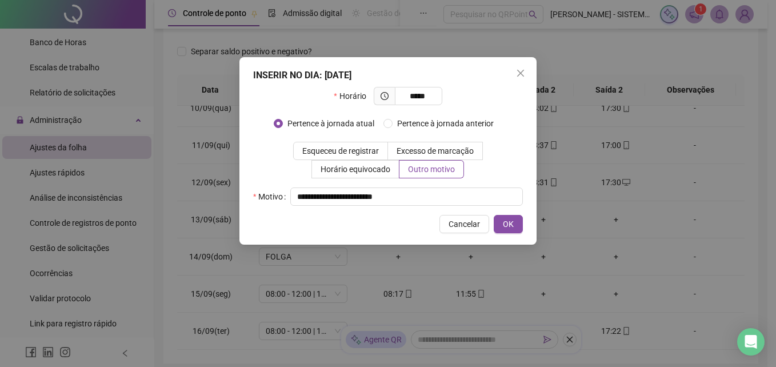
drag, startPoint x: 491, startPoint y: 214, endPoint x: 500, endPoint y: 217, distance: 10.3
click at [491, 214] on div "**********" at bounding box center [387, 150] width 297 height 187
click at [500, 217] on button "OK" at bounding box center [507, 224] width 29 height 18
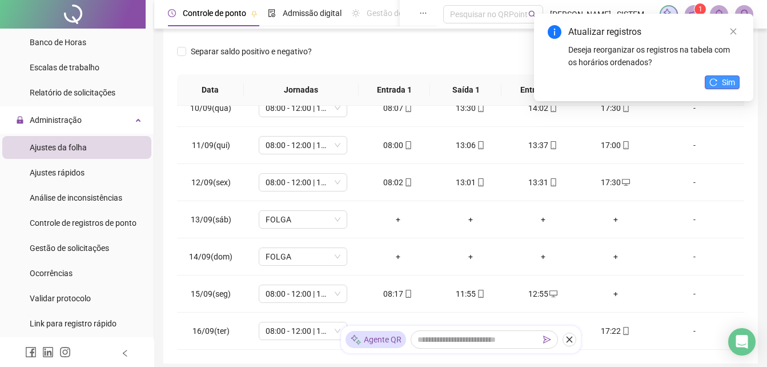
click at [725, 83] on span "Sim" at bounding box center [728, 82] width 13 height 13
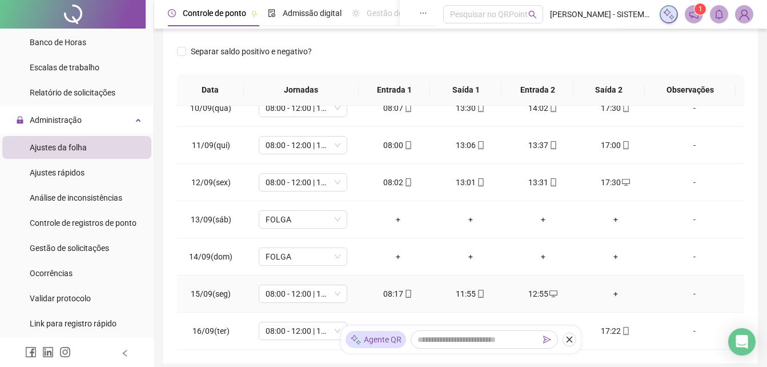
click at [612, 294] on div "+" at bounding box center [615, 293] width 54 height 13
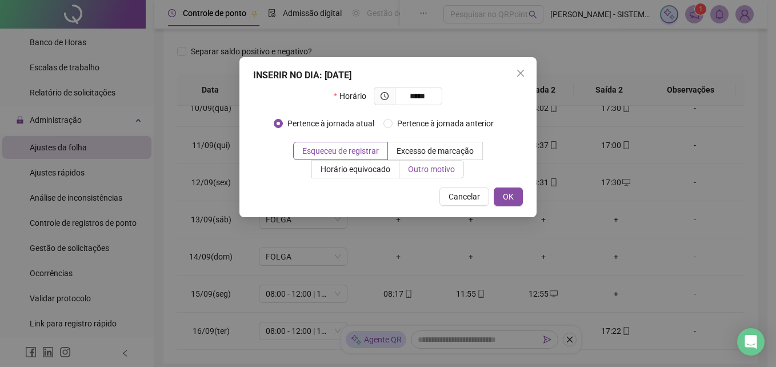
type input "*****"
click at [439, 171] on span "Outro motivo" at bounding box center [431, 168] width 47 height 9
click at [425, 174] on span "Outro motivo" at bounding box center [431, 168] width 47 height 9
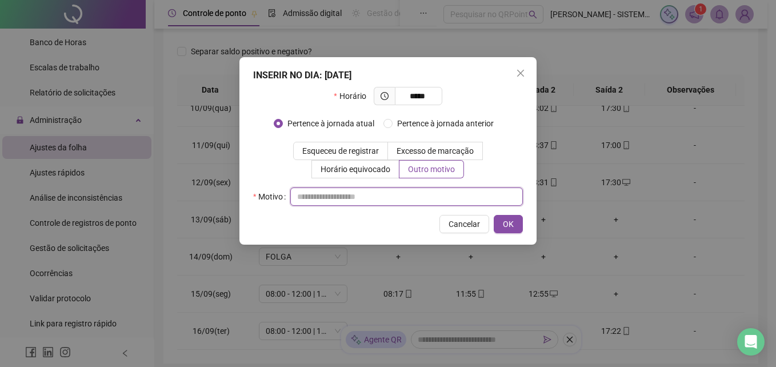
click at [346, 204] on input "text" at bounding box center [406, 196] width 232 height 18
type input "**********"
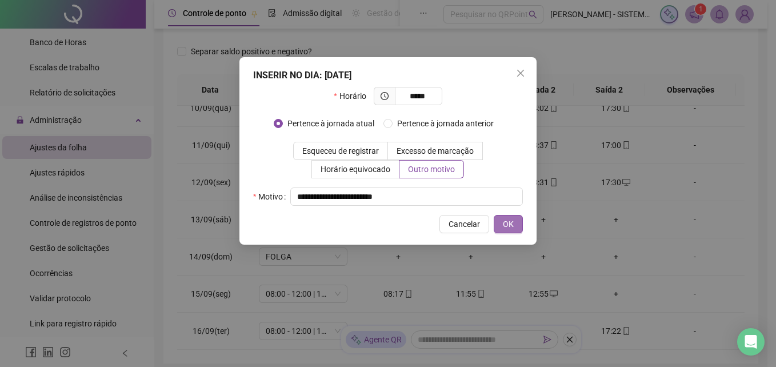
click at [505, 228] on span "OK" at bounding box center [508, 224] width 11 height 13
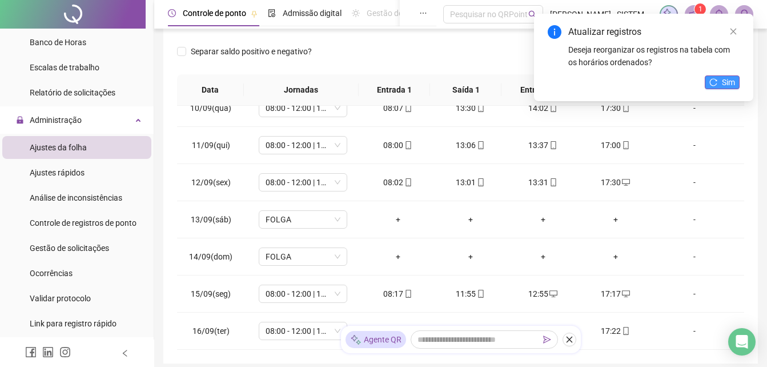
click at [720, 79] on button "Sim" at bounding box center [722, 82] width 35 height 14
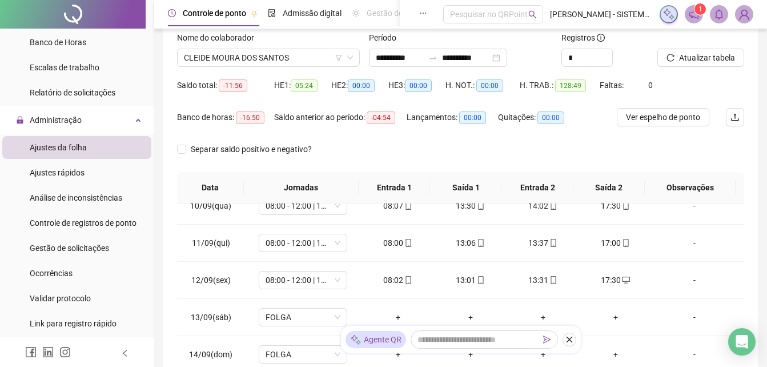
scroll to position [0, 0]
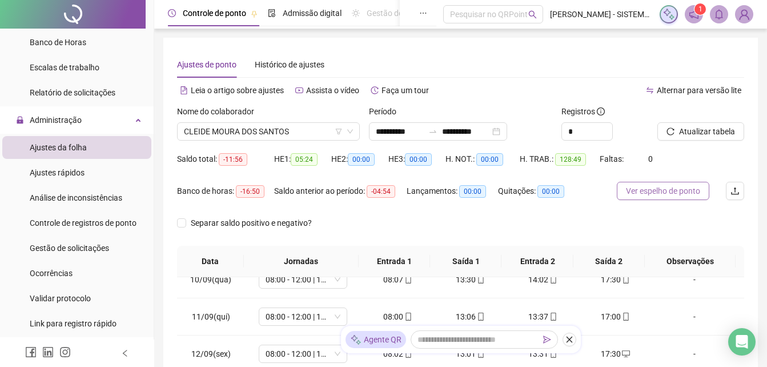
click at [666, 184] on button "Ver espelho de ponto" at bounding box center [663, 191] width 93 height 18
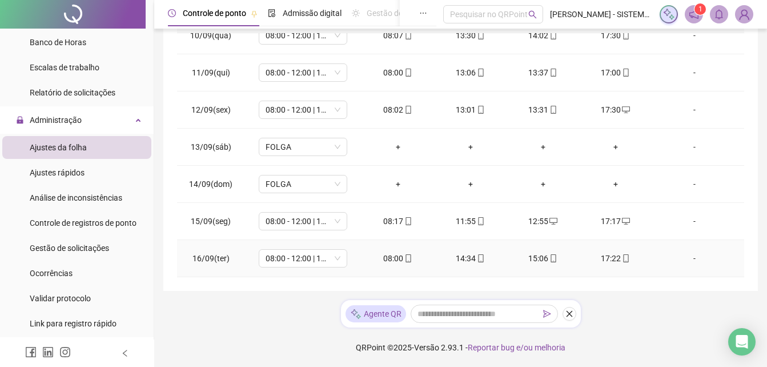
scroll to position [244, 0]
click at [622, 223] on icon "desktop" at bounding box center [626, 220] width 8 height 8
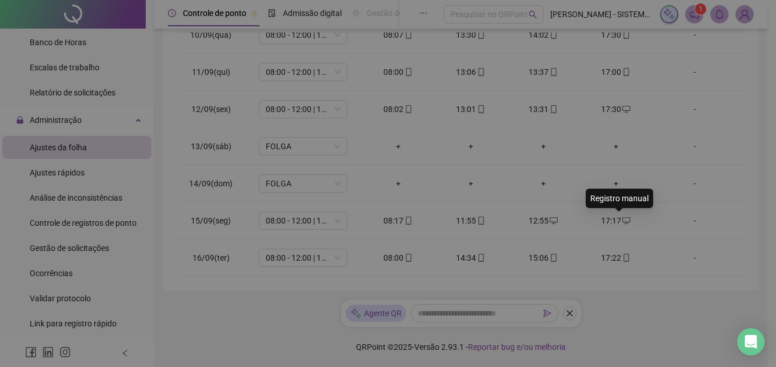
type input "**********"
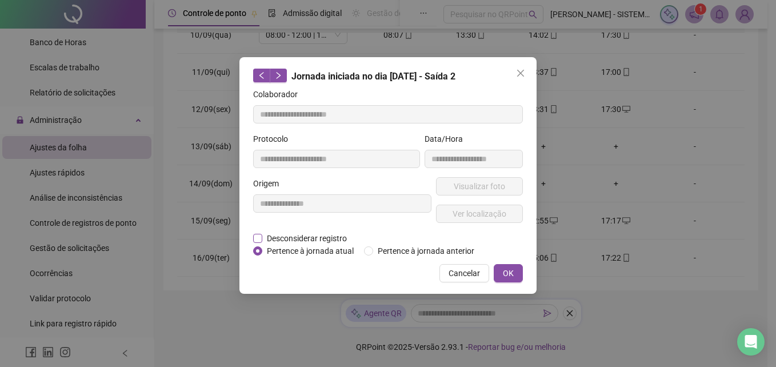
click at [320, 238] on span "Desconsiderar registro" at bounding box center [306, 238] width 89 height 13
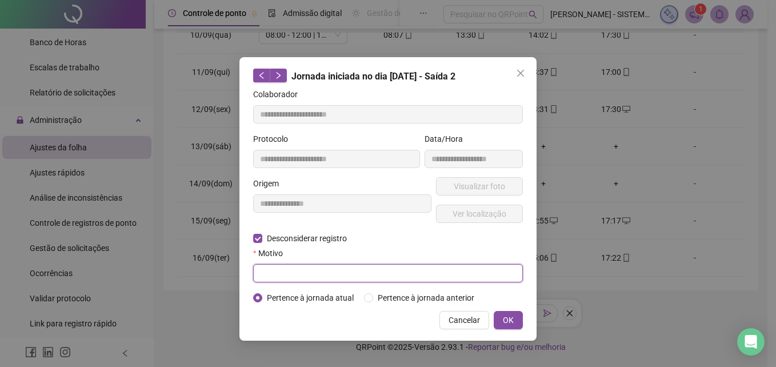
click at [409, 276] on input "text" at bounding box center [388, 273] width 270 height 18
type input "****"
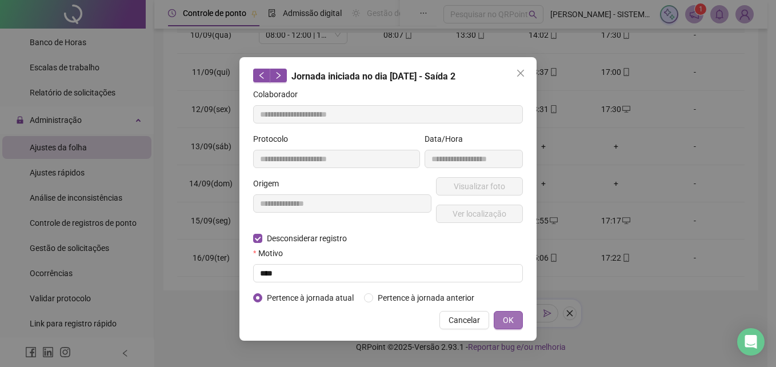
click at [522, 318] on button "OK" at bounding box center [507, 320] width 29 height 18
click at [506, 317] on div "**********" at bounding box center [388, 183] width 776 height 367
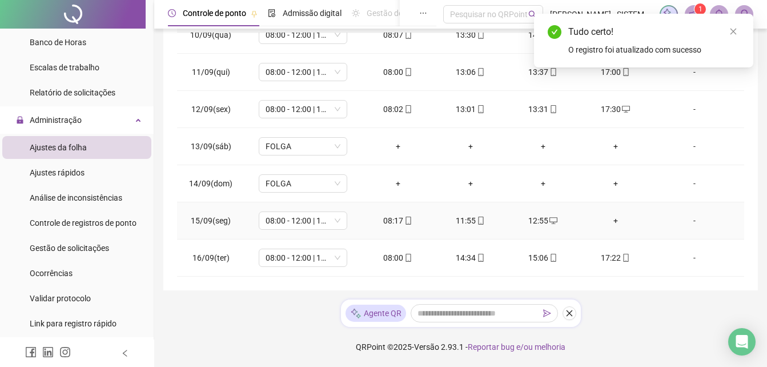
click at [607, 222] on div "+" at bounding box center [615, 220] width 54 height 13
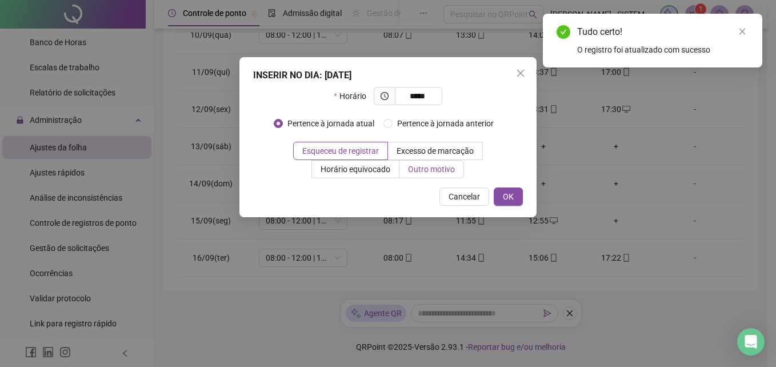
type input "*****"
click at [422, 168] on span "Outro motivo" at bounding box center [431, 168] width 47 height 9
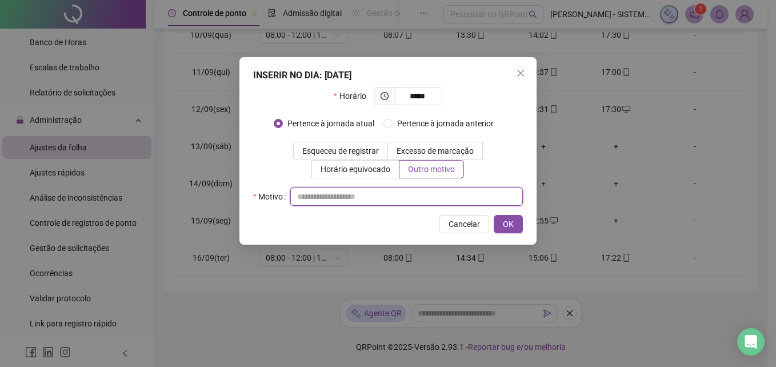
click at [323, 199] on input "text" at bounding box center [406, 196] width 232 height 18
type input "**********"
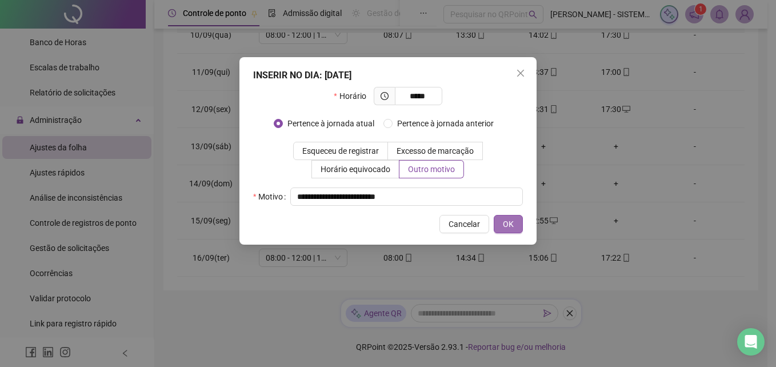
click at [504, 226] on span "OK" at bounding box center [508, 224] width 11 height 13
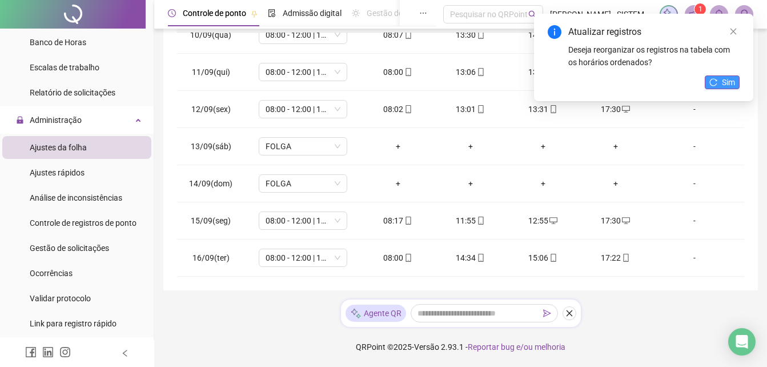
click at [718, 84] on button "Sim" at bounding box center [722, 82] width 35 height 14
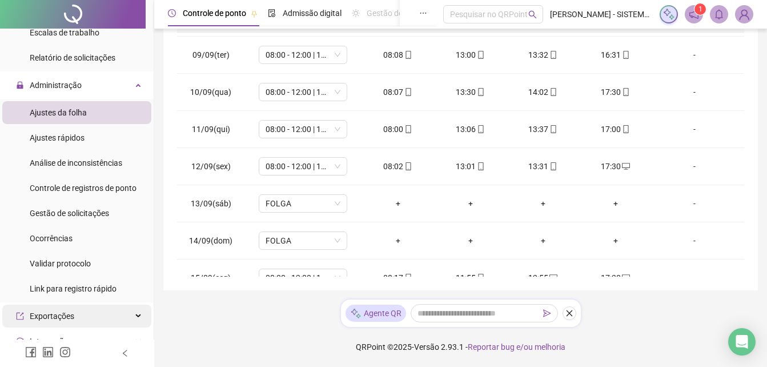
scroll to position [256, 0]
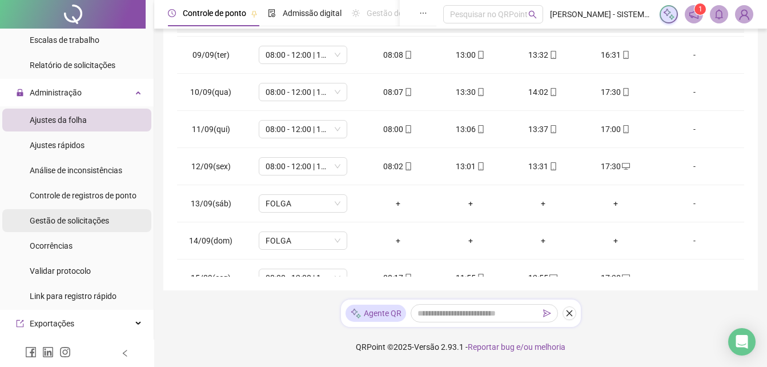
click at [72, 221] on span "Gestão de solicitações" at bounding box center [69, 220] width 79 height 9
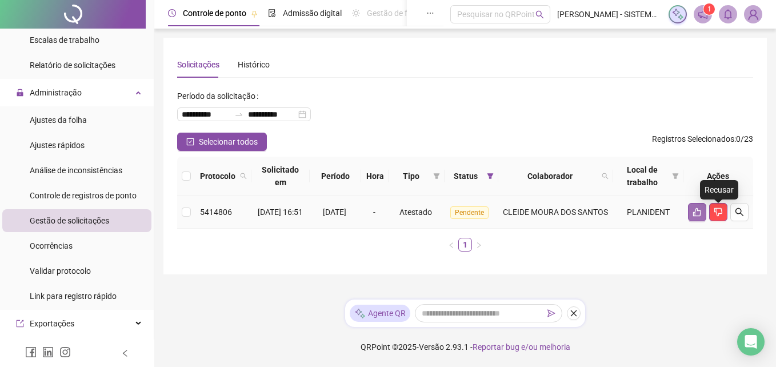
click at [698, 216] on icon "like" at bounding box center [696, 211] width 9 height 9
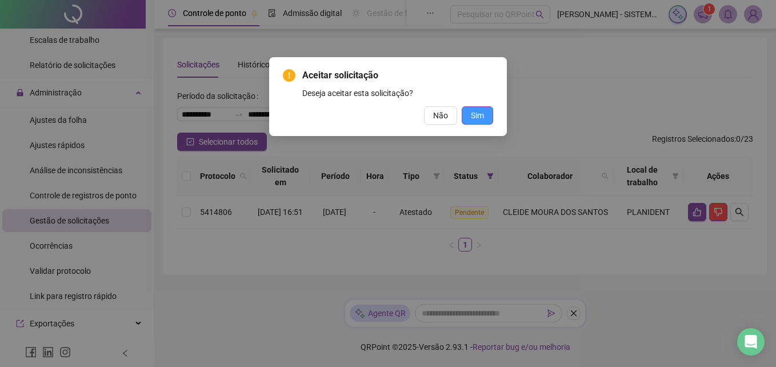
click at [476, 115] on span "Sim" at bounding box center [477, 115] width 13 height 13
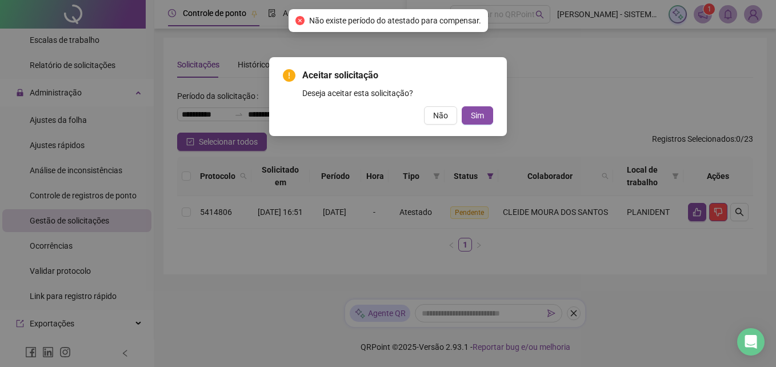
click at [564, 107] on div "Aceitar solicitação Deseja aceitar esta solicitação? Não Sim" at bounding box center [388, 183] width 776 height 367
click at [417, 114] on div "Não Sim" at bounding box center [388, 115] width 210 height 18
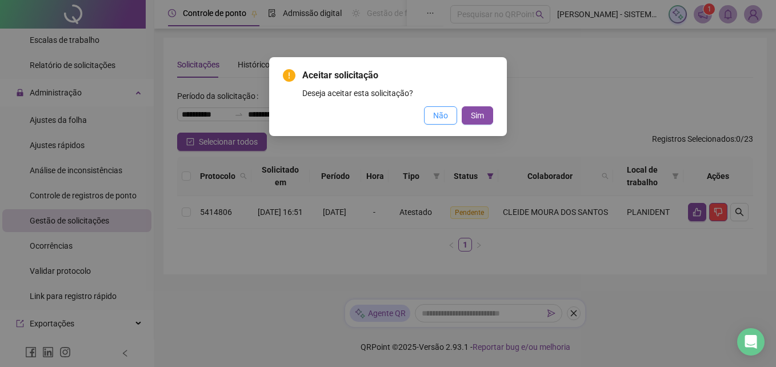
click at [437, 114] on span "Não" at bounding box center [440, 115] width 15 height 13
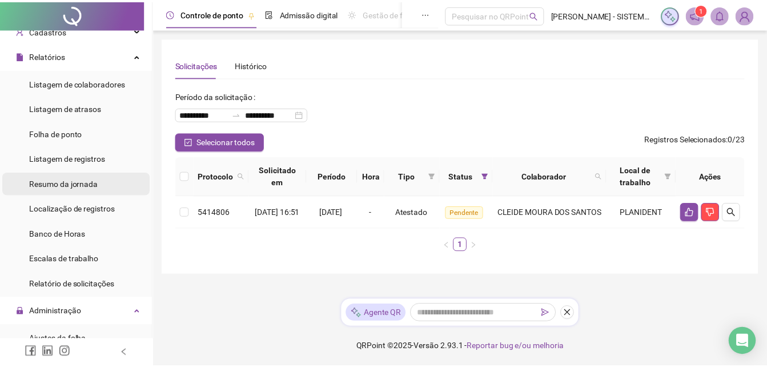
scroll to position [57, 0]
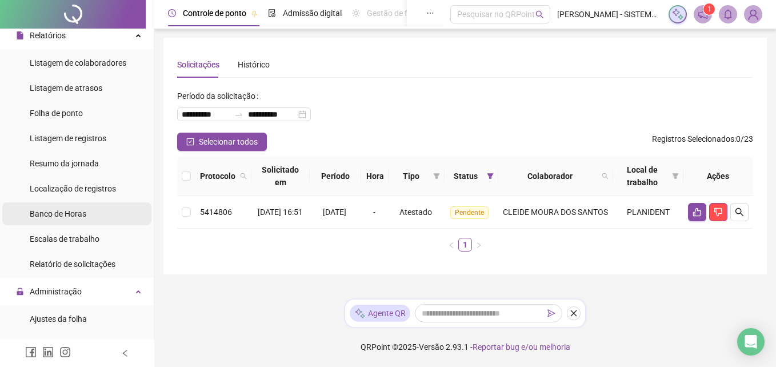
click at [72, 206] on div "Banco de Horas" at bounding box center [58, 213] width 57 height 23
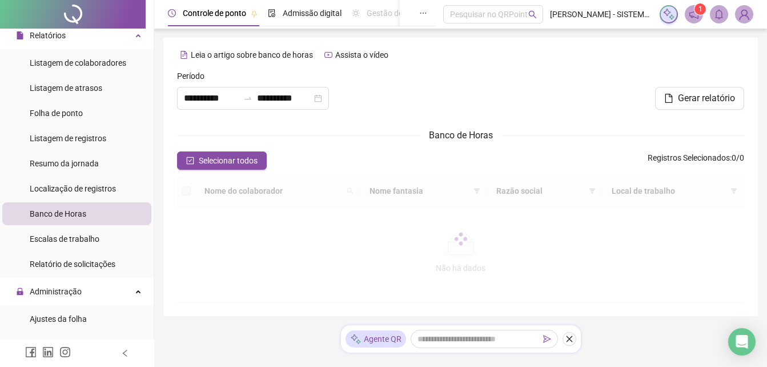
type input "**********"
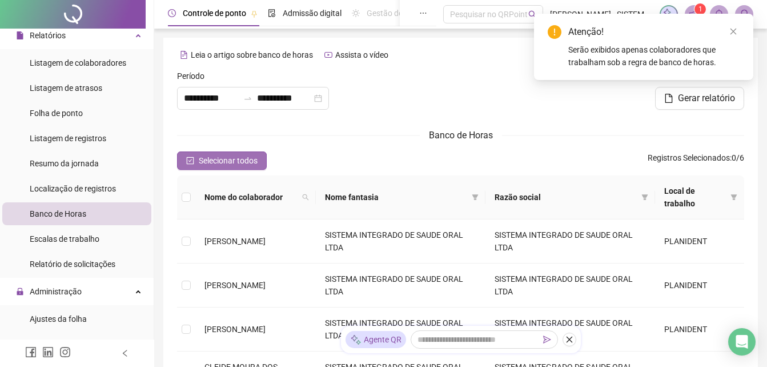
click at [206, 168] on button "Selecionar todos" at bounding box center [222, 160] width 90 height 18
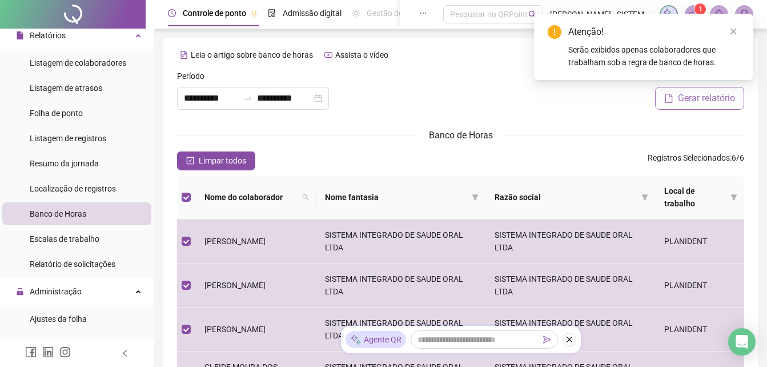
click at [694, 97] on span "Gerar relatório" at bounding box center [706, 98] width 57 height 14
click at [737, 34] on icon "close" at bounding box center [733, 31] width 8 height 8
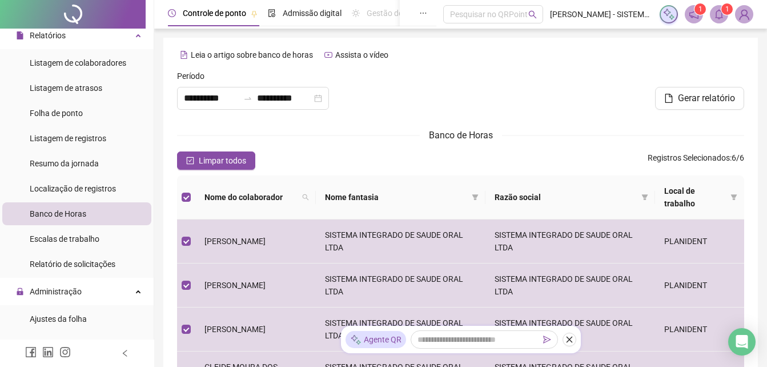
click at [718, 12] on icon "bell" at bounding box center [719, 14] width 10 height 10
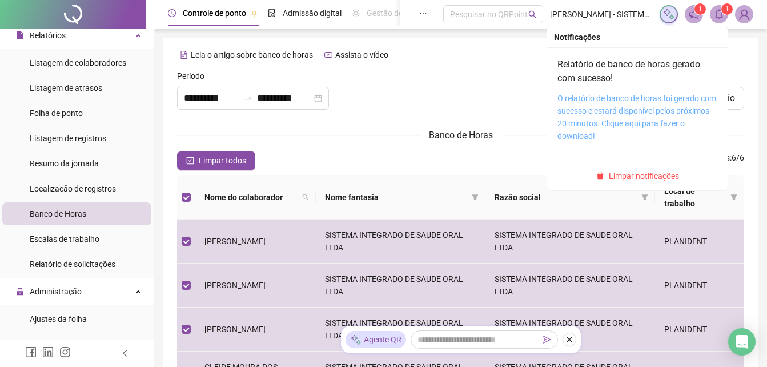
click at [646, 98] on link "O relatório de banco de horas foi gerado com sucesso e estará disponível pelos …" at bounding box center [636, 117] width 159 height 47
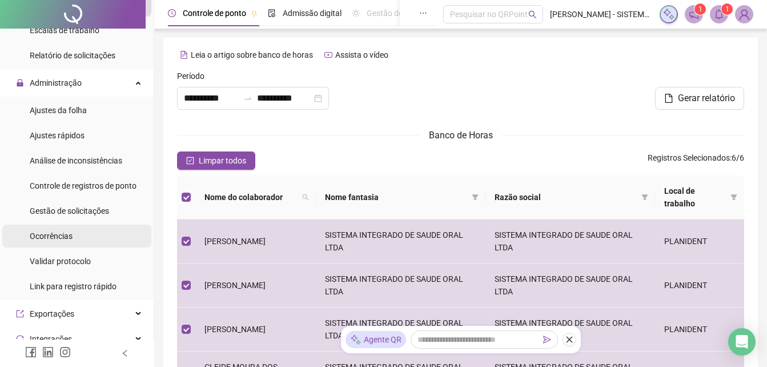
scroll to position [286, 0]
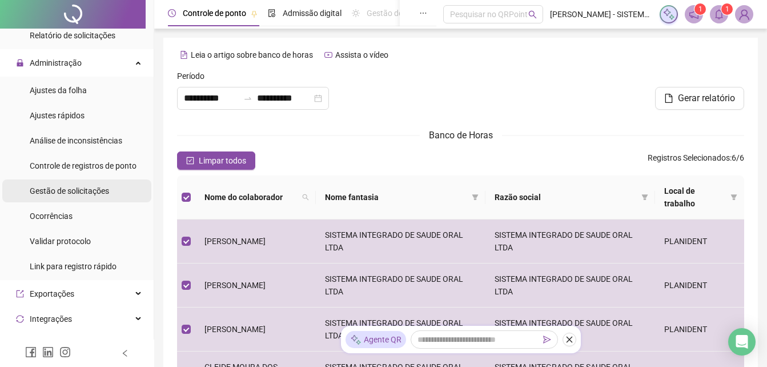
click at [78, 196] on div "Gestão de solicitações" at bounding box center [69, 190] width 79 height 23
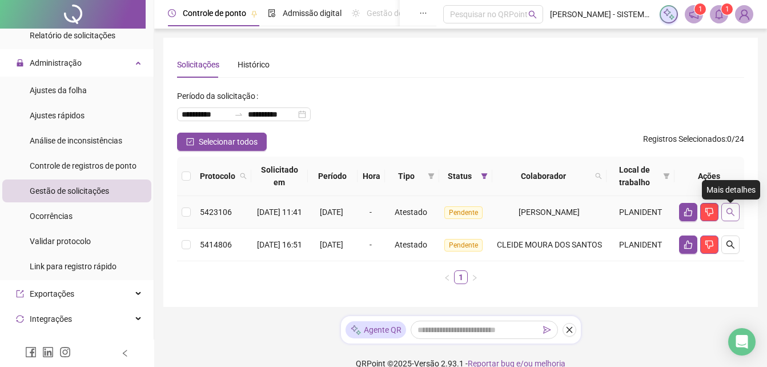
click at [733, 214] on icon "search" at bounding box center [730, 211] width 9 height 9
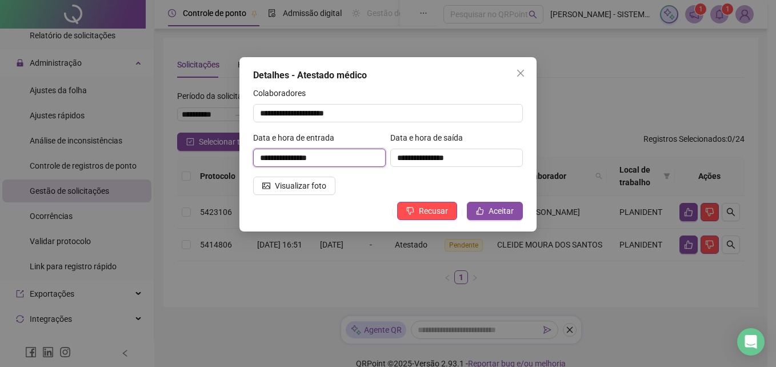
drag, startPoint x: 302, startPoint y: 157, endPoint x: 333, endPoint y: 158, distance: 31.4
click at [333, 158] on input "**********" at bounding box center [319, 157] width 132 height 18
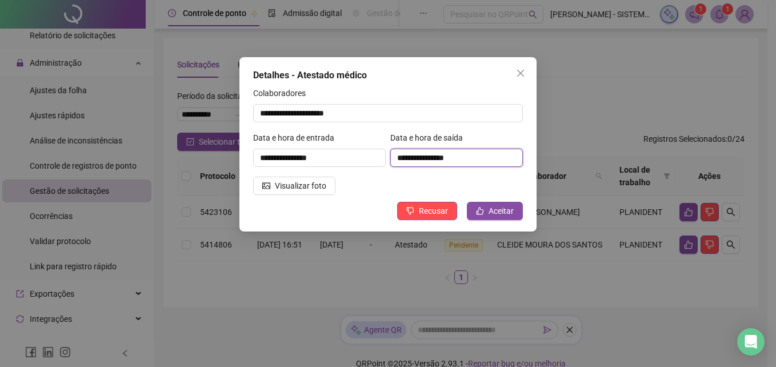
drag, startPoint x: 333, startPoint y: 158, endPoint x: 479, endPoint y: 156, distance: 146.2
click at [479, 156] on input "**********" at bounding box center [456, 157] width 132 height 18
drag, startPoint x: 479, startPoint y: 156, endPoint x: 623, endPoint y: 75, distance: 164.4
click at [622, 75] on div "**********" at bounding box center [388, 183] width 776 height 367
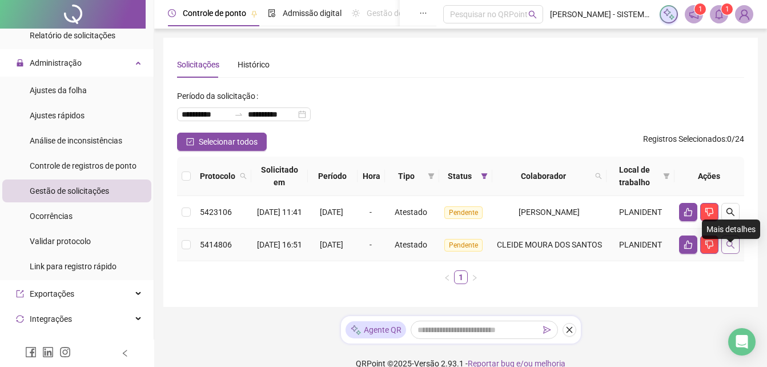
click at [735, 254] on button "button" at bounding box center [730, 244] width 18 height 18
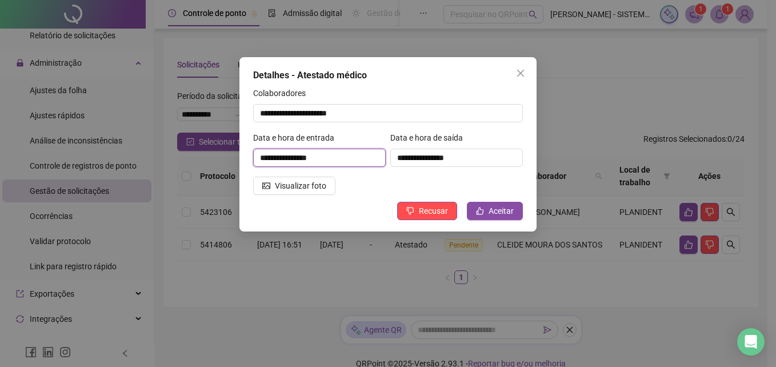
drag, startPoint x: 306, startPoint y: 159, endPoint x: 342, endPoint y: 159, distance: 36.0
click at [342, 159] on input "**********" at bounding box center [319, 157] width 132 height 18
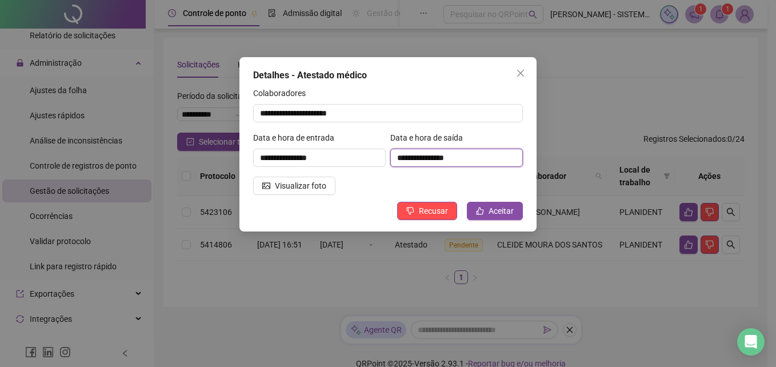
drag, startPoint x: 342, startPoint y: 159, endPoint x: 483, endPoint y: 160, distance: 141.6
click at [483, 160] on input "**********" at bounding box center [456, 157] width 132 height 18
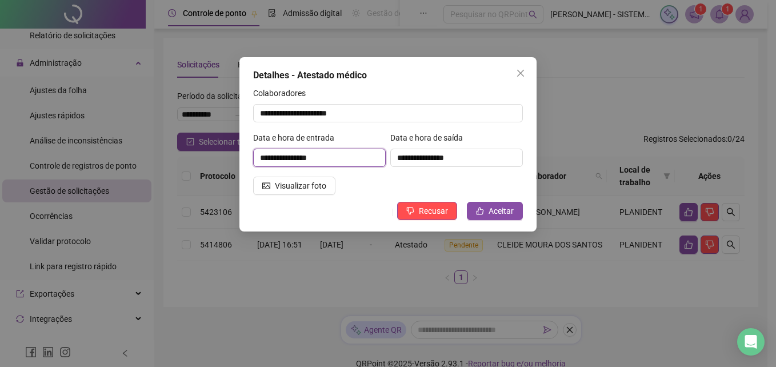
drag, startPoint x: 303, startPoint y: 159, endPoint x: 340, endPoint y: 160, distance: 37.1
click at [340, 160] on input "**********" at bounding box center [319, 157] width 132 height 18
drag, startPoint x: 340, startPoint y: 160, endPoint x: 512, endPoint y: 77, distance: 191.3
click at [520, 74] on icon "close" at bounding box center [520, 73] width 9 height 9
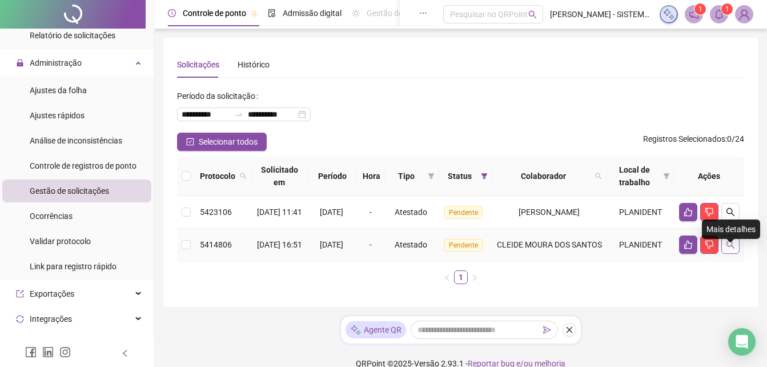
click at [728, 249] on icon "search" at bounding box center [730, 244] width 9 height 9
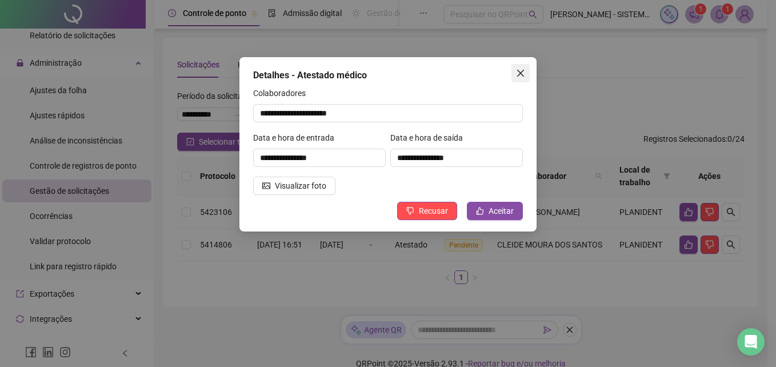
click at [517, 68] on button "Close" at bounding box center [520, 73] width 18 height 18
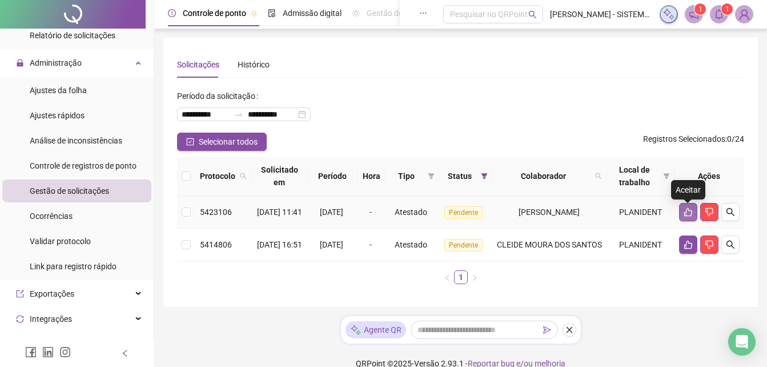
click at [690, 216] on icon "like" at bounding box center [688, 211] width 9 height 9
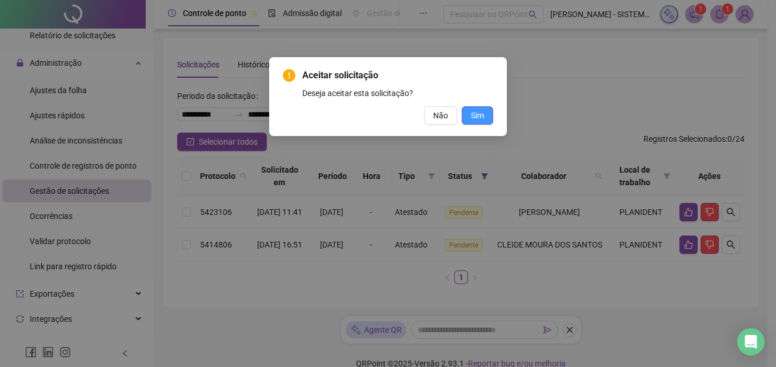
click at [464, 115] on button "Sim" at bounding box center [476, 115] width 31 height 18
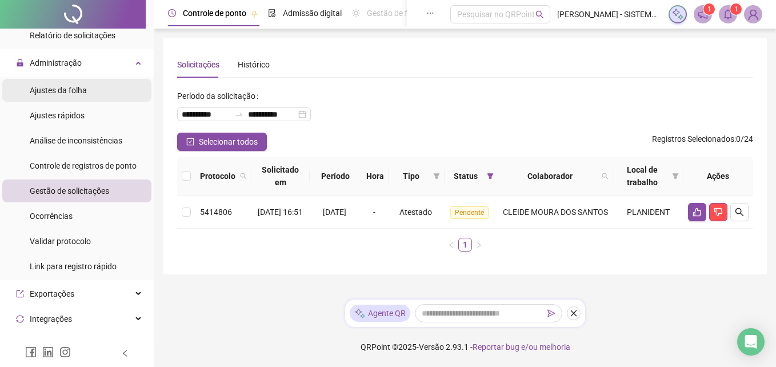
click at [66, 86] on span "Ajustes da folha" at bounding box center [58, 90] width 57 height 9
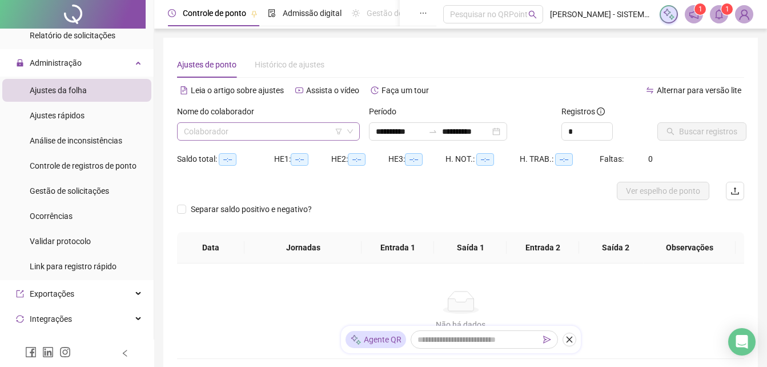
type input "**********"
click at [292, 133] on input "search" at bounding box center [263, 131] width 159 height 17
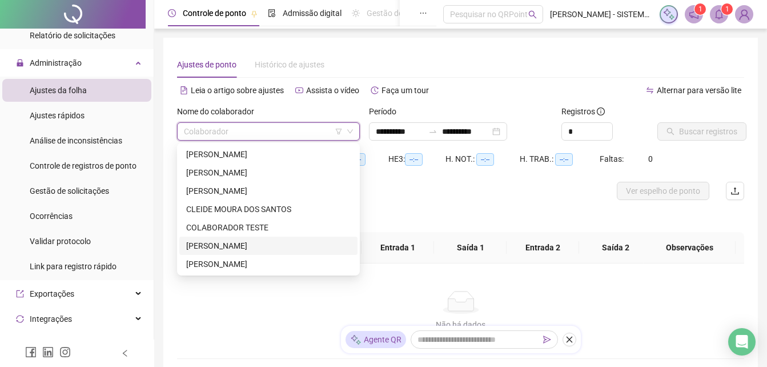
click at [219, 242] on div "[PERSON_NAME]" at bounding box center [268, 245] width 164 height 13
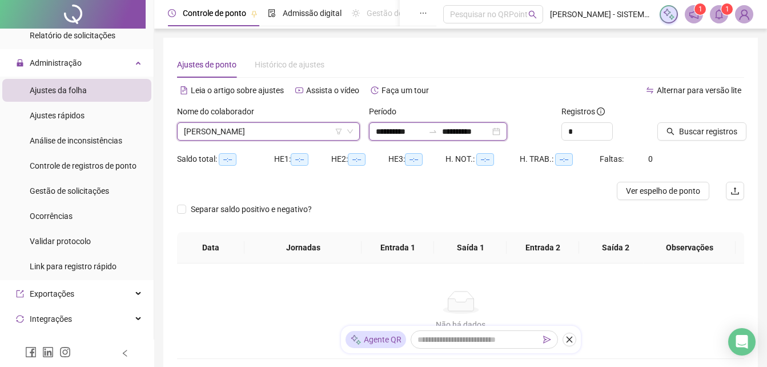
click at [477, 130] on input "**********" at bounding box center [466, 131] width 48 height 13
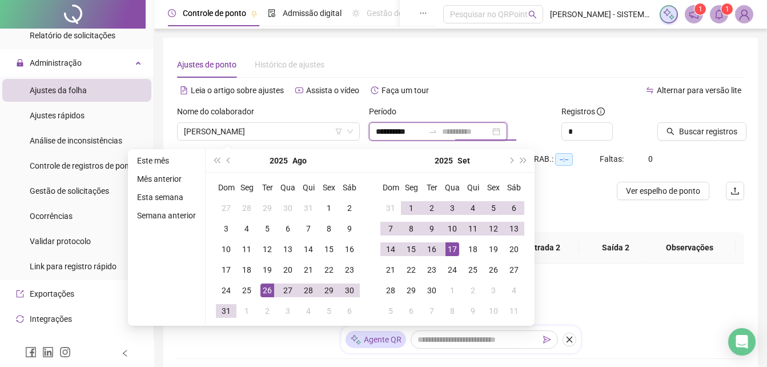
type input "**********"
click at [453, 249] on div "17" at bounding box center [452, 249] width 14 height 14
type input "**********"
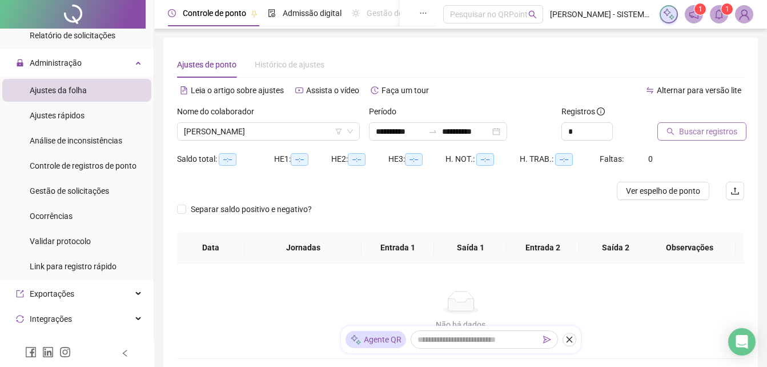
click at [695, 129] on span "Buscar registros" at bounding box center [708, 131] width 58 height 13
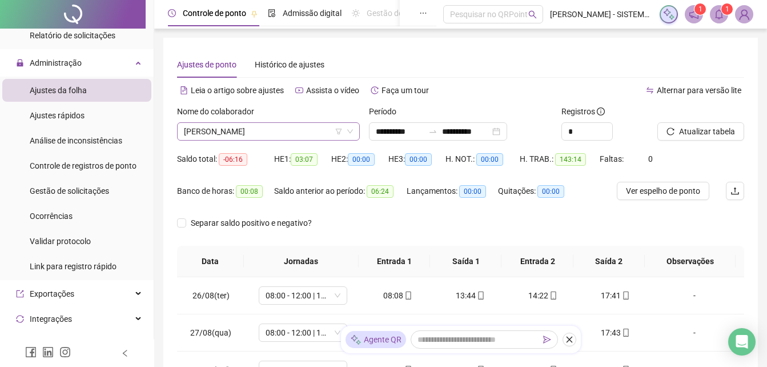
click at [256, 134] on span "[PERSON_NAME]" at bounding box center [268, 131] width 169 height 17
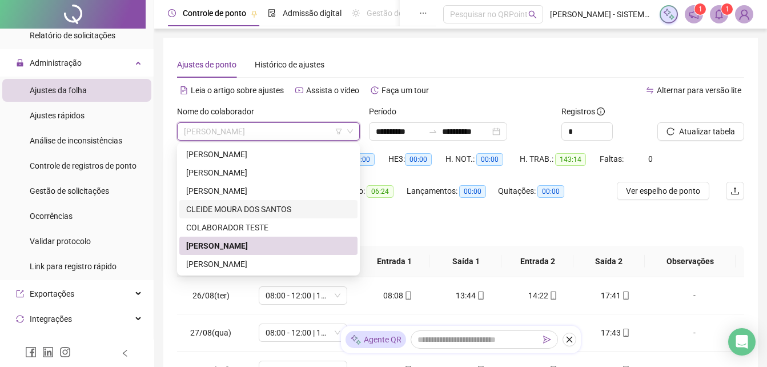
click at [222, 210] on div "CLEIDE MOURA DOS SANTOS" at bounding box center [268, 209] width 164 height 13
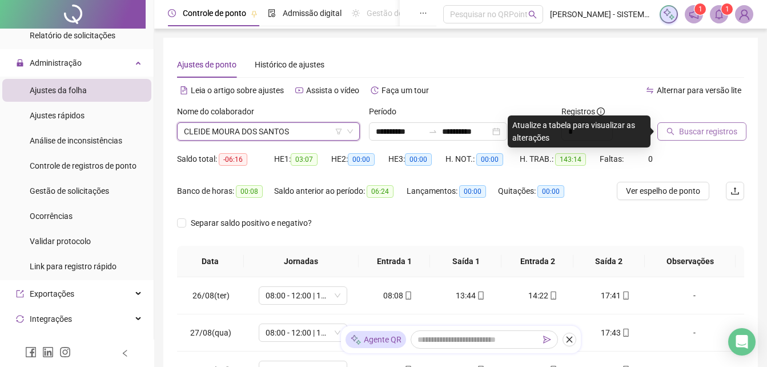
click at [702, 132] on span "Buscar registros" at bounding box center [708, 131] width 58 height 13
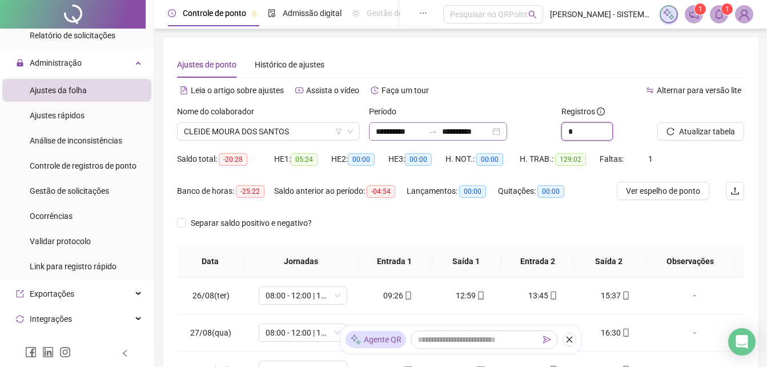
drag, startPoint x: 582, startPoint y: 132, endPoint x: 526, endPoint y: 137, distance: 56.2
click at [526, 137] on div "**********" at bounding box center [460, 127] width 576 height 45
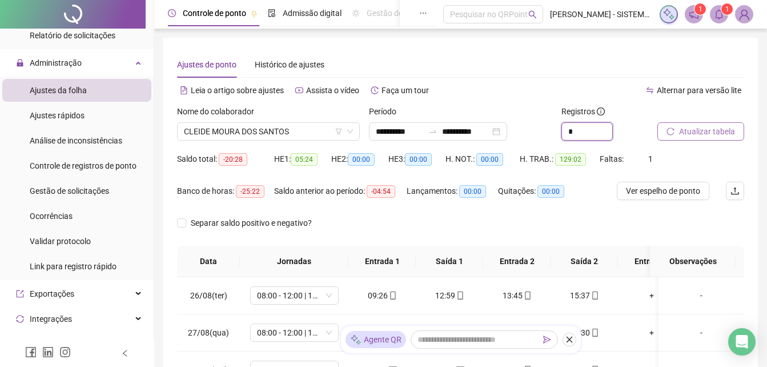
type input "*"
click at [702, 130] on span "Atualizar tabela" at bounding box center [707, 131] width 56 height 13
click at [673, 190] on span "Ver espelho de ponto" at bounding box center [663, 190] width 74 height 13
click at [61, 195] on span "Gestão de solicitações" at bounding box center [69, 190] width 79 height 9
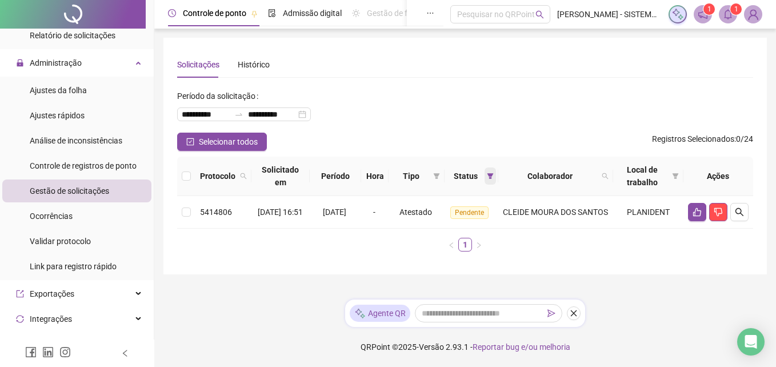
click at [493, 177] on icon "filter" at bounding box center [490, 175] width 7 height 7
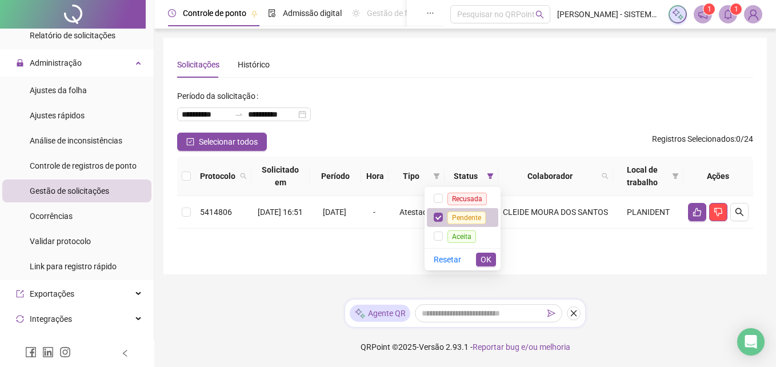
click at [446, 219] on span "Pendente" at bounding box center [466, 216] width 47 height 9
click at [440, 203] on label at bounding box center [437, 198] width 9 height 13
click at [488, 258] on span "OK" at bounding box center [485, 259] width 11 height 13
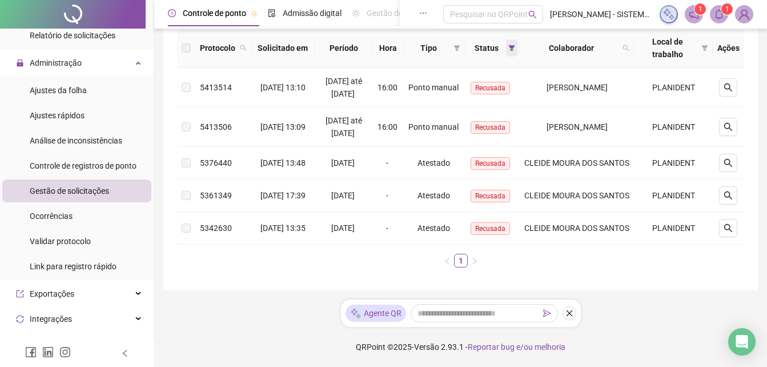
scroll to position [148, 0]
click at [722, 154] on button "button" at bounding box center [728, 163] width 18 height 18
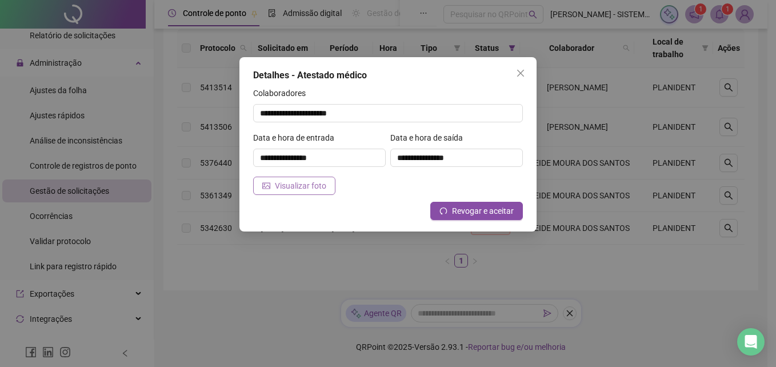
click at [311, 182] on span "Visualizar foto" at bounding box center [300, 185] width 51 height 13
click at [521, 72] on icon "close" at bounding box center [520, 73] width 7 height 7
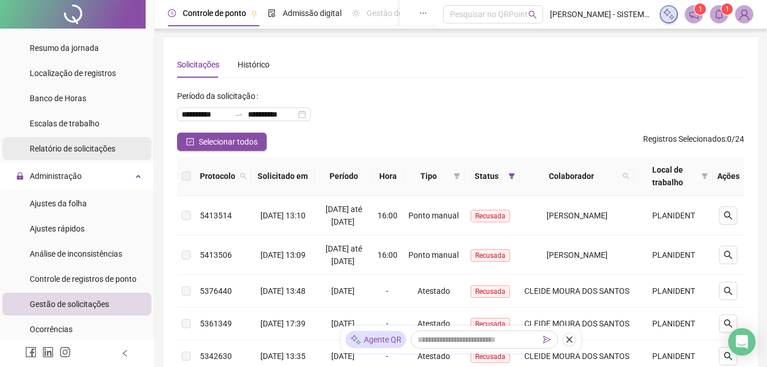
scroll to position [171, 0]
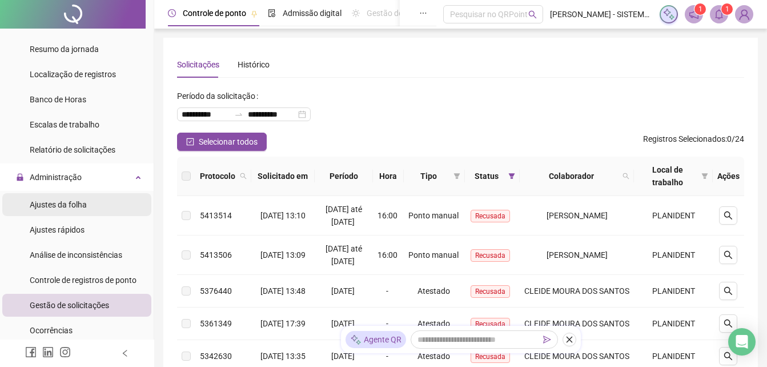
click at [62, 203] on span "Ajustes da folha" at bounding box center [58, 204] width 57 height 9
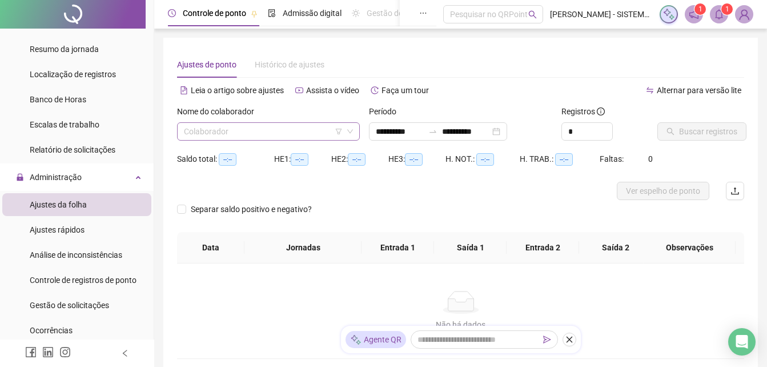
type input "**********"
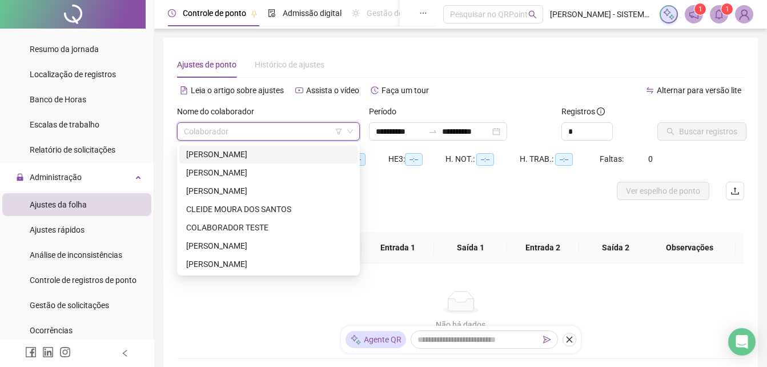
drag, startPoint x: 280, startPoint y: 128, endPoint x: 280, endPoint y: 141, distance: 13.1
click at [280, 128] on input "search" at bounding box center [263, 131] width 159 height 17
click at [232, 210] on div "CLEIDE MOURA DOS SANTOS" at bounding box center [268, 209] width 164 height 13
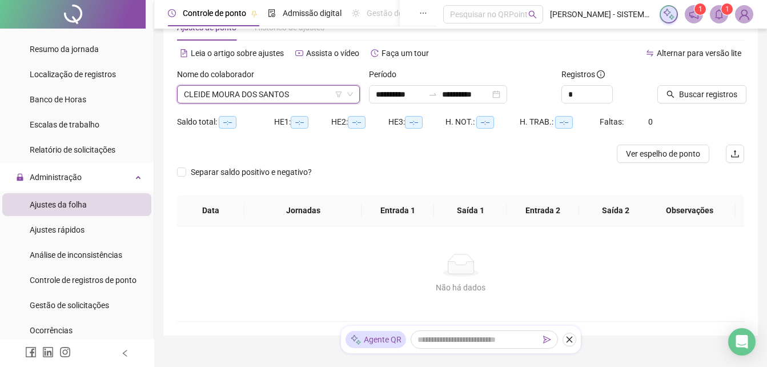
scroll to position [82, 0]
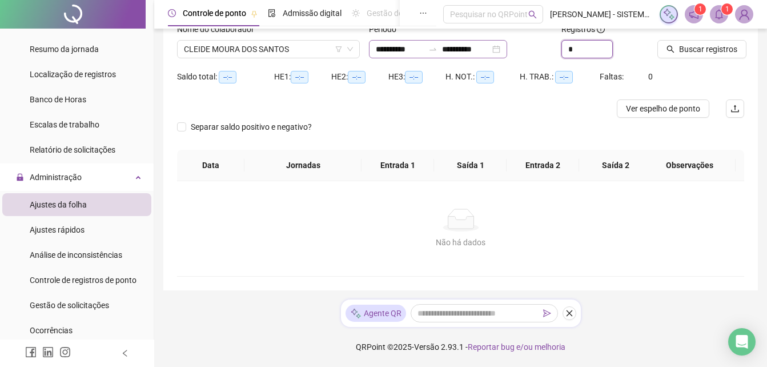
drag, startPoint x: 570, startPoint y: 50, endPoint x: 525, endPoint y: 53, distance: 45.2
click at [525, 53] on div "**********" at bounding box center [460, 45] width 576 height 45
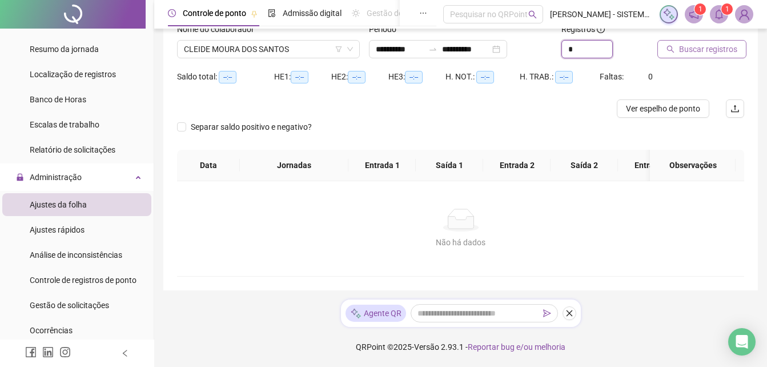
type input "*"
click at [734, 44] on span "Buscar registros" at bounding box center [708, 49] width 58 height 13
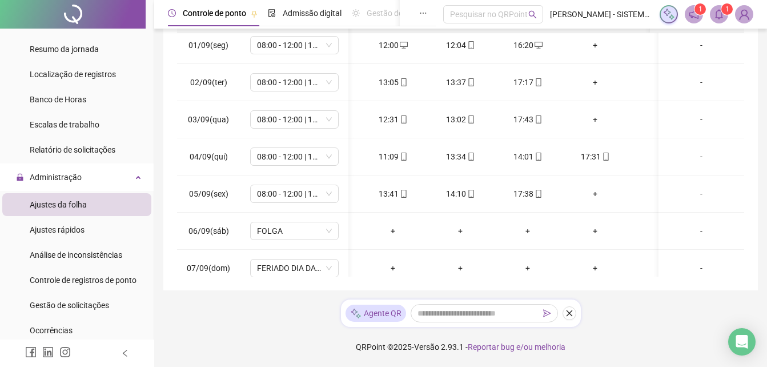
scroll to position [0, 96]
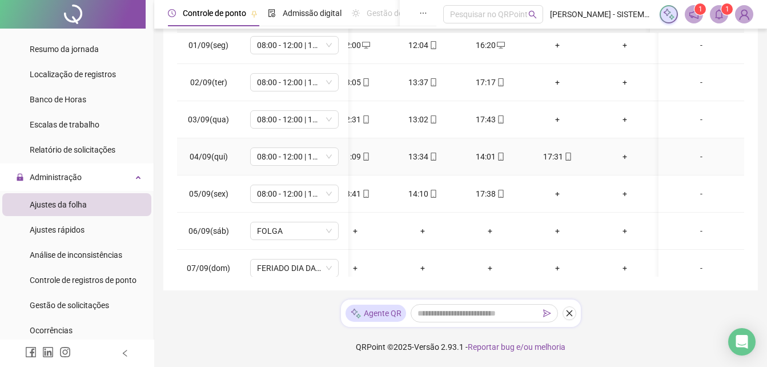
click at [624, 158] on div "+" at bounding box center [624, 156] width 49 height 13
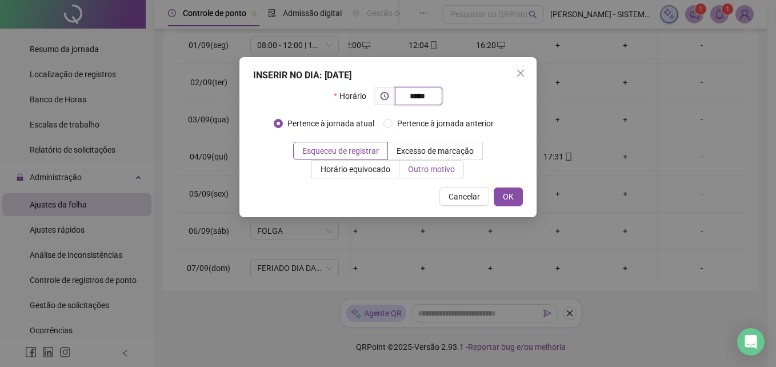
type input "*****"
click at [427, 168] on span "Outro motivo" at bounding box center [431, 168] width 47 height 9
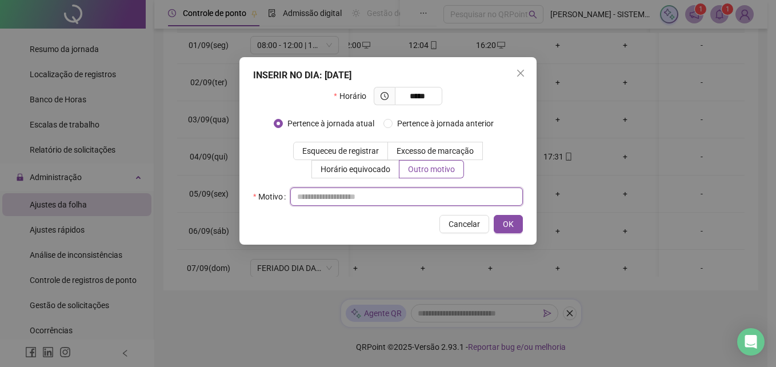
click at [360, 202] on input "text" at bounding box center [406, 196] width 232 height 18
type input "**********"
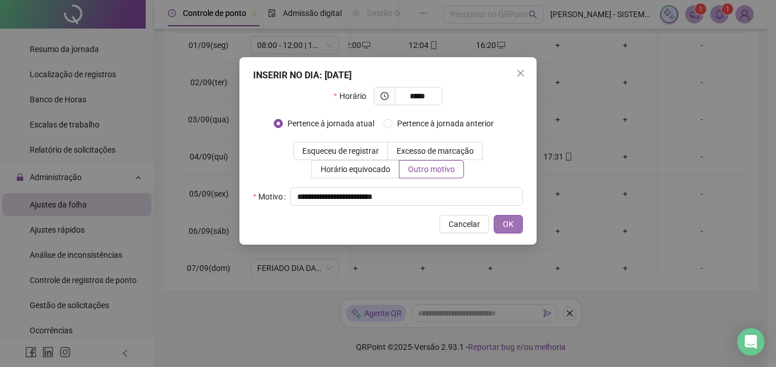
click at [512, 218] on span "OK" at bounding box center [508, 224] width 11 height 13
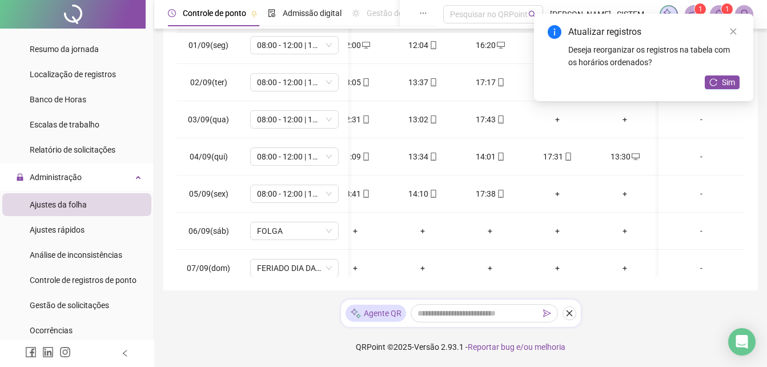
scroll to position [228, 94]
click at [707, 82] on button "Sim" at bounding box center [722, 82] width 35 height 14
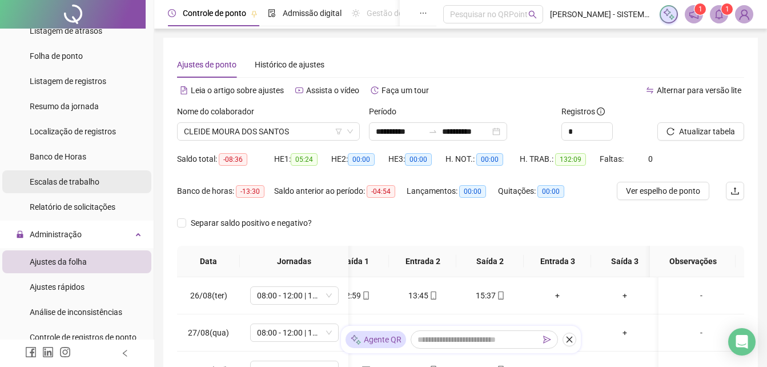
scroll to position [57, 0]
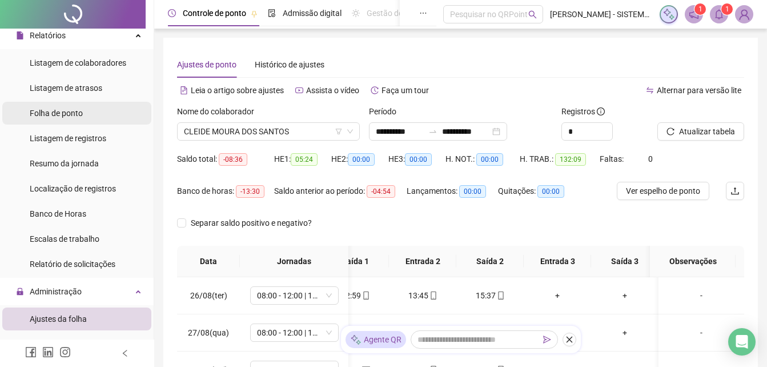
click at [78, 118] on span "Folha de ponto" at bounding box center [56, 113] width 53 height 9
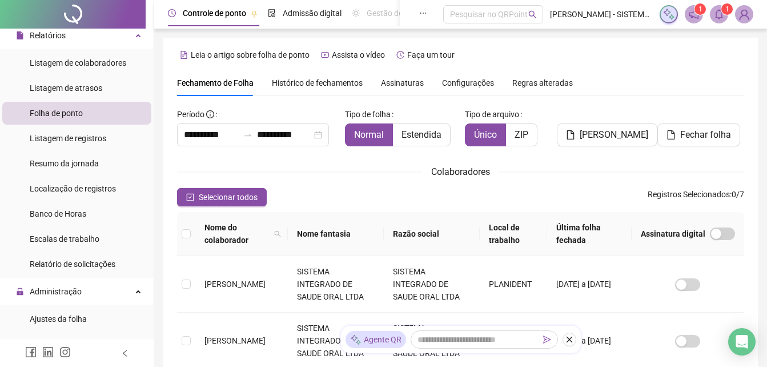
scroll to position [51, 0]
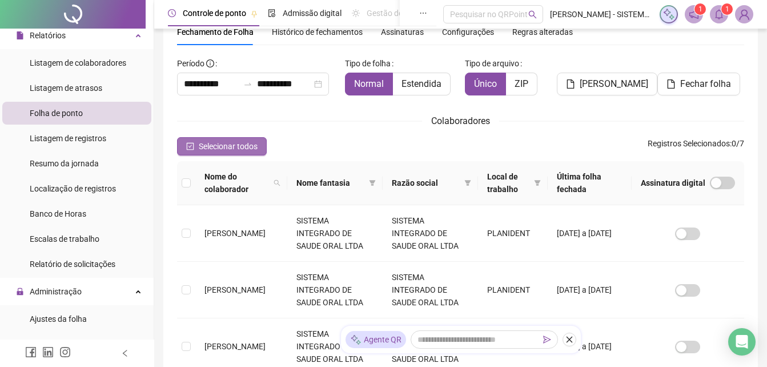
click at [192, 143] on icon "check-square" at bounding box center [190, 146] width 7 height 7
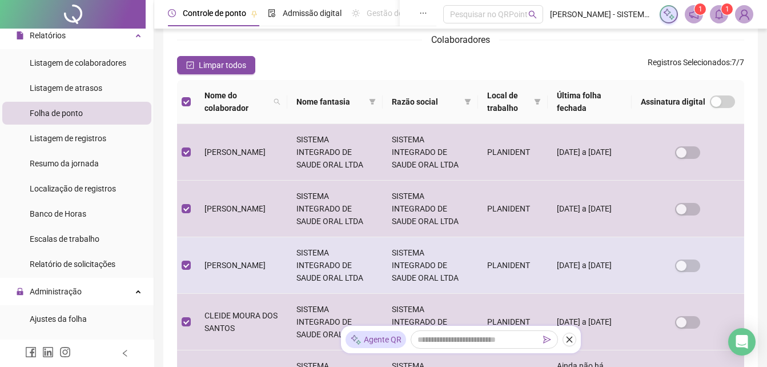
scroll to position [0, 0]
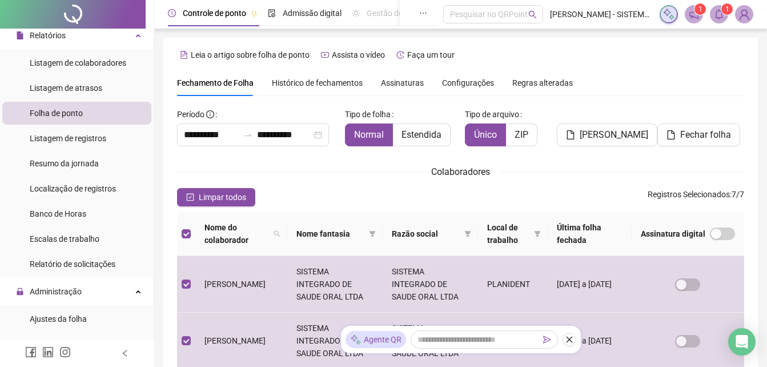
click at [53, 115] on span "Folha de ponto" at bounding box center [56, 113] width 53 height 9
click at [220, 140] on input "**********" at bounding box center [211, 135] width 55 height 14
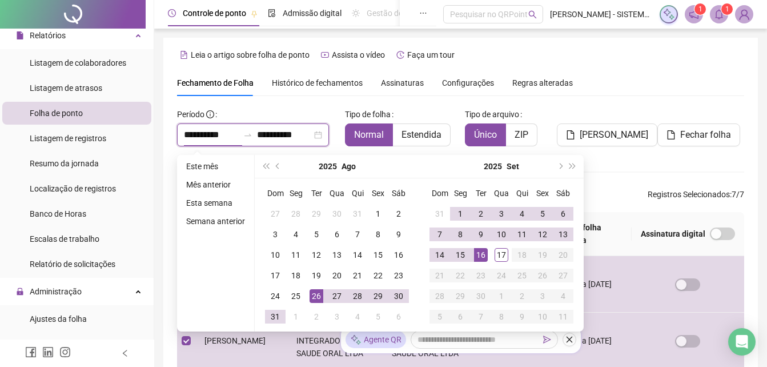
type input "**********"
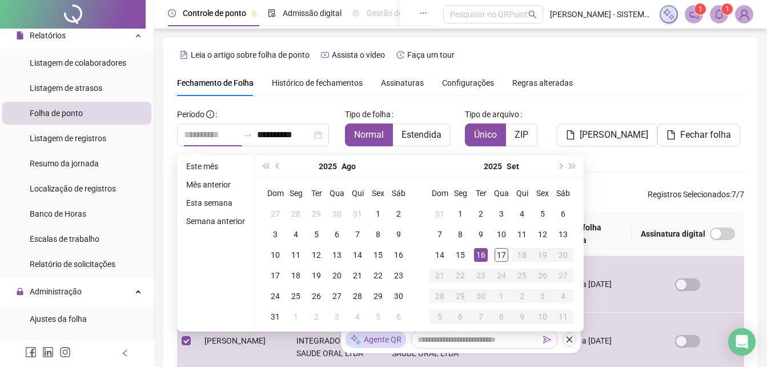
click at [481, 253] on div "16" at bounding box center [481, 255] width 14 height 14
type input "**********"
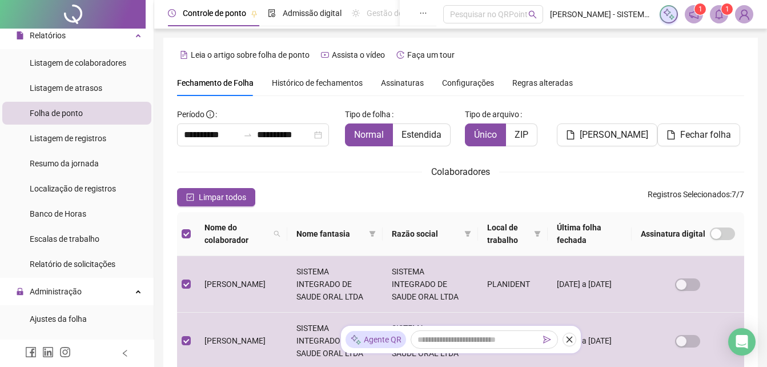
scroll to position [51, 0]
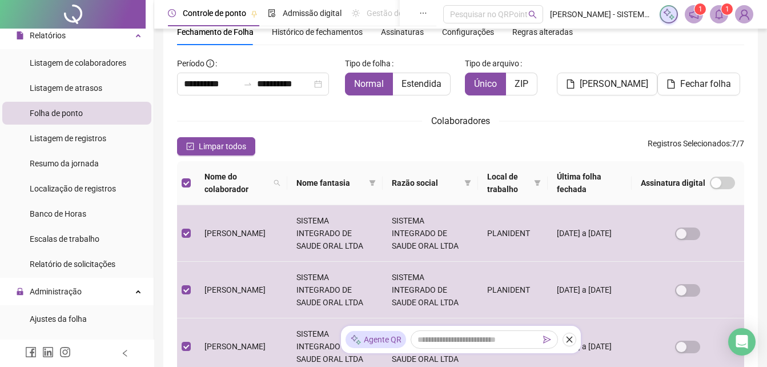
click at [555, 110] on div "**********" at bounding box center [460, 345] width 567 height 583
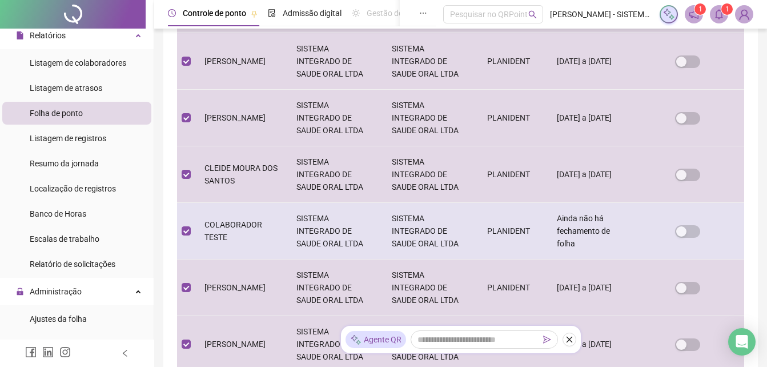
click at [195, 233] on td "COLABORADOR TESTE" at bounding box center [241, 231] width 92 height 57
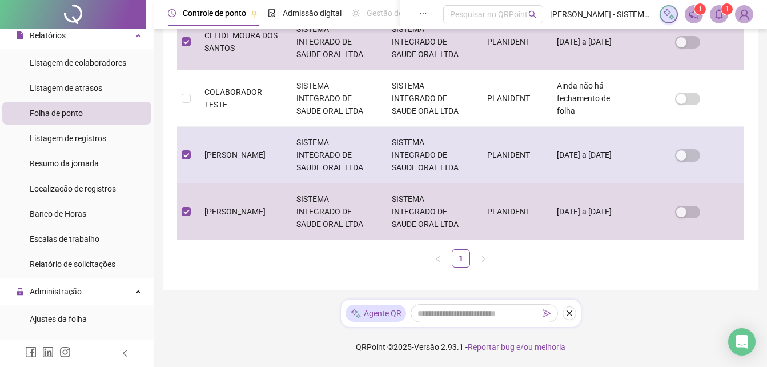
scroll to position [0, 0]
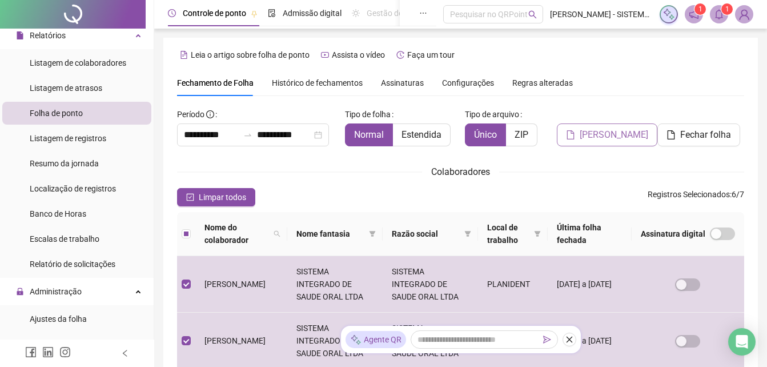
click at [629, 139] on span "[PERSON_NAME]" at bounding box center [614, 135] width 69 height 14
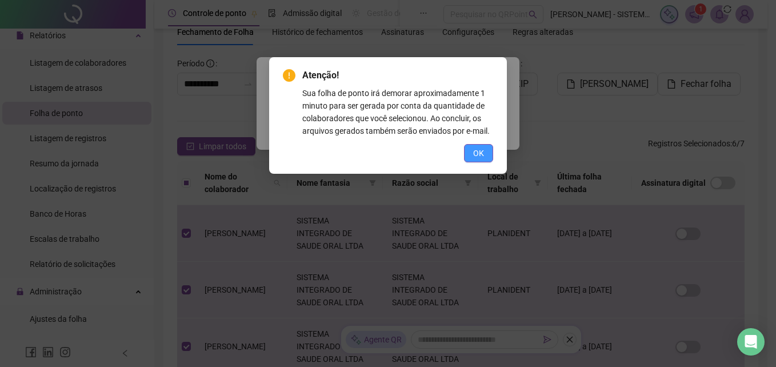
click at [476, 153] on span "OK" at bounding box center [478, 153] width 11 height 13
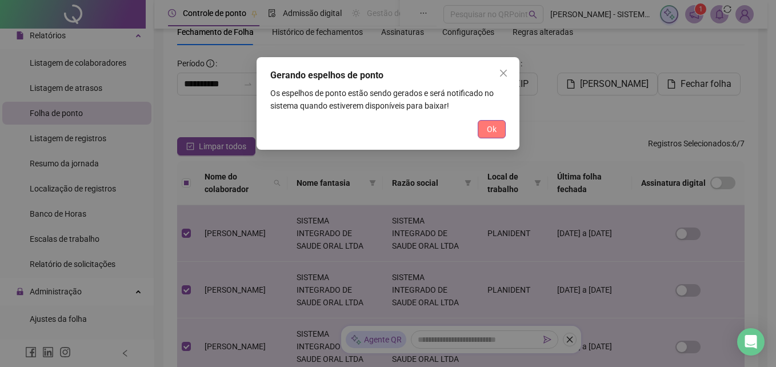
click at [496, 131] on button "Ok" at bounding box center [491, 129] width 28 height 18
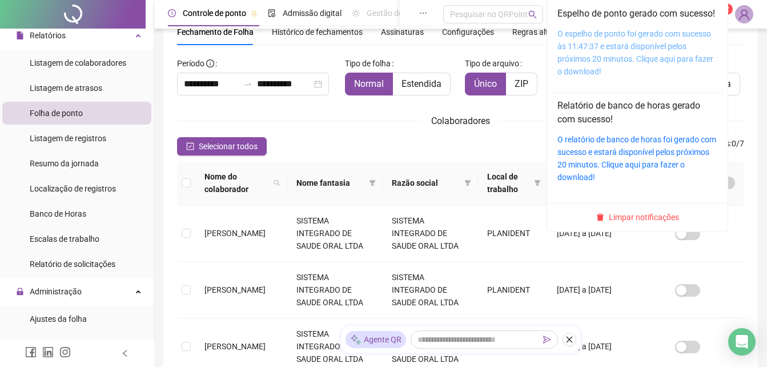
click at [663, 48] on link "O espelho de ponto foi gerado com sucesso às 11:47:37 e estará disponível pelos…" at bounding box center [635, 52] width 156 height 47
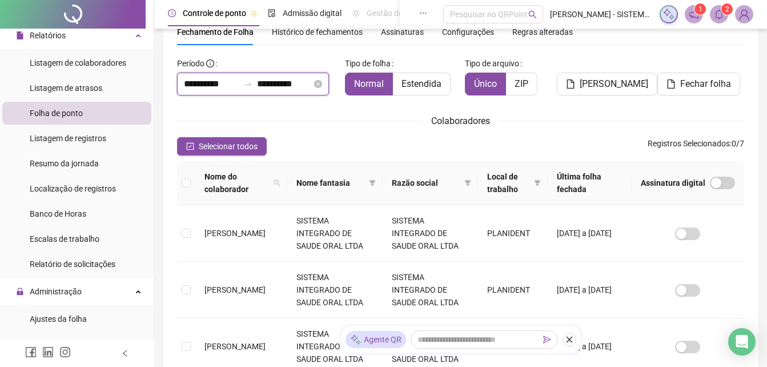
click at [210, 83] on input "**********" at bounding box center [211, 84] width 55 height 14
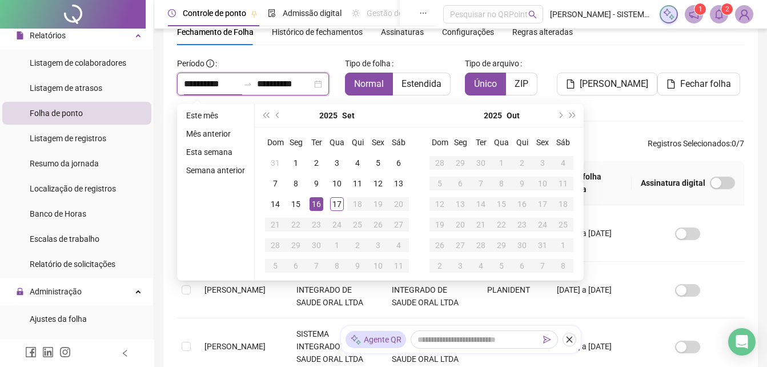
type input "**********"
click at [276, 117] on span "prev-year" at bounding box center [279, 116] width 6 height 6
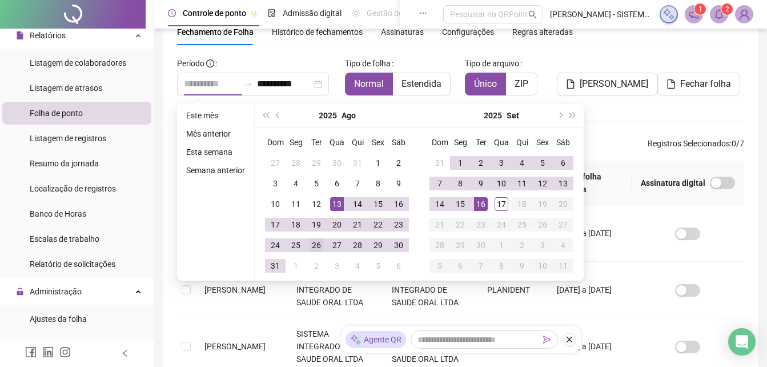
type input "**********"
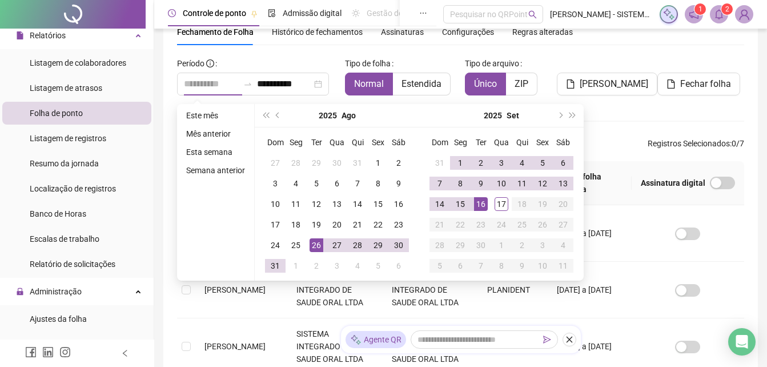
click at [316, 246] on div "26" at bounding box center [317, 245] width 14 height 14
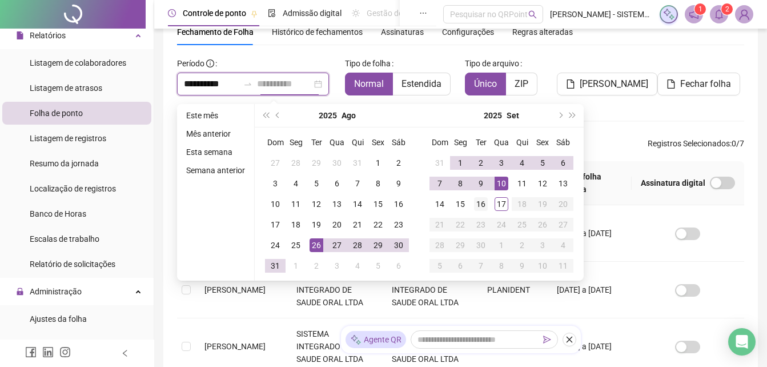
type input "**********"
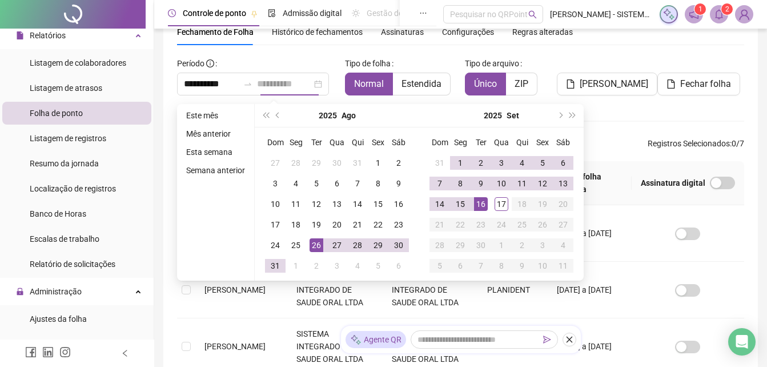
click at [484, 203] on div "16" at bounding box center [481, 204] width 14 height 14
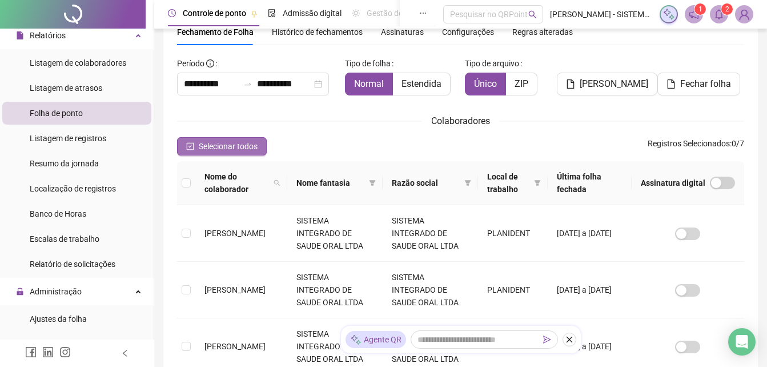
click at [194, 148] on button "Selecionar todos" at bounding box center [222, 146] width 90 height 18
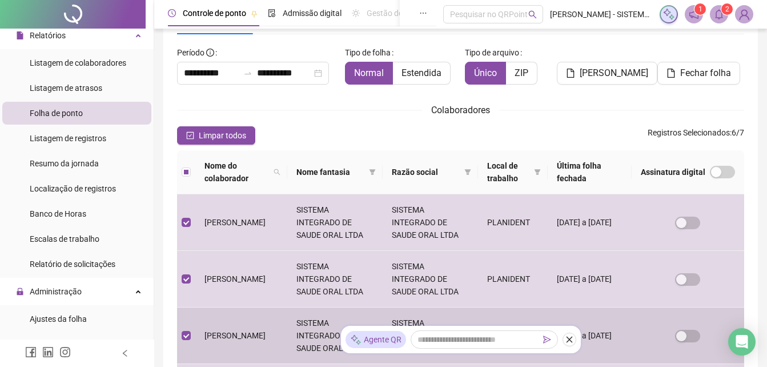
scroll to position [0, 0]
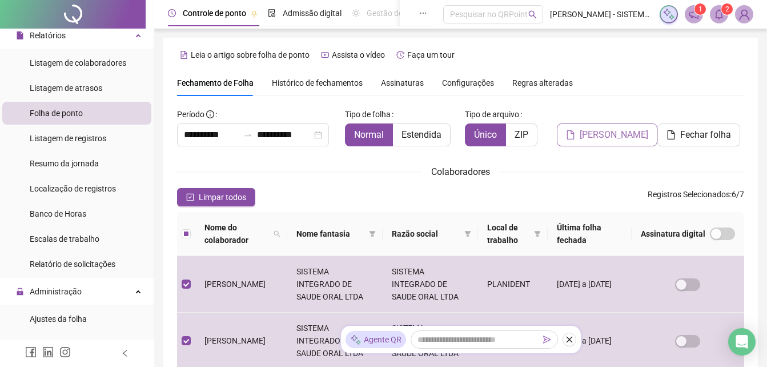
click at [597, 140] on span "[PERSON_NAME]" at bounding box center [614, 135] width 69 height 14
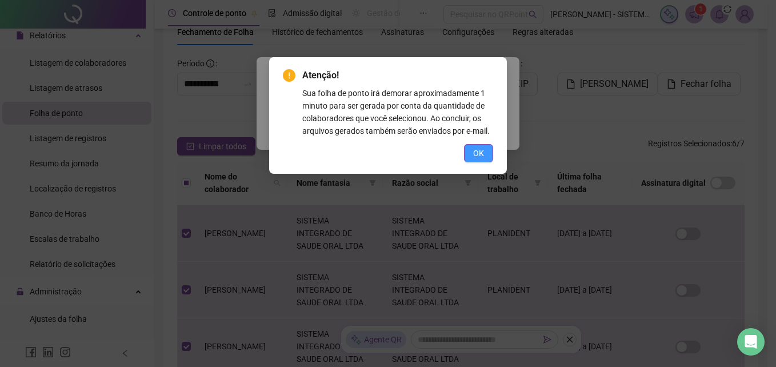
click at [476, 152] on span "OK" at bounding box center [478, 153] width 11 height 13
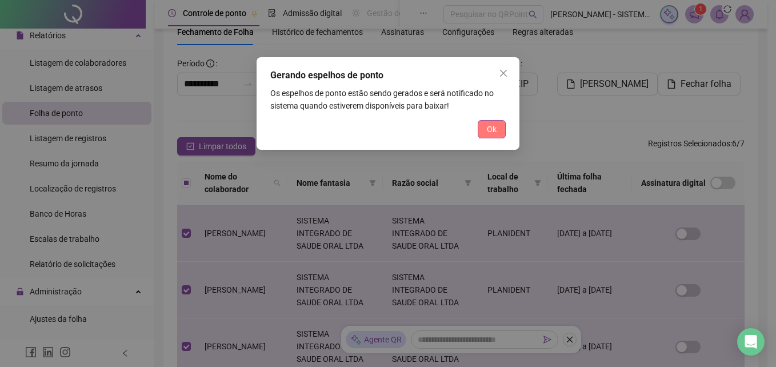
click at [489, 129] on span "Ok" at bounding box center [492, 129] width 10 height 13
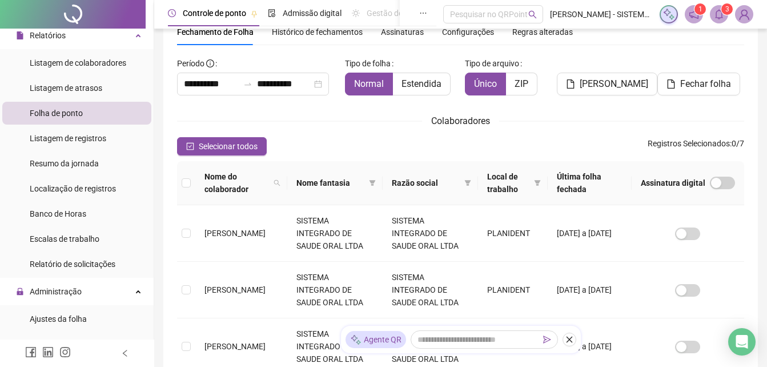
click at [719, 20] on span at bounding box center [719, 14] width 18 height 18
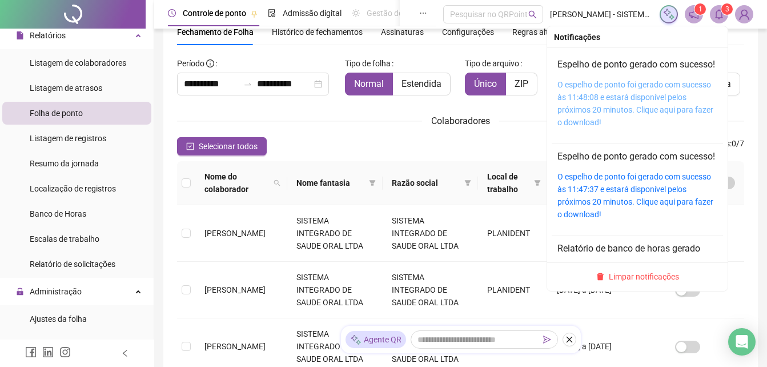
click at [657, 99] on link "O espelho de ponto foi gerado com sucesso às 11:48:08 e estará disponível pelos…" at bounding box center [635, 103] width 156 height 47
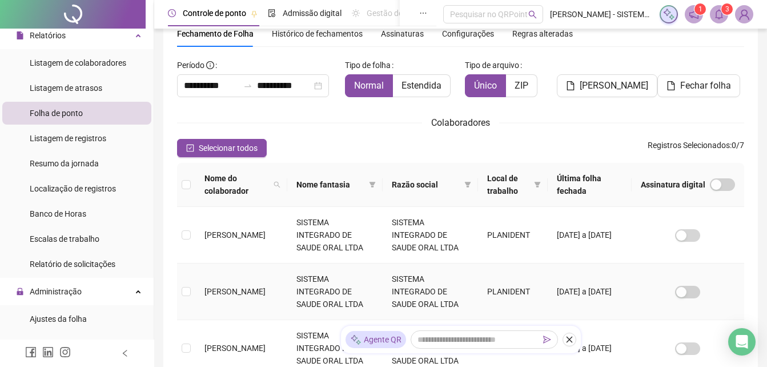
scroll to position [0, 0]
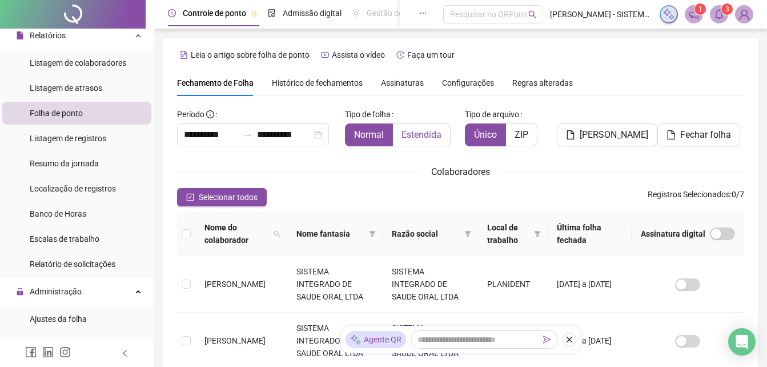
click at [419, 135] on span "Estendida" at bounding box center [421, 134] width 40 height 11
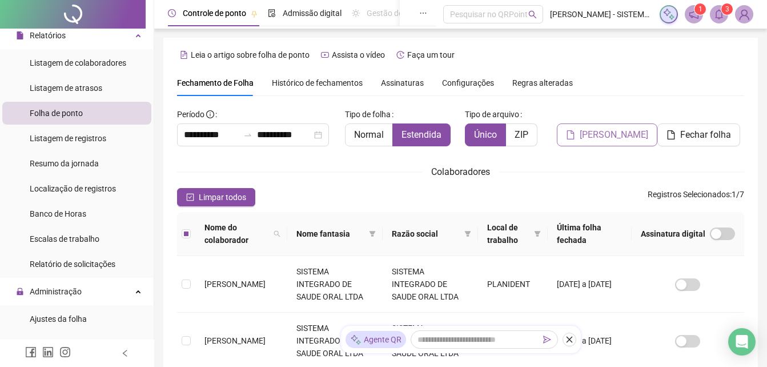
click at [604, 135] on span "[PERSON_NAME]" at bounding box center [614, 135] width 69 height 14
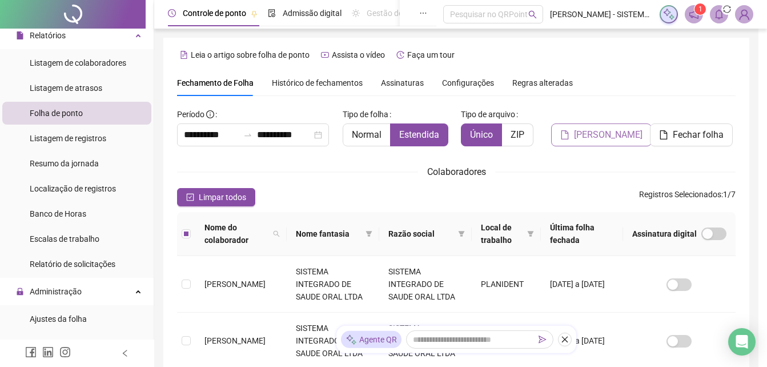
scroll to position [51, 0]
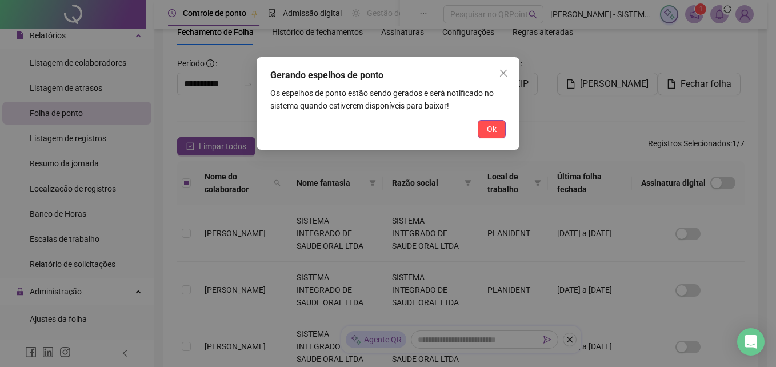
click at [501, 143] on div "Gerando espelhos de ponto Os espelhos de ponto estão sendo gerados e será notif…" at bounding box center [387, 103] width 263 height 93
click at [497, 133] on button "Ok" at bounding box center [491, 129] width 28 height 18
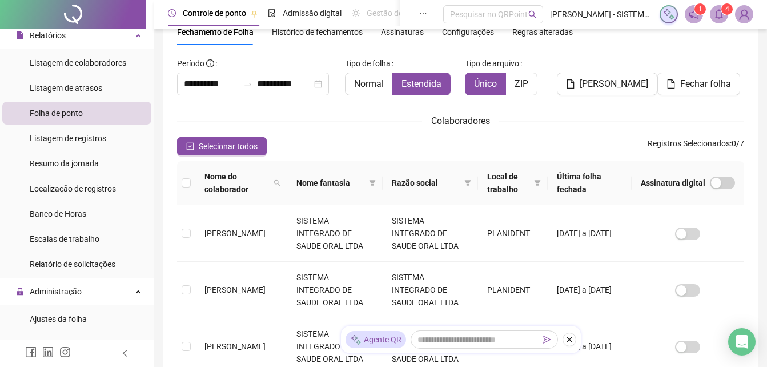
click at [711, 8] on span at bounding box center [719, 14] width 18 height 18
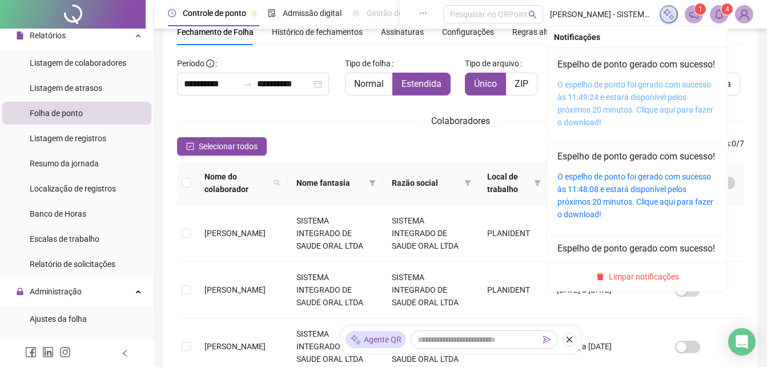
click at [633, 98] on link "O espelho de ponto foi gerado com sucesso às 11:49:24 e estará disponível pelos…" at bounding box center [635, 103] width 156 height 47
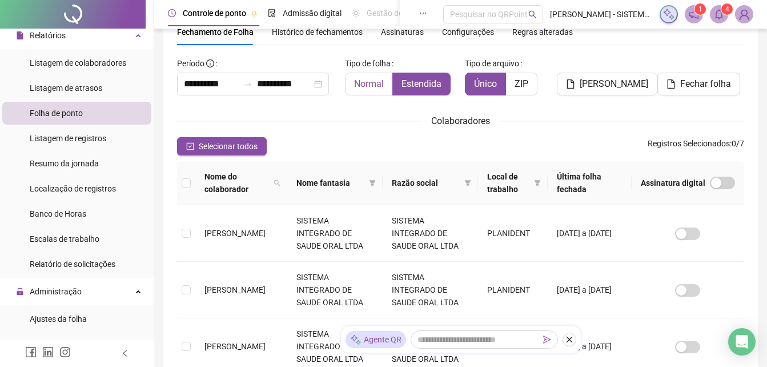
click at [379, 81] on span "Normal" at bounding box center [369, 83] width 30 height 11
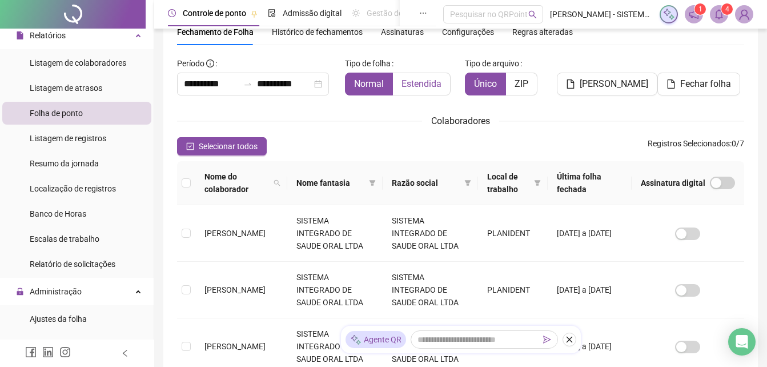
click at [420, 84] on span "Estendida" at bounding box center [421, 83] width 40 height 11
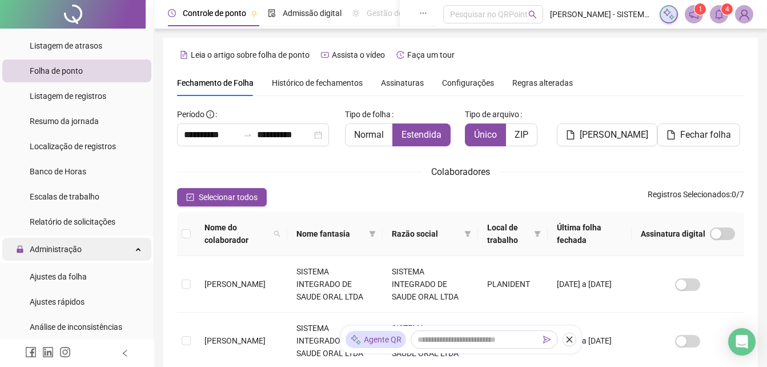
scroll to position [171, 0]
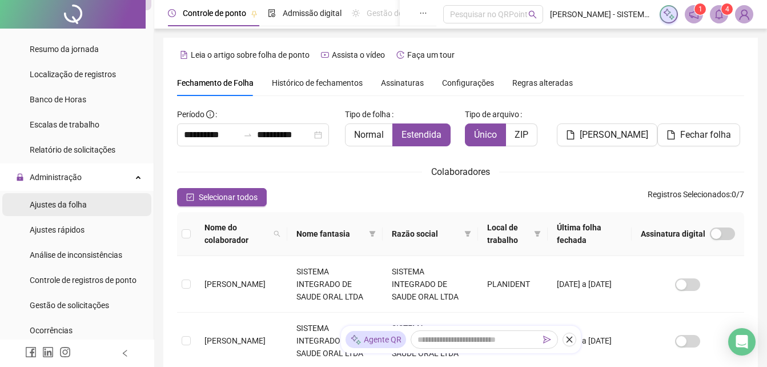
click at [54, 208] on span "Ajustes da folha" at bounding box center [58, 204] width 57 height 9
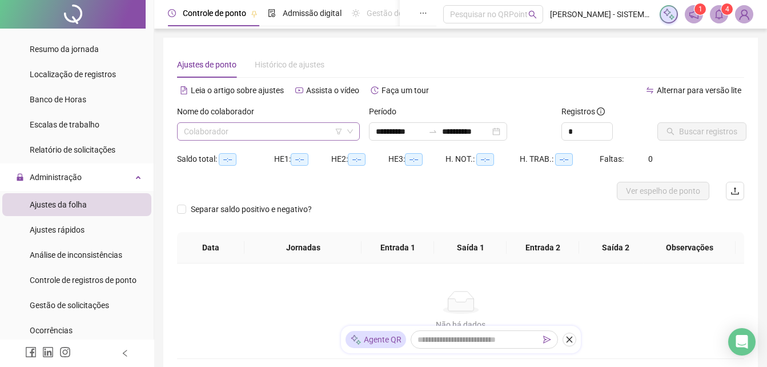
type input "**********"
click at [250, 134] on input "search" at bounding box center [263, 131] width 159 height 17
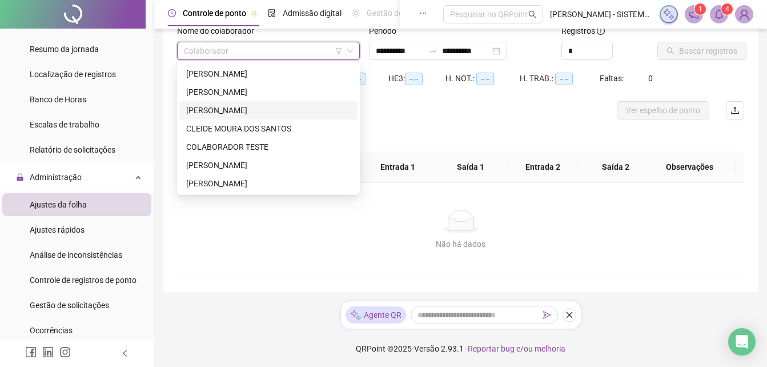
scroll to position [82, 0]
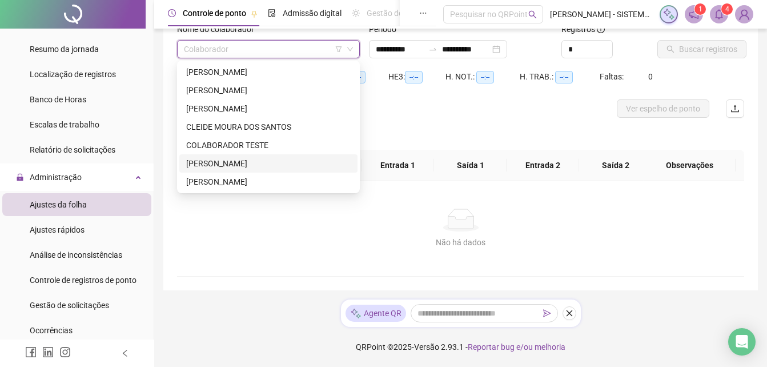
click at [252, 166] on div "[PERSON_NAME]" at bounding box center [268, 163] width 164 height 13
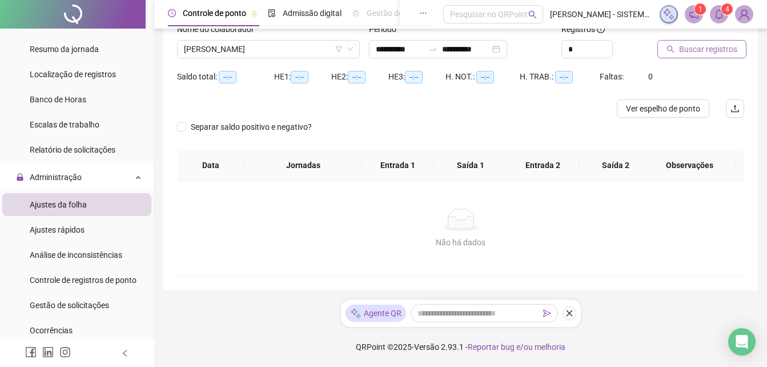
click at [693, 53] on span "Buscar registros" at bounding box center [708, 49] width 58 height 13
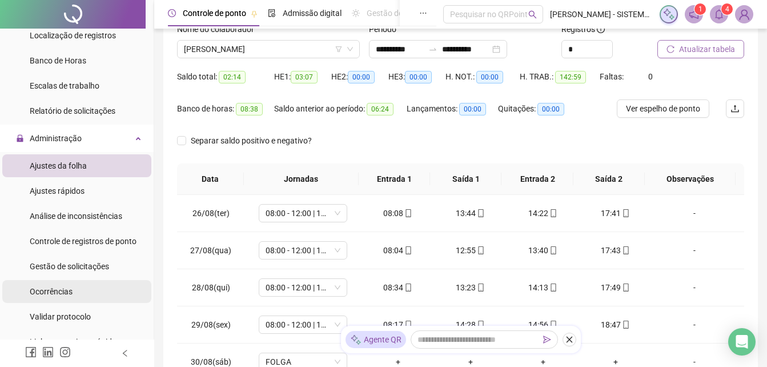
scroll to position [343, 0]
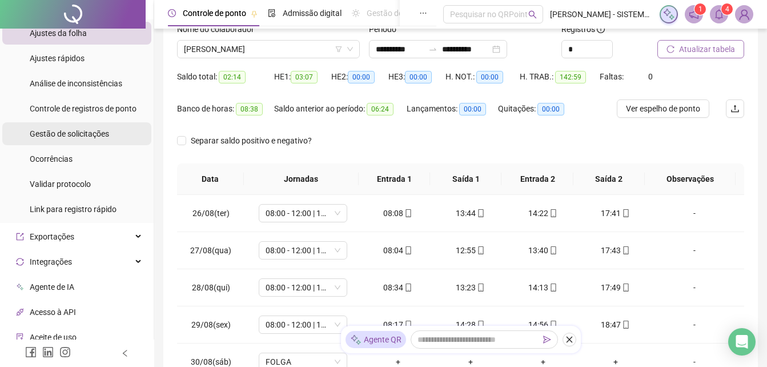
click at [78, 132] on span "Gestão de solicitações" at bounding box center [69, 133] width 79 height 9
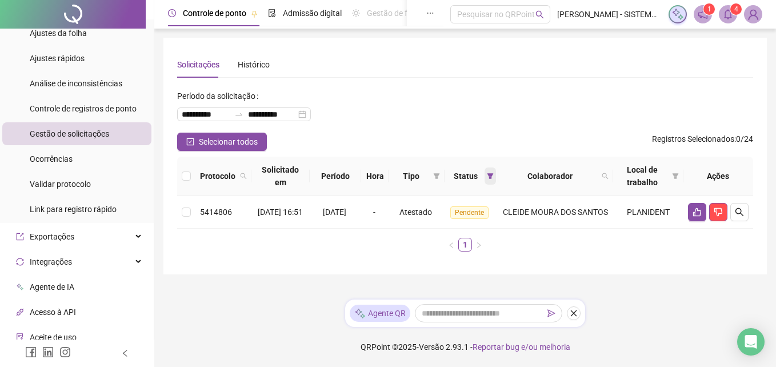
click at [491, 176] on icon "filter" at bounding box center [490, 175] width 7 height 7
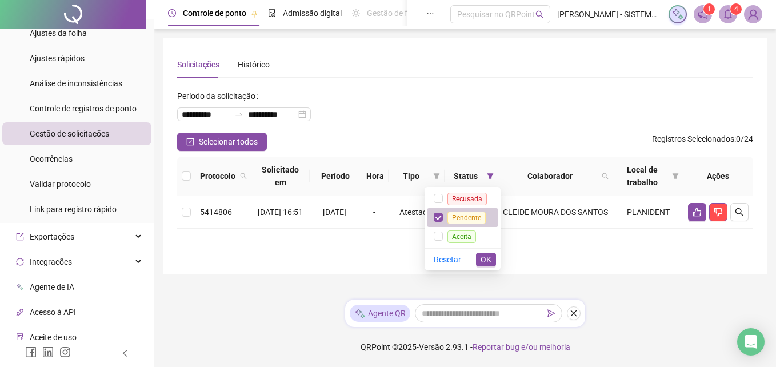
click at [457, 213] on span "Pendente" at bounding box center [466, 217] width 38 height 13
drag, startPoint x: 460, startPoint y: 232, endPoint x: 471, endPoint y: 250, distance: 20.3
click at [461, 235] on span "Aceita" at bounding box center [461, 236] width 29 height 13
click at [487, 264] on button "OK" at bounding box center [486, 259] width 20 height 14
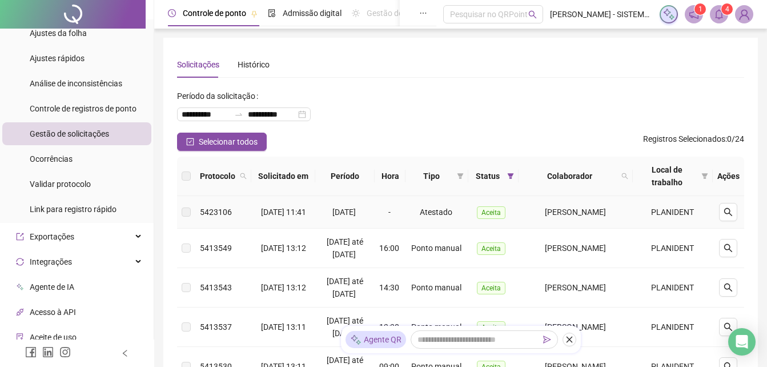
click at [186, 216] on label at bounding box center [186, 212] width 9 height 13
click at [190, 214] on label at bounding box center [186, 212] width 9 height 13
click at [725, 214] on icon "search" at bounding box center [728, 212] width 8 height 8
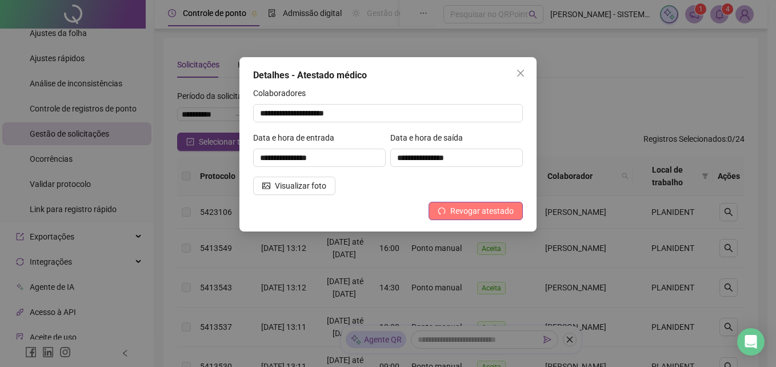
click at [464, 213] on span "Revogar atestado" at bounding box center [481, 210] width 63 height 13
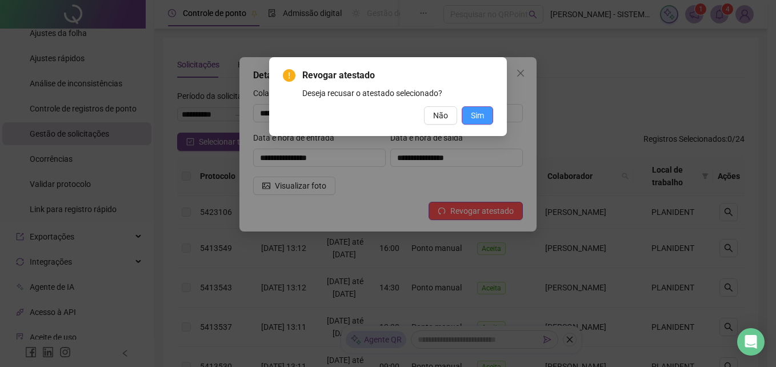
click at [483, 110] on span "Sim" at bounding box center [477, 115] width 13 height 13
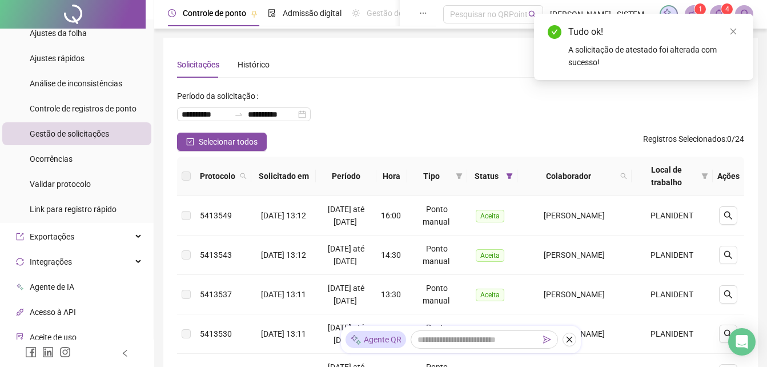
click at [64, 135] on span "Gestão de solicitações" at bounding box center [69, 133] width 79 height 9
click at [95, 114] on div "Controle de registros de ponto" at bounding box center [83, 108] width 107 height 23
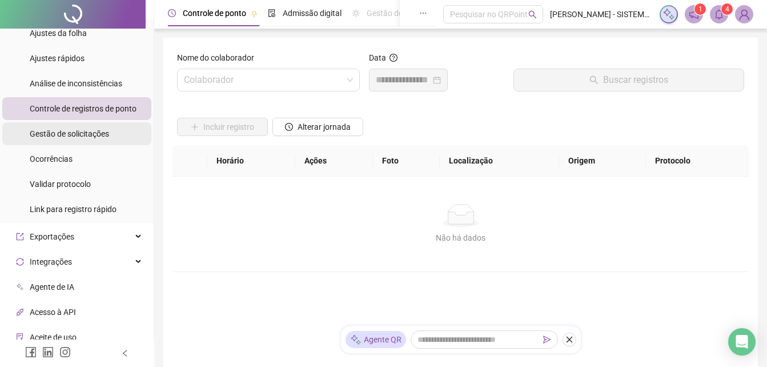
click at [85, 130] on span "Gestão de solicitações" at bounding box center [69, 133] width 79 height 9
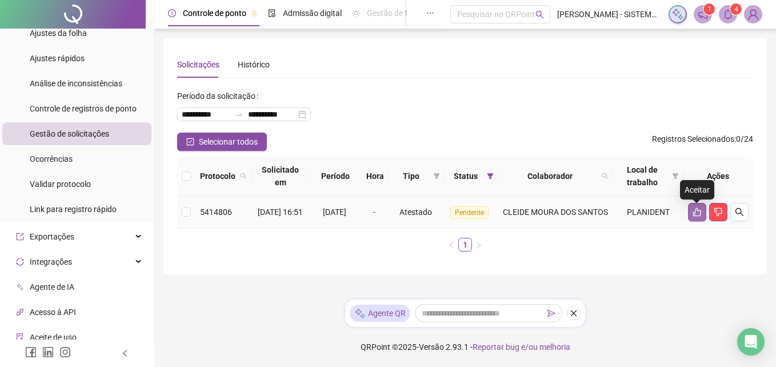
click at [695, 216] on icon "like" at bounding box center [696, 211] width 9 height 9
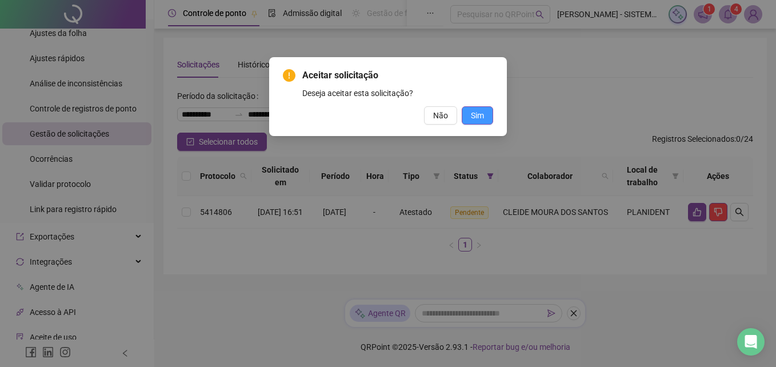
click at [476, 114] on span "Sim" at bounding box center [477, 115] width 13 height 13
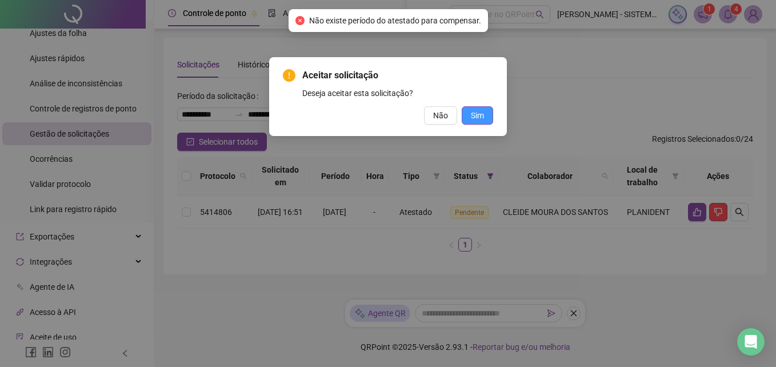
click at [474, 120] on span "Sim" at bounding box center [477, 115] width 13 height 13
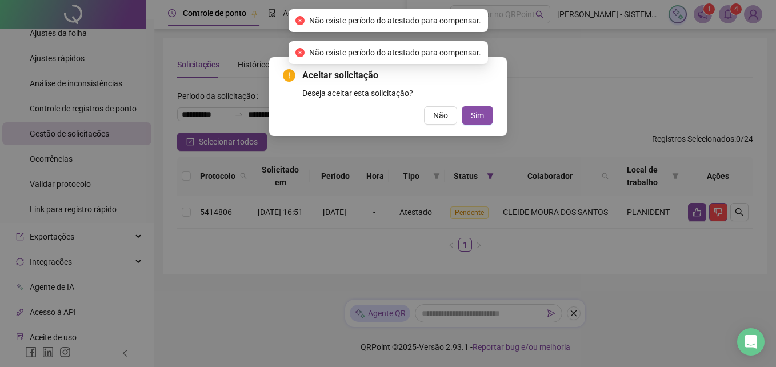
drag, startPoint x: 581, startPoint y: 115, endPoint x: 597, endPoint y: 120, distance: 17.2
click at [585, 115] on div "Aceitar solicitação Deseja aceitar esta solicitação? Não Sim" at bounding box center [388, 183] width 776 height 367
click at [714, 214] on div "Aceitar solicitação Deseja aceitar esta solicitação? Não Sim" at bounding box center [388, 183] width 776 height 367
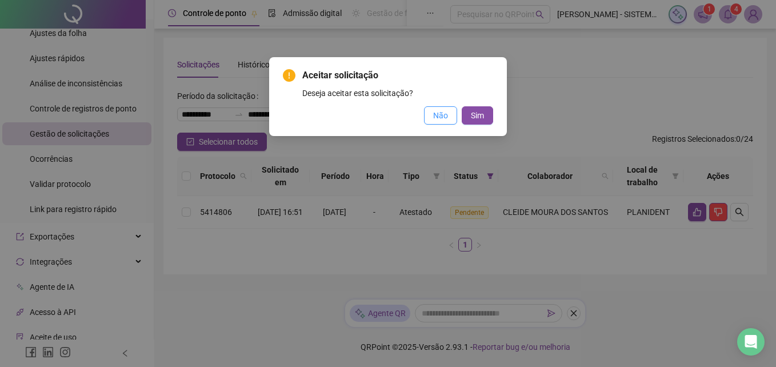
click at [434, 121] on span "Não" at bounding box center [440, 115] width 15 height 13
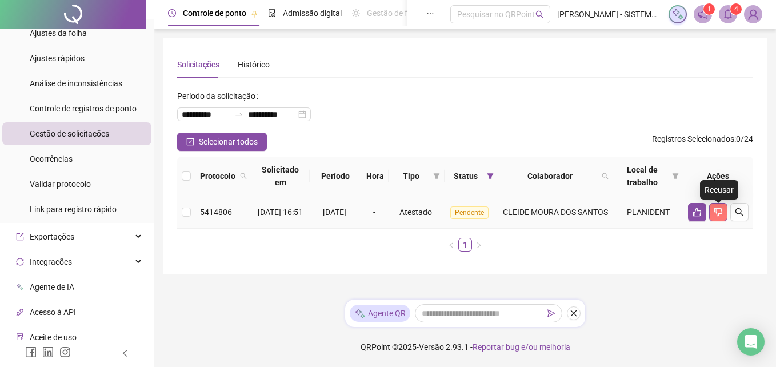
click at [719, 215] on icon "dislike" at bounding box center [717, 211] width 9 height 9
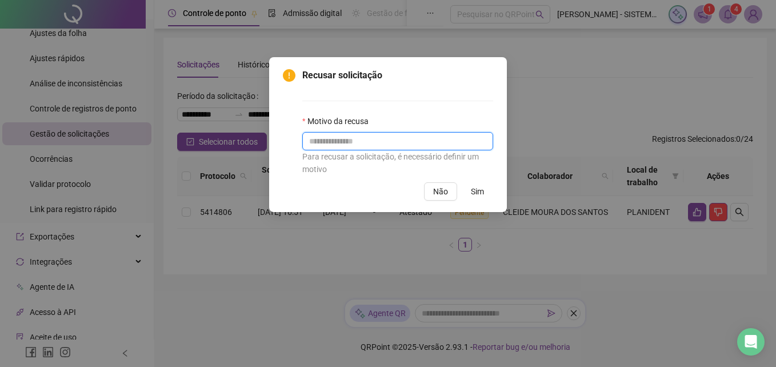
click at [364, 139] on input "text" at bounding box center [397, 141] width 191 height 18
type input "*"
type input "**********"
click at [471, 191] on span "Sim" at bounding box center [477, 191] width 13 height 13
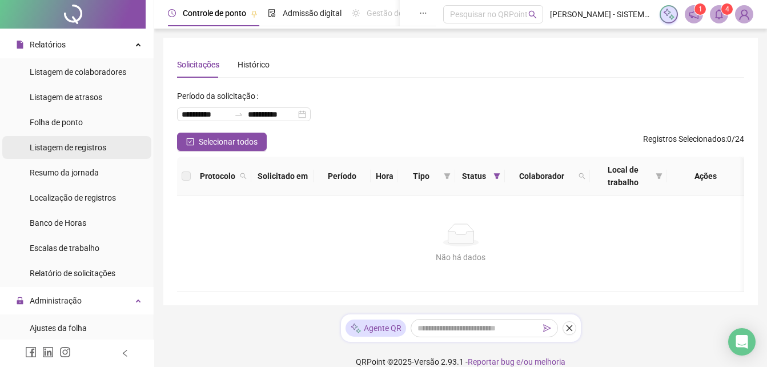
scroll to position [114, 0]
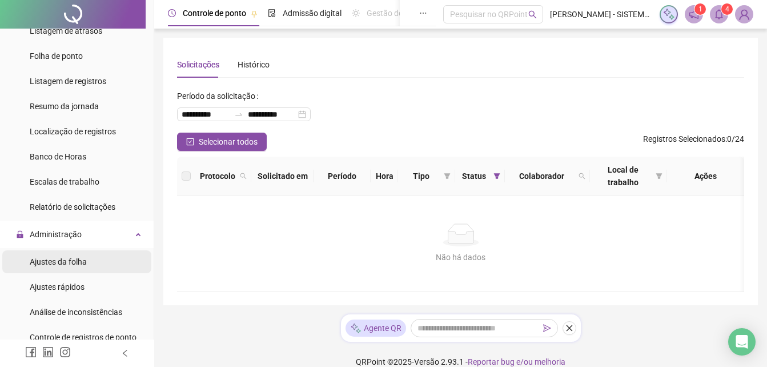
click at [66, 261] on span "Ajustes da folha" at bounding box center [58, 261] width 57 height 9
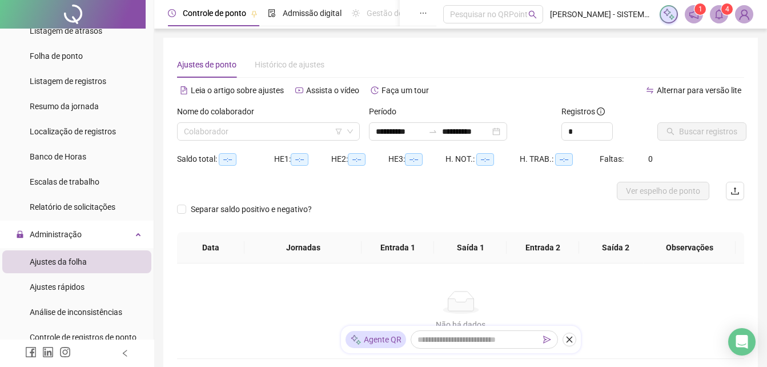
type input "**********"
click at [249, 121] on div "Nome do colaborador" at bounding box center [268, 113] width 183 height 17
click at [246, 125] on input "search" at bounding box center [263, 131] width 159 height 17
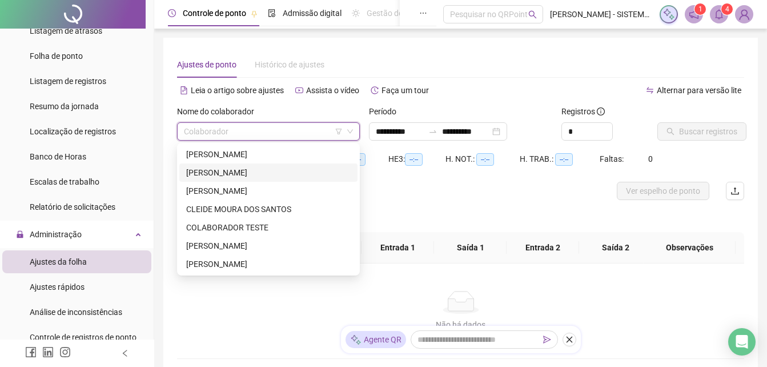
click at [217, 178] on div "[PERSON_NAME]" at bounding box center [268, 172] width 164 height 13
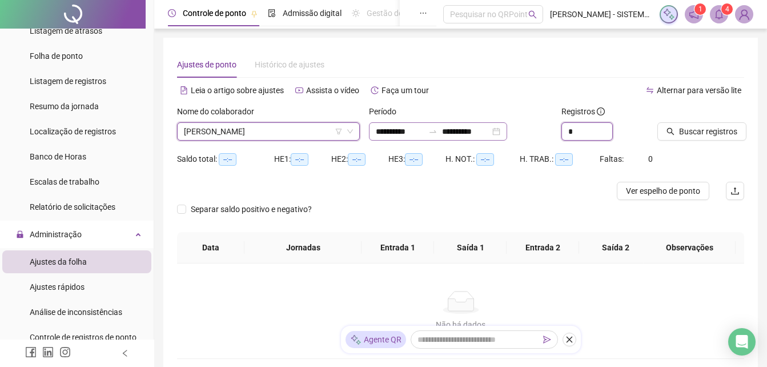
drag, startPoint x: 591, startPoint y: 130, endPoint x: 504, endPoint y: 135, distance: 86.9
click at [504, 135] on div "**********" at bounding box center [460, 127] width 576 height 45
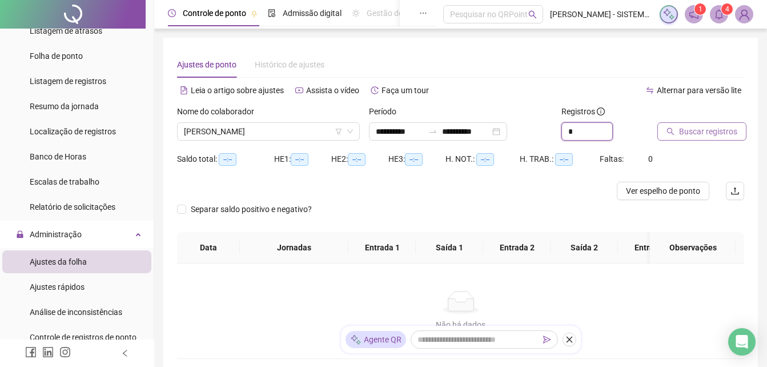
type input "*"
click at [714, 128] on span "Buscar registros" at bounding box center [708, 131] width 58 height 13
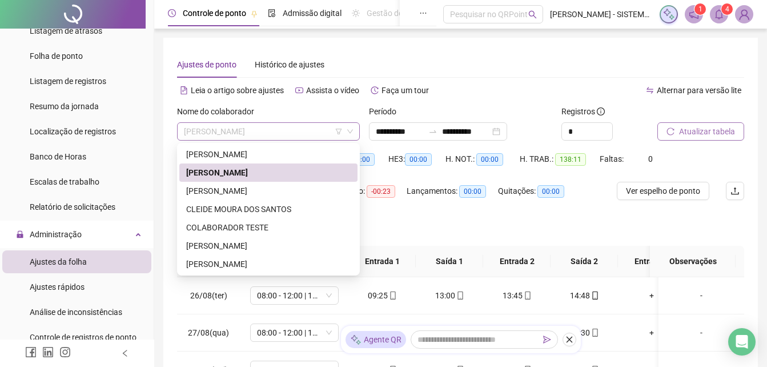
click at [270, 129] on span "[PERSON_NAME]" at bounding box center [268, 131] width 169 height 17
click at [231, 195] on div "[PERSON_NAME]" at bounding box center [268, 190] width 164 height 13
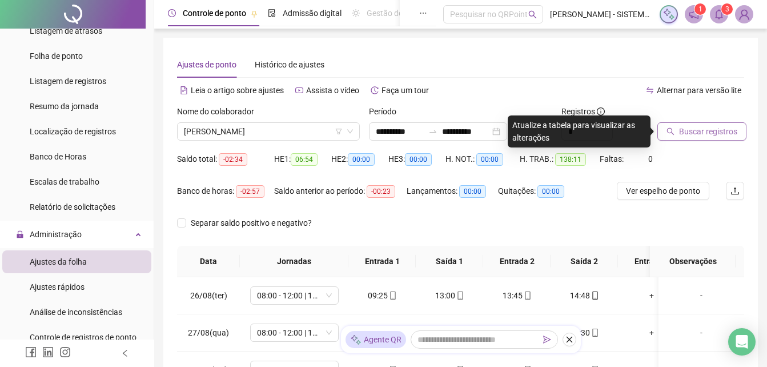
click at [690, 130] on span "Buscar registros" at bounding box center [708, 131] width 58 height 13
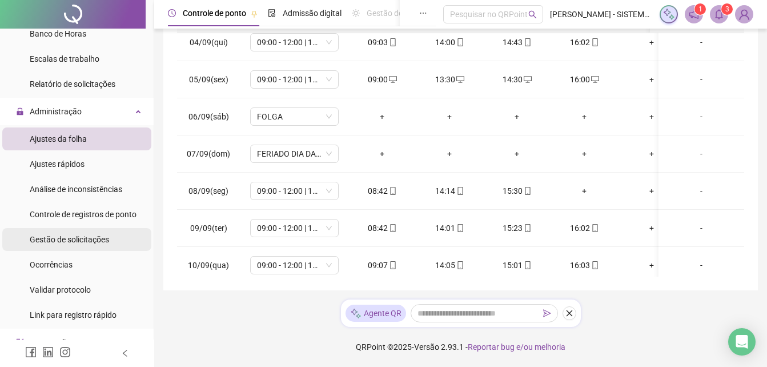
scroll to position [286, 0]
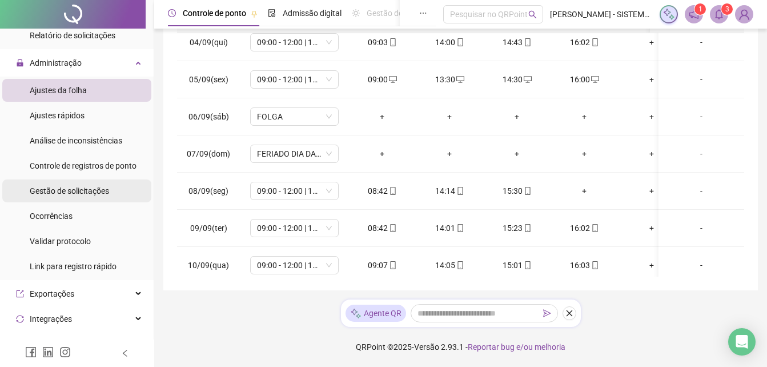
click at [72, 197] on div "Gestão de solicitações" at bounding box center [69, 190] width 79 height 23
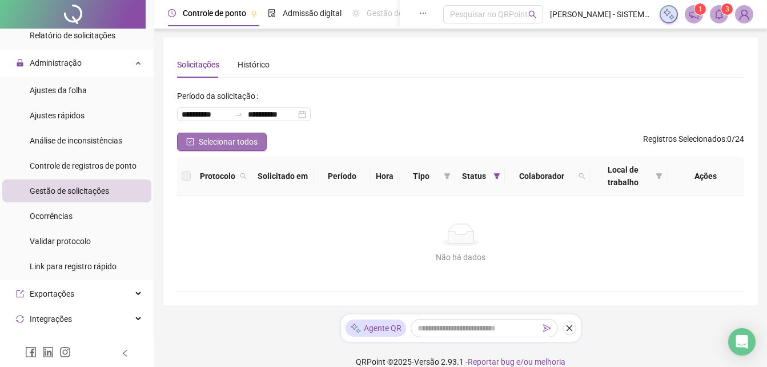
click at [231, 140] on span "Selecionar todos" at bounding box center [228, 141] width 59 height 13
click at [474, 179] on span "Status" at bounding box center [474, 176] width 29 height 13
click at [497, 175] on icon "filter" at bounding box center [496, 176] width 6 height 6
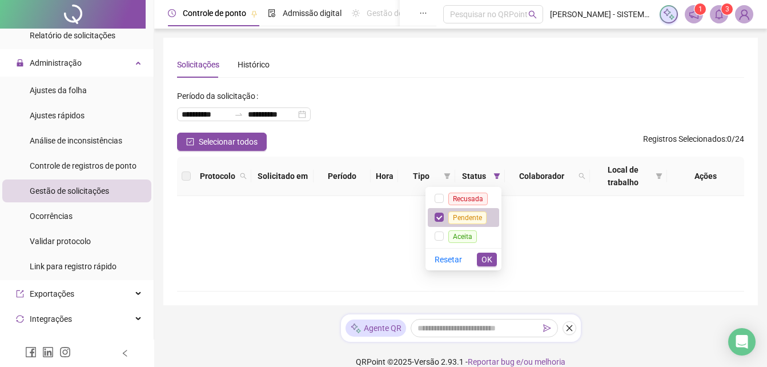
click at [468, 220] on span "Pendente" at bounding box center [467, 217] width 38 height 13
drag, startPoint x: 467, startPoint y: 202, endPoint x: 485, endPoint y: 235, distance: 37.8
click at [467, 202] on span "Recusada" at bounding box center [467, 198] width 39 height 13
click at [485, 262] on span "OK" at bounding box center [486, 259] width 11 height 13
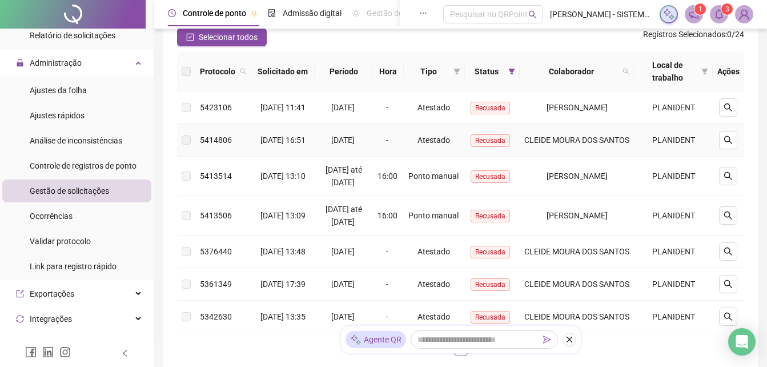
scroll to position [114, 0]
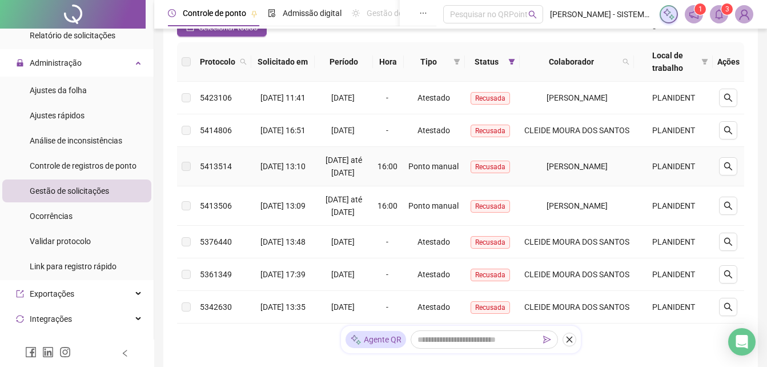
click at [182, 172] on label at bounding box center [186, 166] width 9 height 13
click at [726, 175] on button "button" at bounding box center [728, 166] width 18 height 18
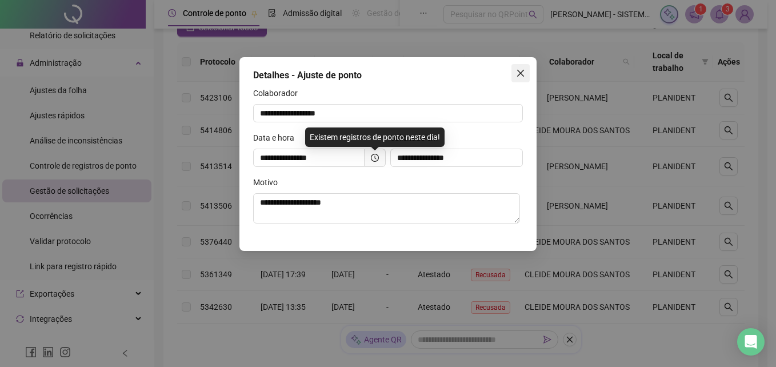
click at [512, 75] on span "Close" at bounding box center [520, 73] width 18 height 9
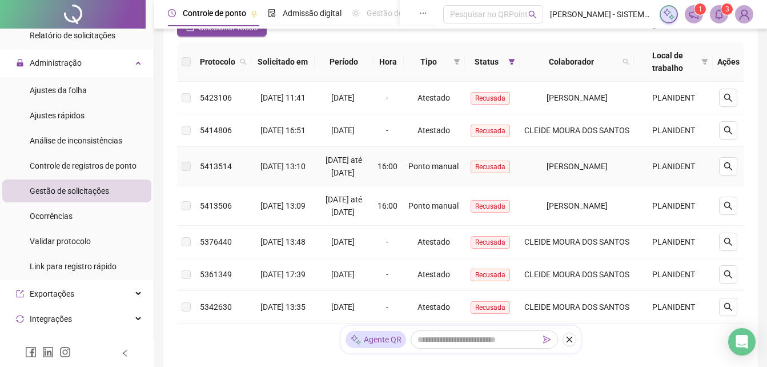
click at [493, 173] on span "Recusada" at bounding box center [490, 166] width 39 height 13
click at [490, 173] on span "Recusada" at bounding box center [490, 166] width 39 height 13
drag, startPoint x: 490, startPoint y: 181, endPoint x: 431, endPoint y: 182, distance: 59.4
click at [431, 171] on span "Ponto manual" at bounding box center [433, 166] width 50 height 9
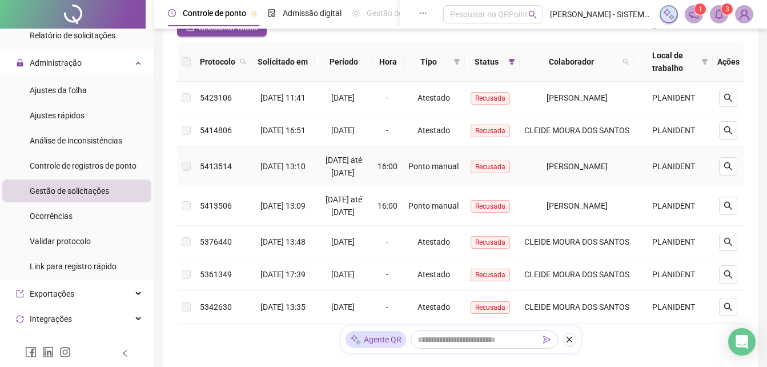
click at [342, 177] on span "[DATE] até [DATE]" at bounding box center [344, 166] width 37 height 22
drag, startPoint x: 282, startPoint y: 183, endPoint x: 255, endPoint y: 183, distance: 26.8
click at [280, 171] on span "[DATE] 13:10" at bounding box center [282, 166] width 45 height 9
drag, startPoint x: 199, startPoint y: 182, endPoint x: 178, endPoint y: 182, distance: 21.1
click at [188, 182] on tr "5413514 [DATE] 13:10 08/09/2025 até [DATE] 16:00 Ponto manual Recusada [PERSON_…" at bounding box center [460, 166] width 567 height 39
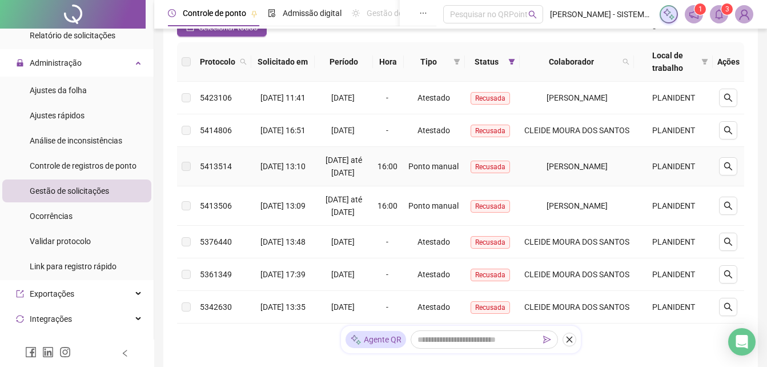
click at [178, 182] on td at bounding box center [186, 166] width 18 height 39
click at [185, 172] on label at bounding box center [186, 166] width 9 height 13
click at [188, 172] on label at bounding box center [186, 166] width 9 height 13
click at [721, 174] on button "button" at bounding box center [728, 166] width 18 height 18
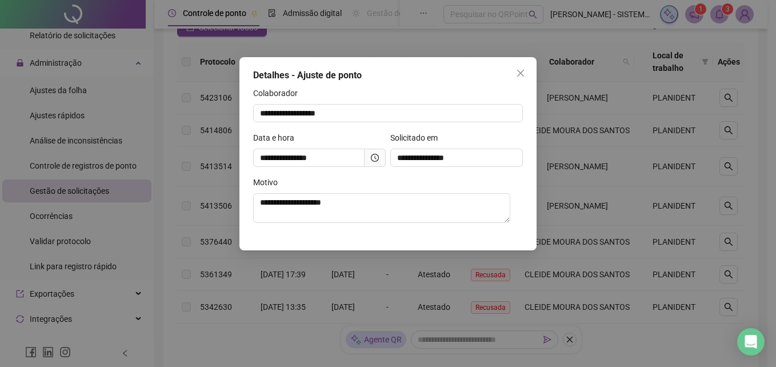
click at [368, 156] on span at bounding box center [374, 157] width 21 height 18
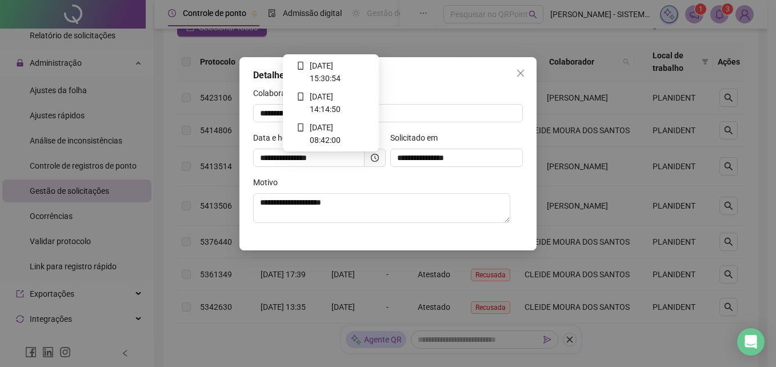
click at [374, 156] on icon "clock-circle" at bounding box center [375, 158] width 8 height 8
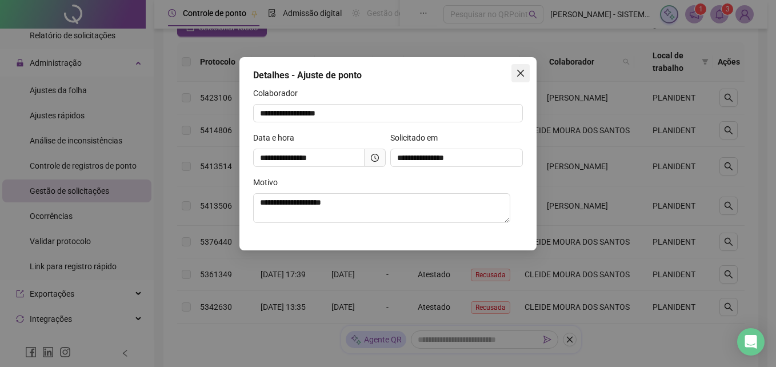
click at [520, 72] on icon "close" at bounding box center [520, 73] width 7 height 7
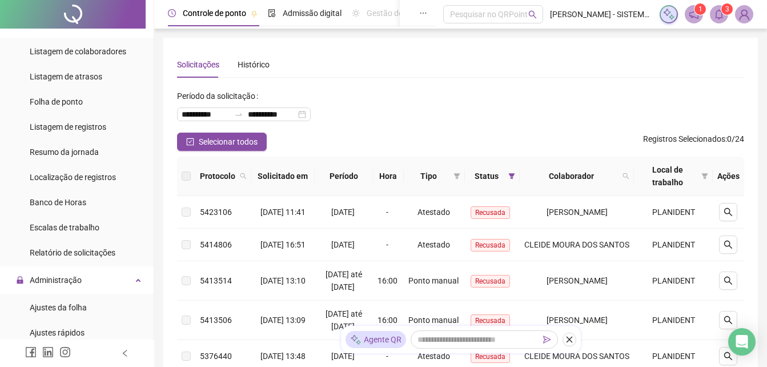
scroll to position [57, 0]
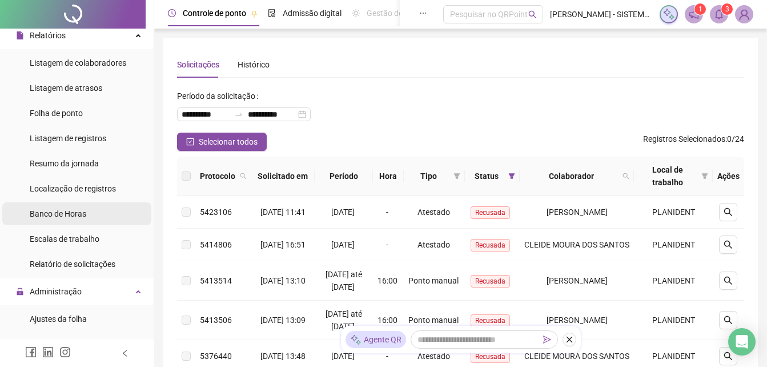
click at [67, 211] on span "Banco de Horas" at bounding box center [58, 213] width 57 height 9
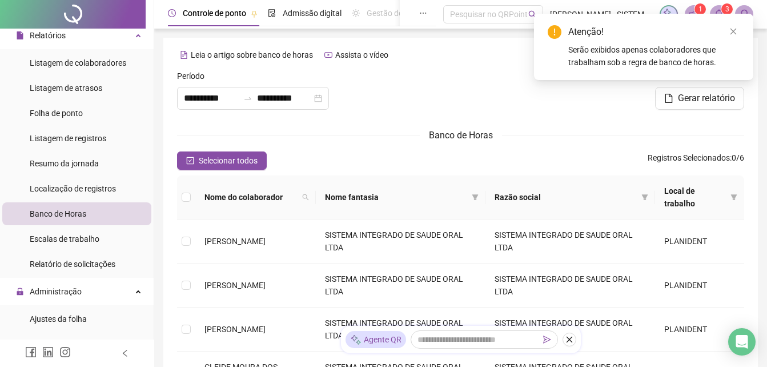
type input "**********"
drag, startPoint x: 220, startPoint y: 163, endPoint x: 217, endPoint y: 183, distance: 20.2
click at [218, 164] on span "Selecionar todos" at bounding box center [228, 160] width 59 height 13
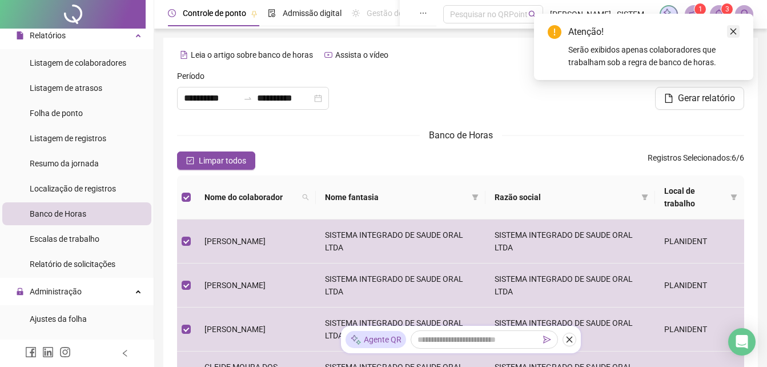
click at [735, 26] on link "Close" at bounding box center [733, 31] width 13 height 13
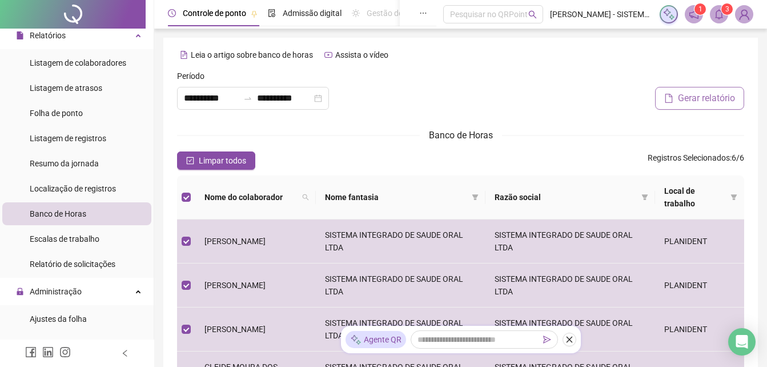
click at [715, 95] on span "Gerar relatório" at bounding box center [706, 98] width 57 height 14
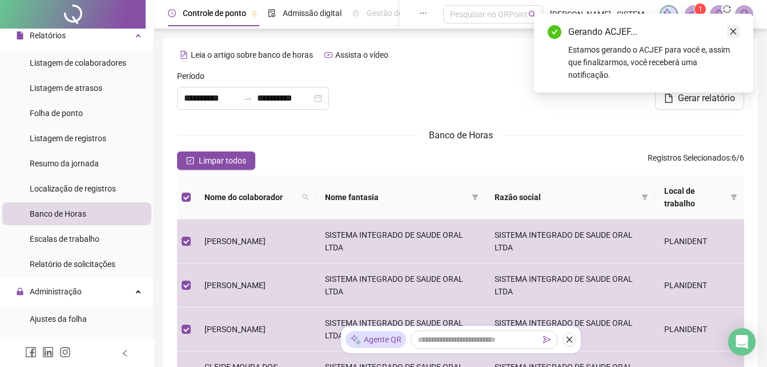
click at [737, 31] on icon "close" at bounding box center [733, 31] width 8 height 8
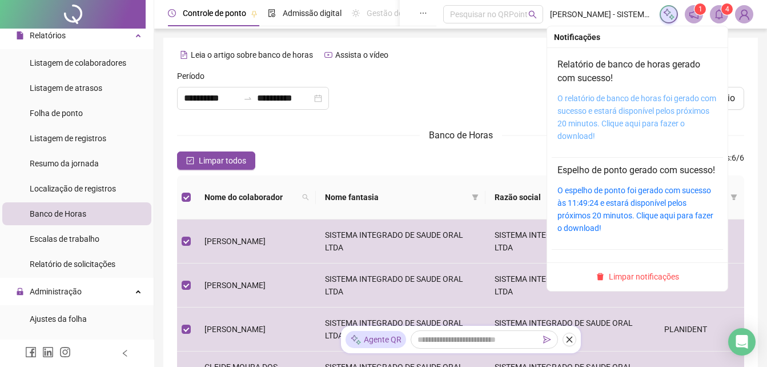
click at [642, 99] on link "O relatório de banco de horas foi gerado com sucesso e estará disponível pelos …" at bounding box center [636, 117] width 159 height 47
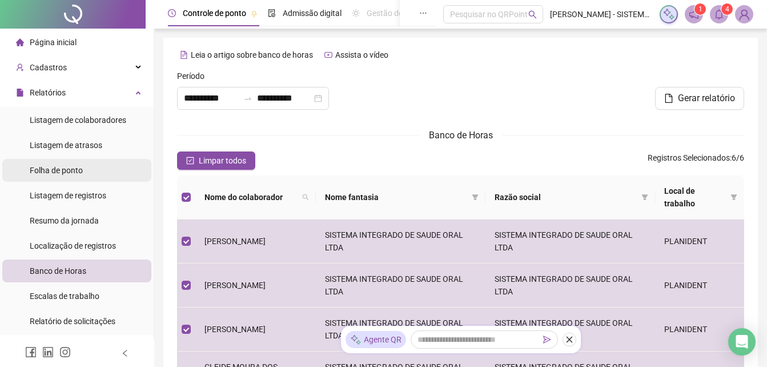
click at [59, 167] on span "Folha de ponto" at bounding box center [56, 170] width 53 height 9
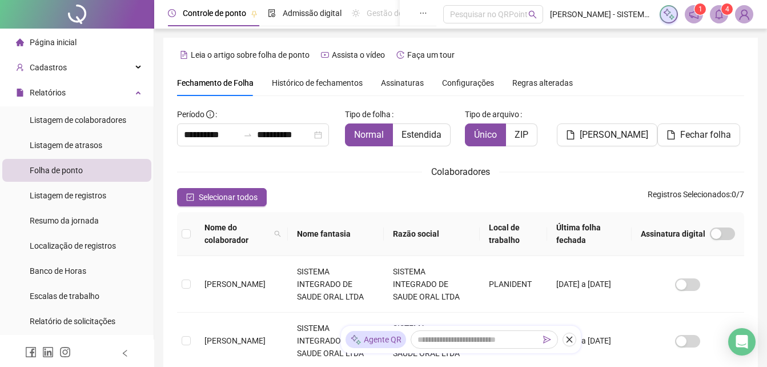
type input "**********"
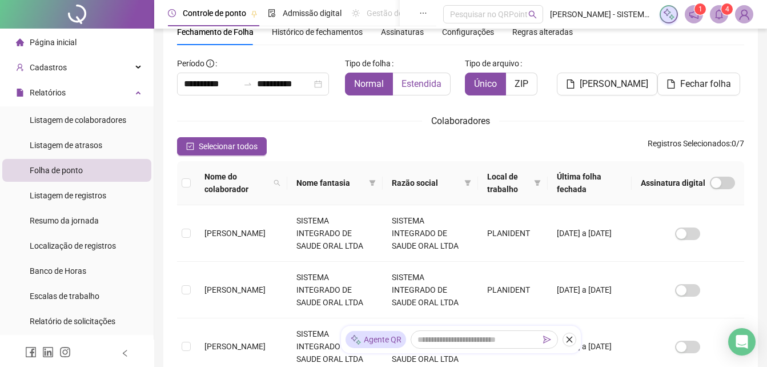
click at [421, 84] on span "Estendida" at bounding box center [421, 83] width 40 height 11
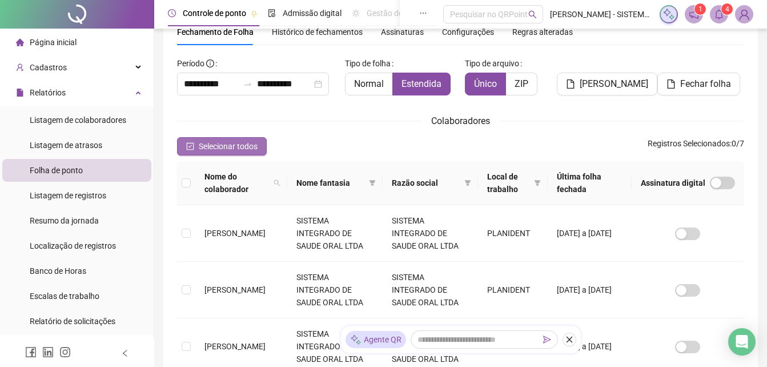
click at [205, 144] on span "Selecionar todos" at bounding box center [228, 146] width 59 height 13
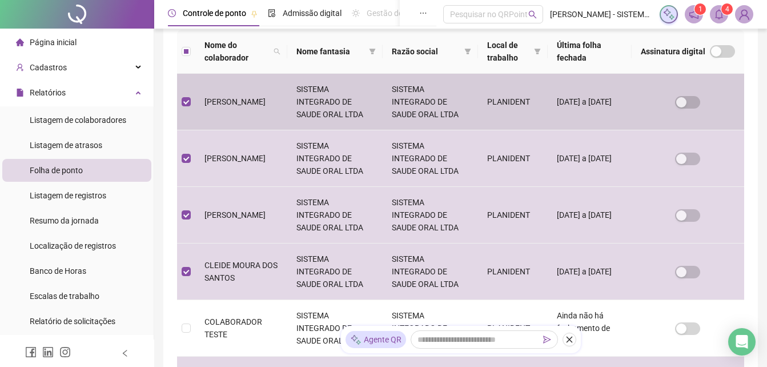
scroll to position [0, 0]
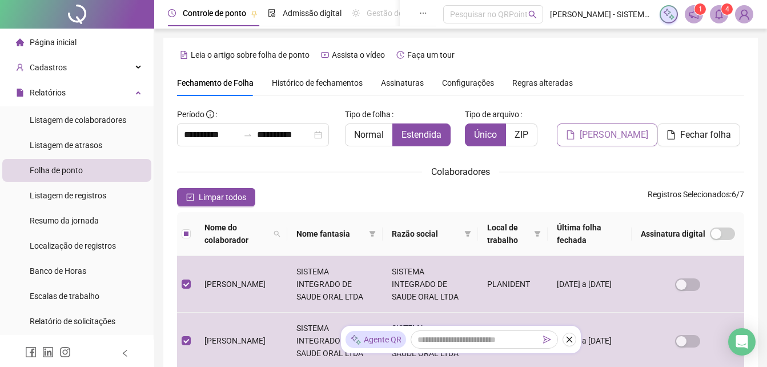
click at [611, 130] on span "[PERSON_NAME]" at bounding box center [614, 135] width 69 height 14
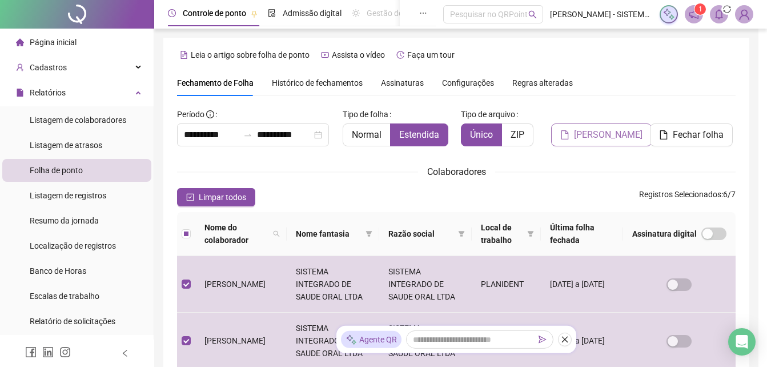
scroll to position [51, 0]
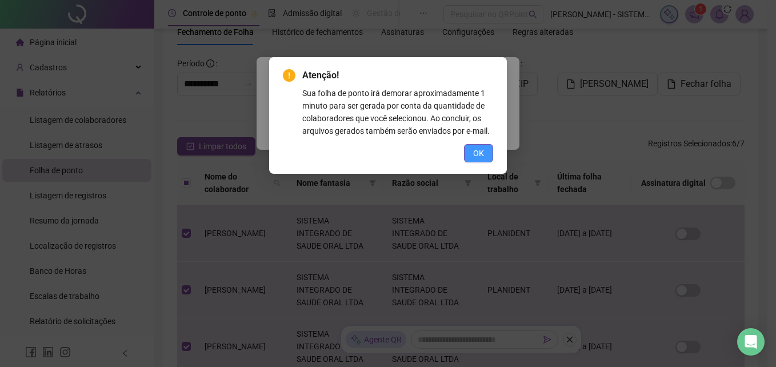
click at [479, 151] on span "OK" at bounding box center [478, 153] width 11 height 13
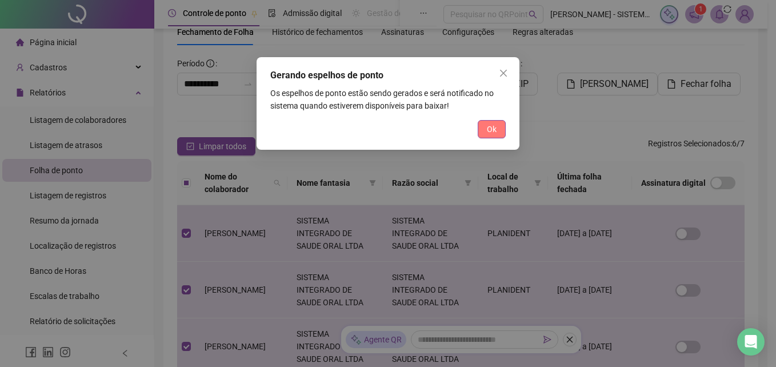
click at [494, 131] on span "Ok" at bounding box center [492, 129] width 10 height 13
